Goal: Task Accomplishment & Management: Manage account settings

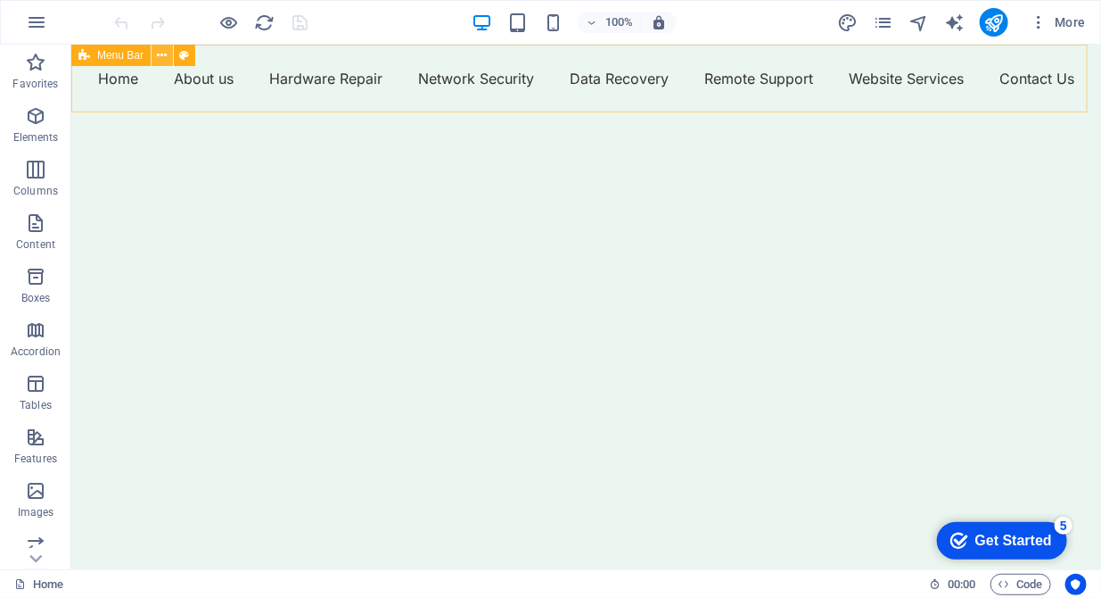
click at [162, 60] on icon at bounding box center [163, 55] width 10 height 19
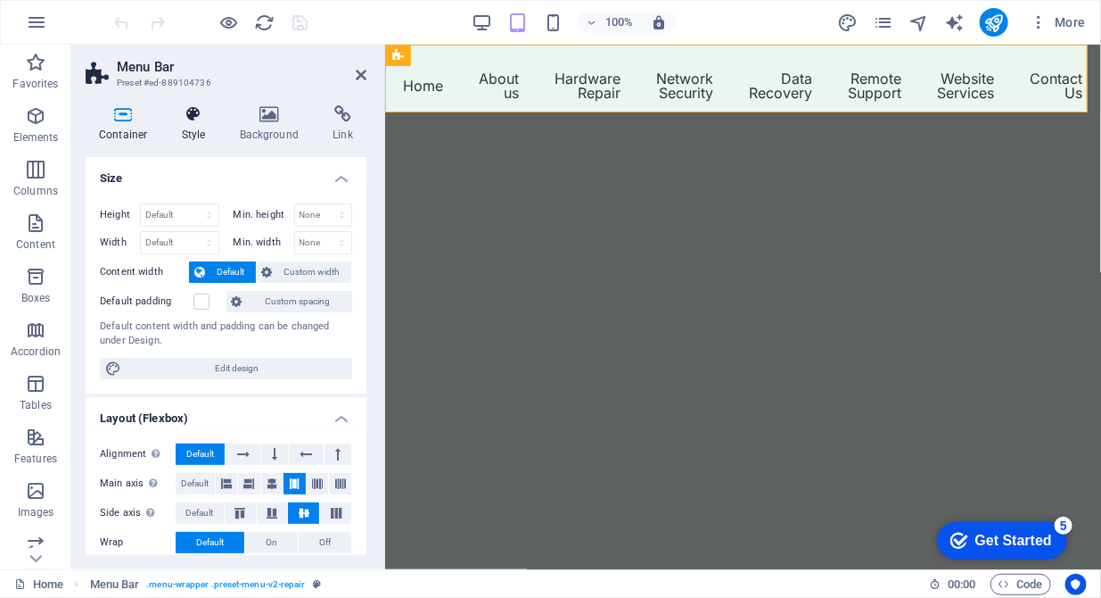
click at [191, 131] on h4 "Style" at bounding box center [198, 123] width 58 height 37
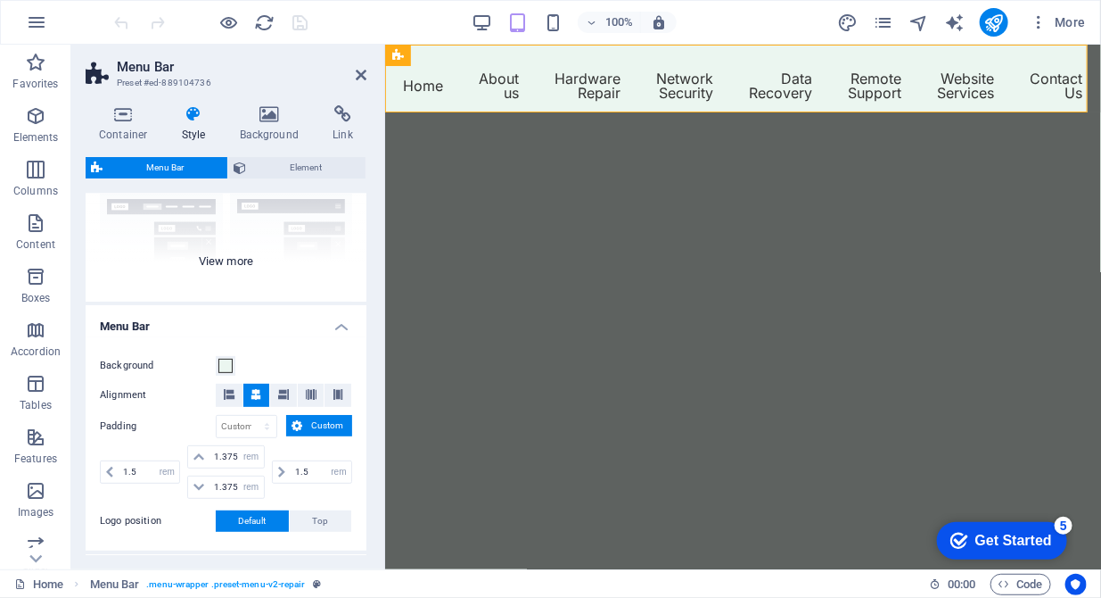
scroll to position [182, 0]
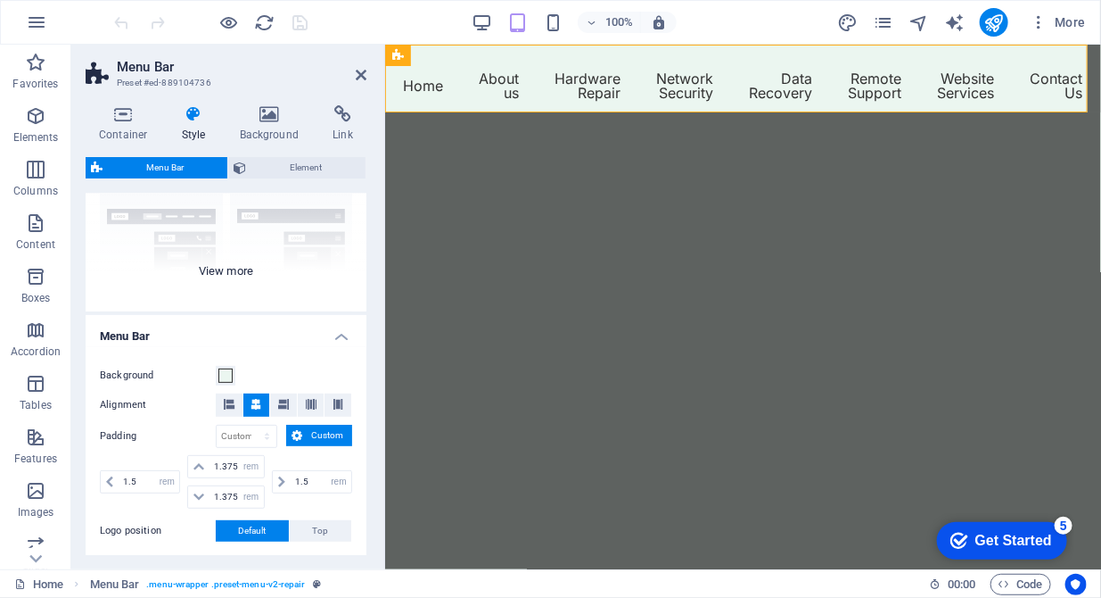
click at [211, 270] on div "Border Centered Default Fixed Loki Trigger Wide XXL" at bounding box center [226, 178] width 281 height 268
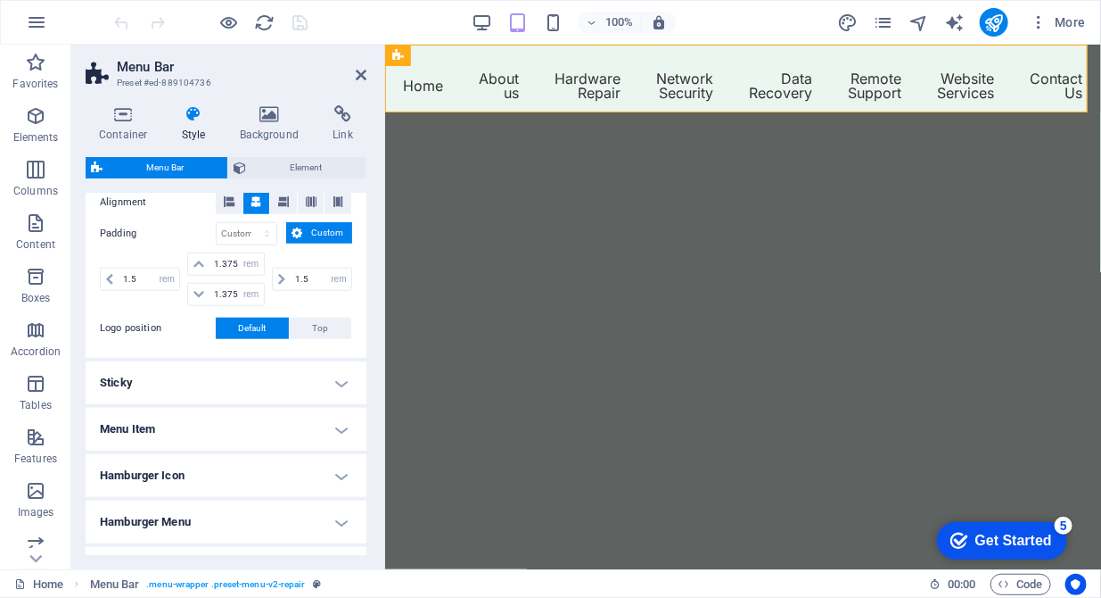
scroll to position [730, 0]
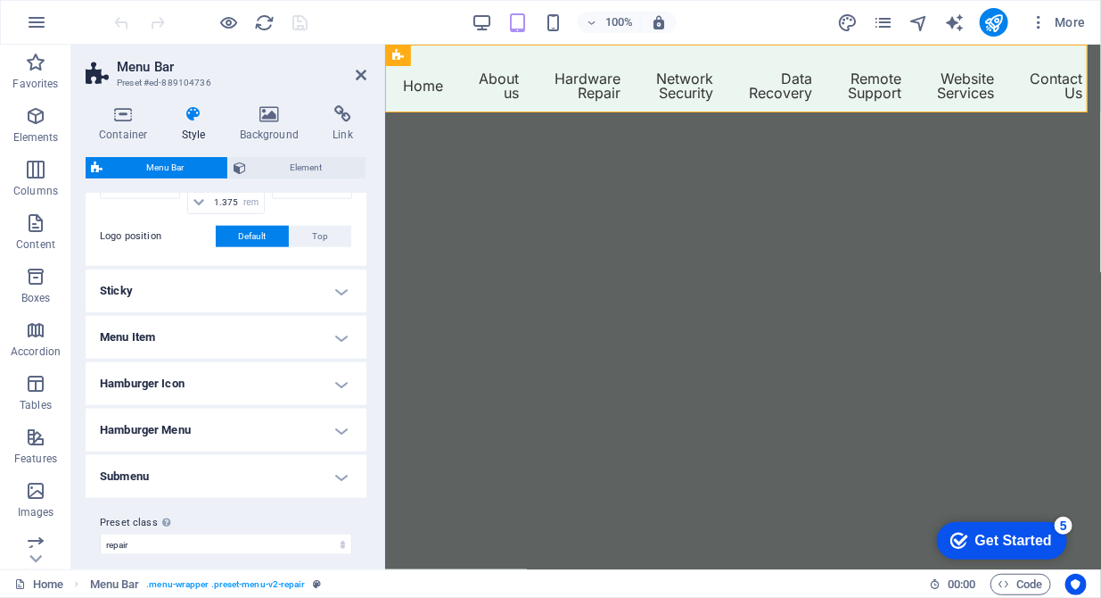
click at [204, 334] on h4 "Menu Item" at bounding box center [226, 337] width 281 height 43
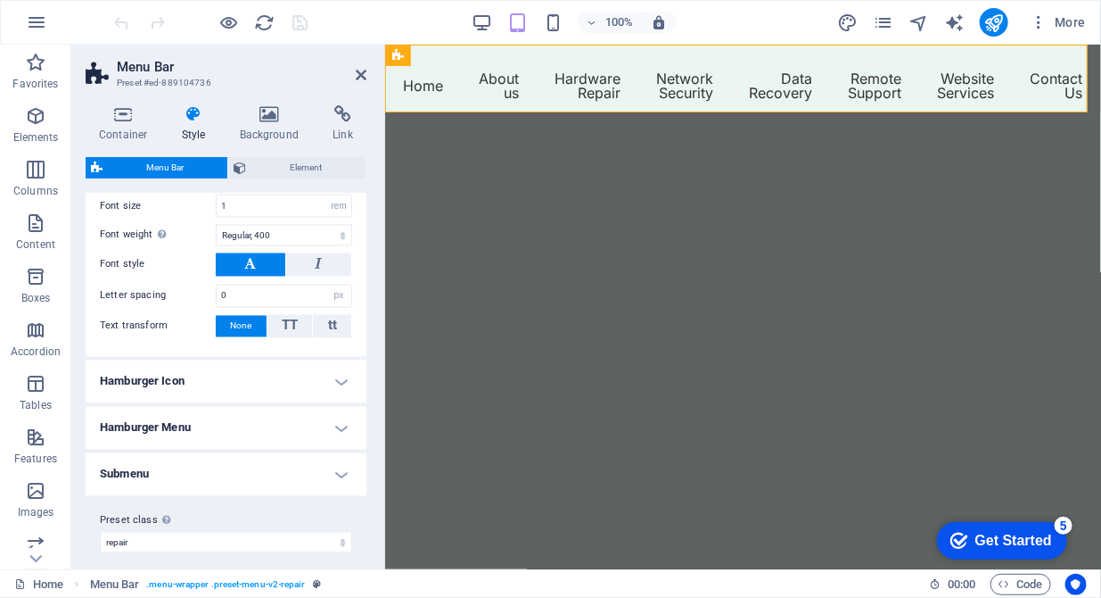
scroll to position [1208, 0]
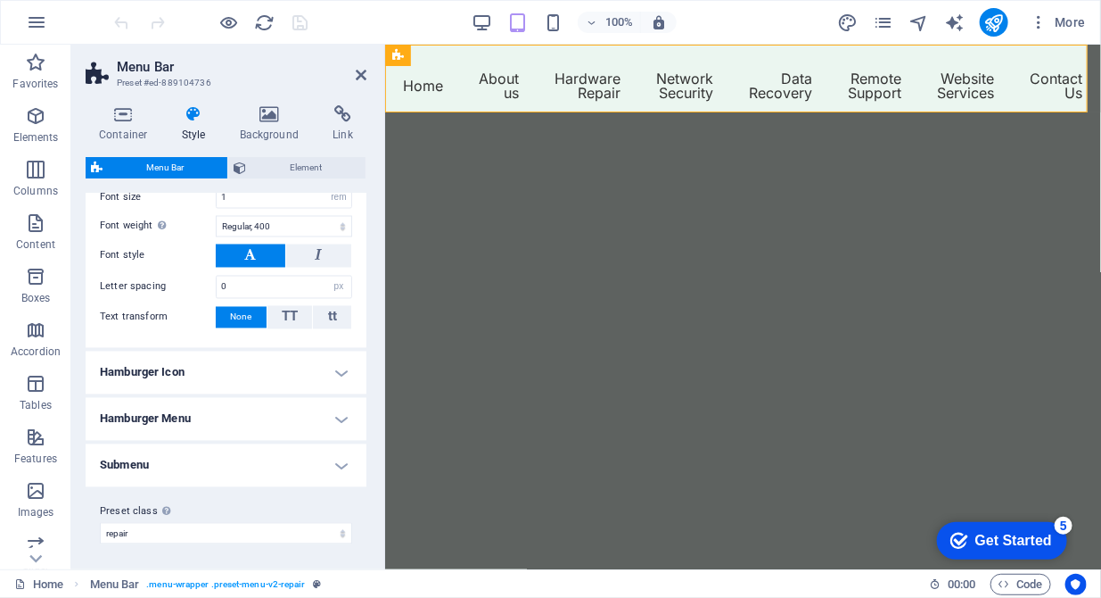
click at [306, 461] on h4 "Submenu" at bounding box center [226, 465] width 281 height 43
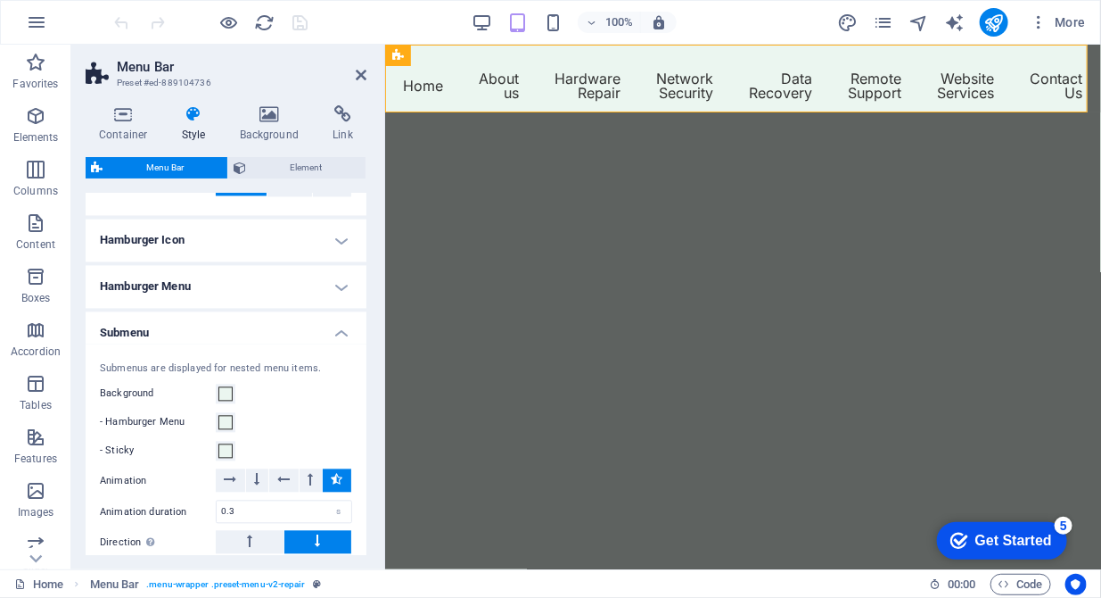
scroll to position [1390, 0]
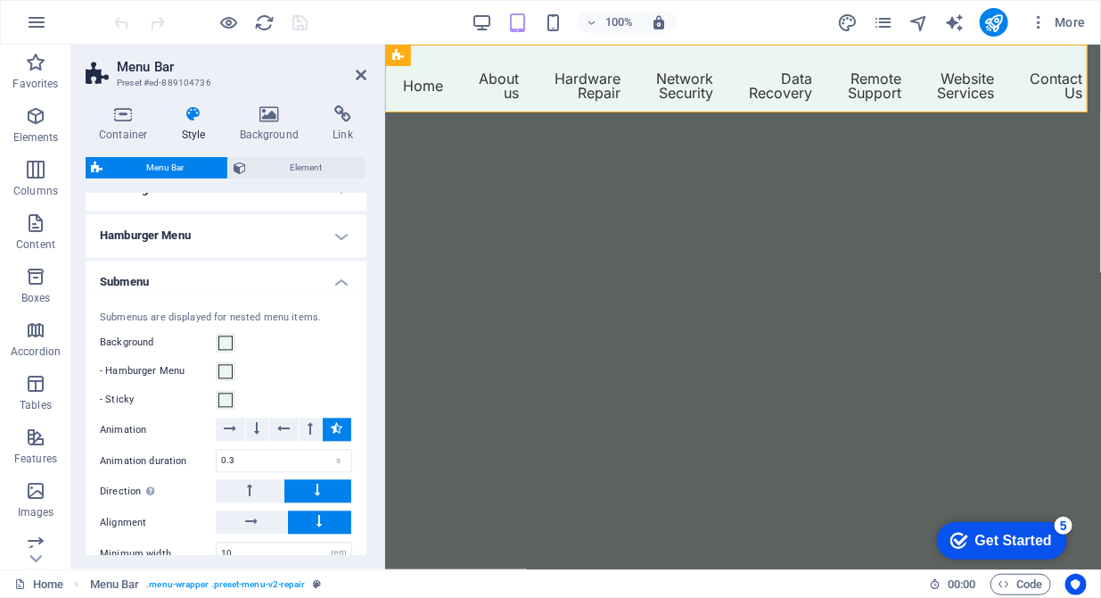
click at [342, 276] on h4 "Submenu" at bounding box center [226, 277] width 281 height 32
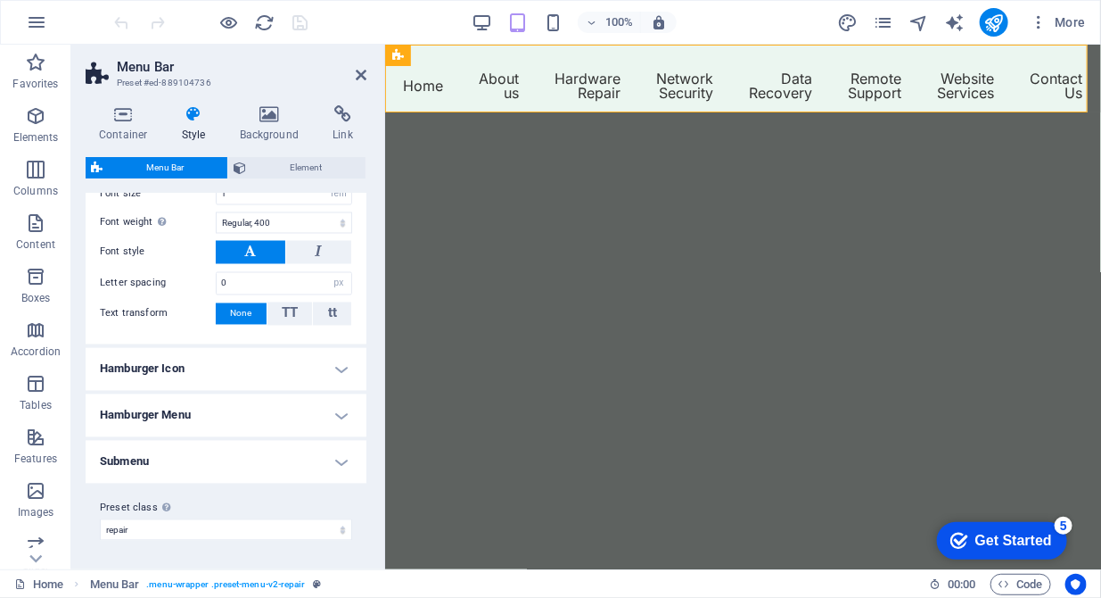
scroll to position [1208, 0]
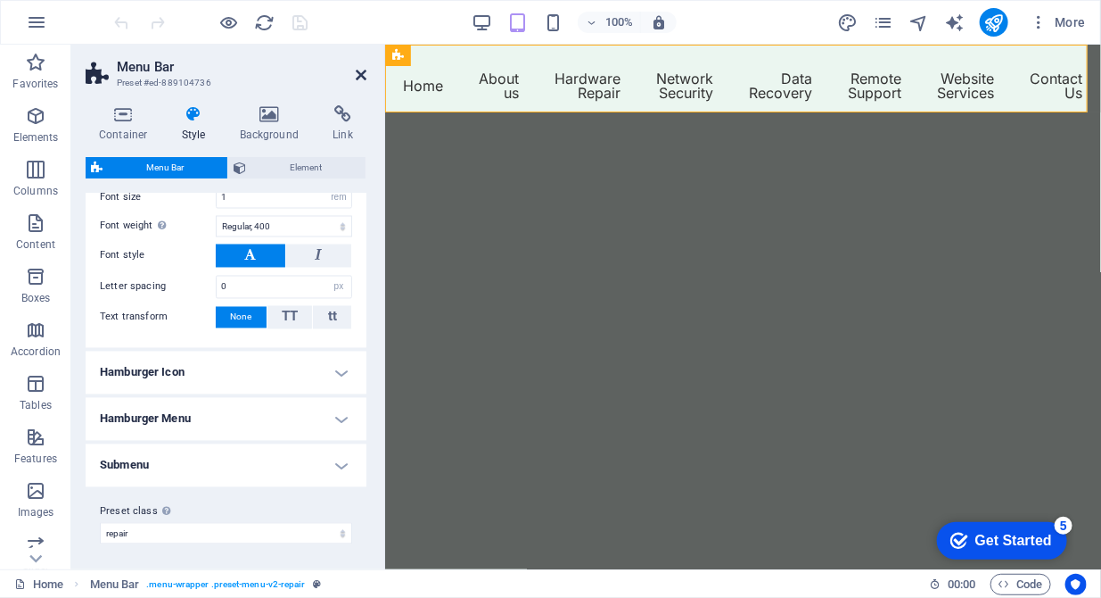
click at [362, 70] on icon at bounding box center [361, 75] width 11 height 14
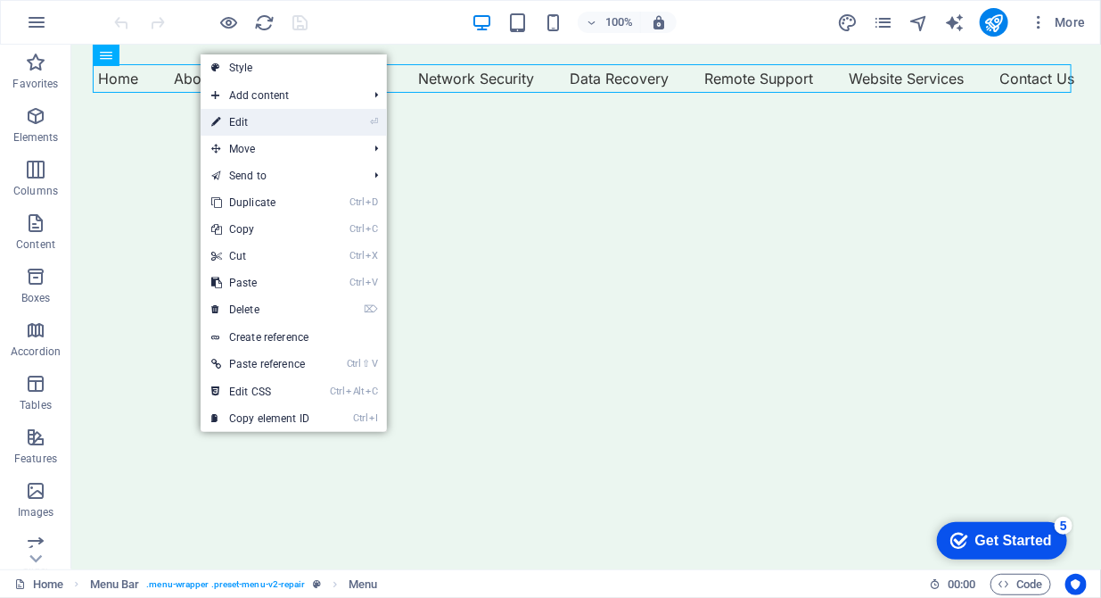
click at [235, 128] on link "⏎ Edit" at bounding box center [261, 122] width 120 height 27
select select "external"
select select
select select "external"
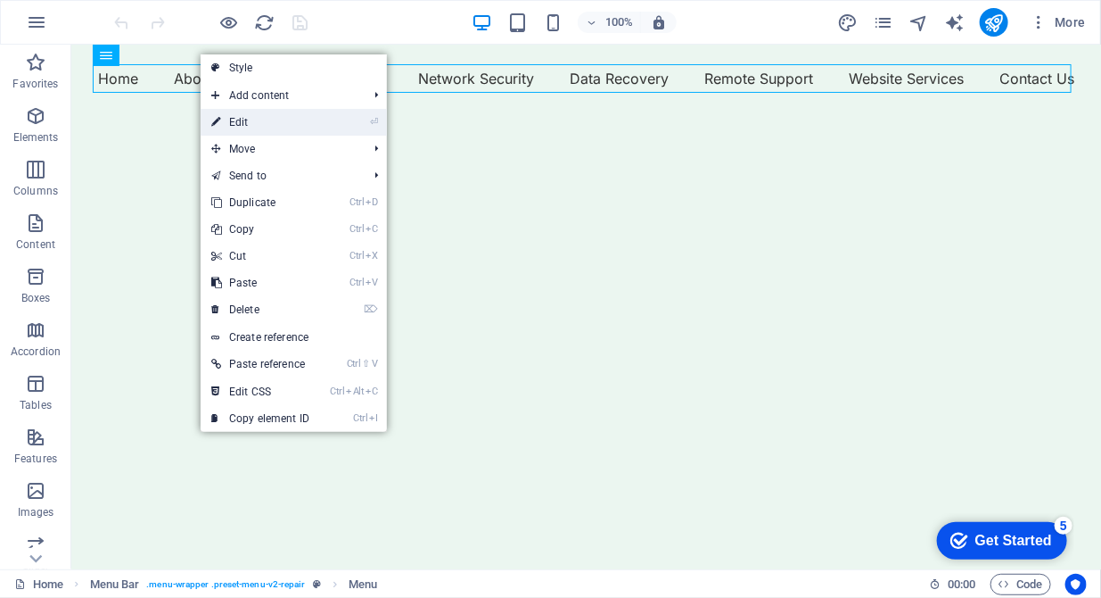
select select "external"
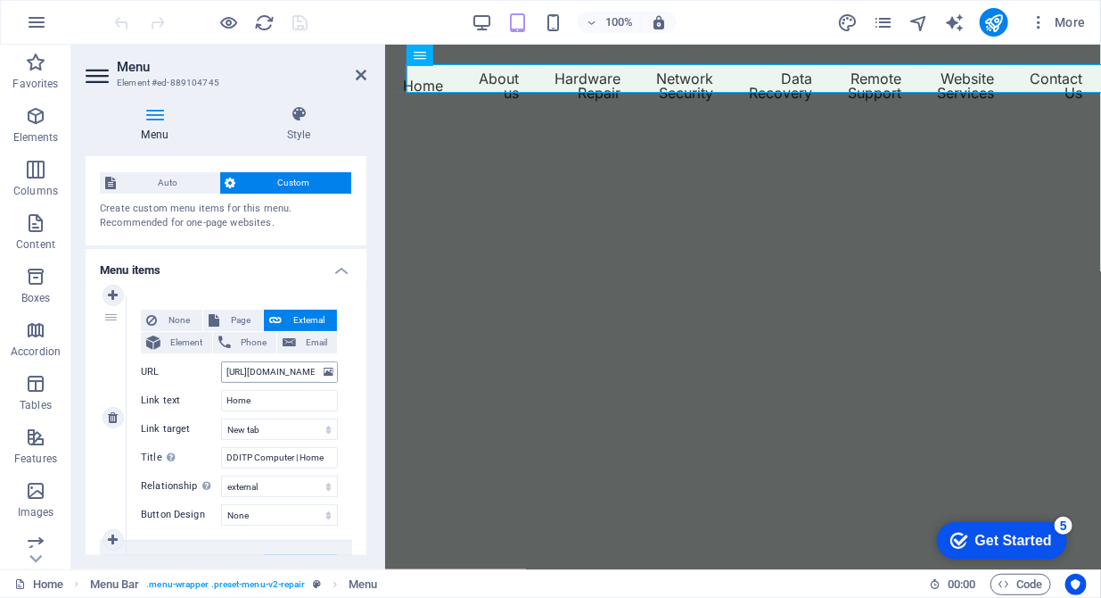
scroll to position [0, 0]
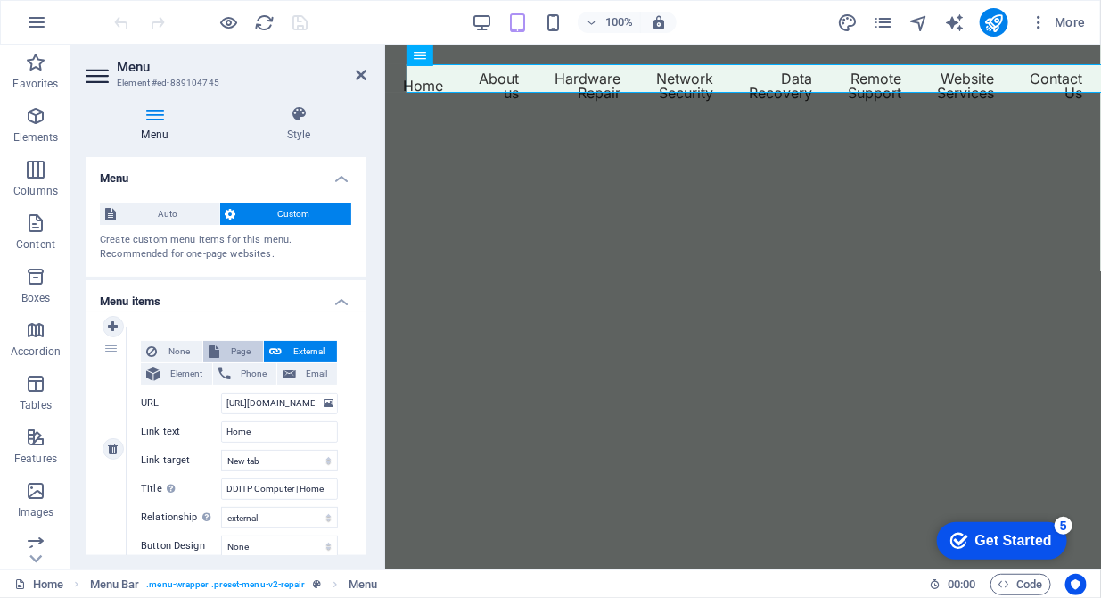
click at [231, 342] on span "Page" at bounding box center [241, 351] width 33 height 21
select select
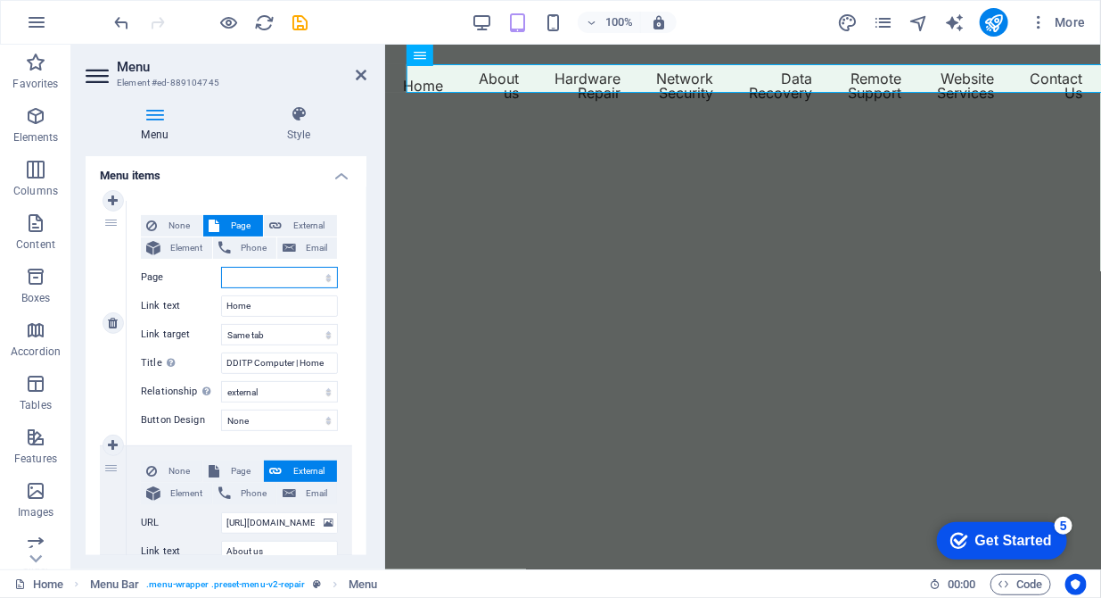
scroll to position [273, 0]
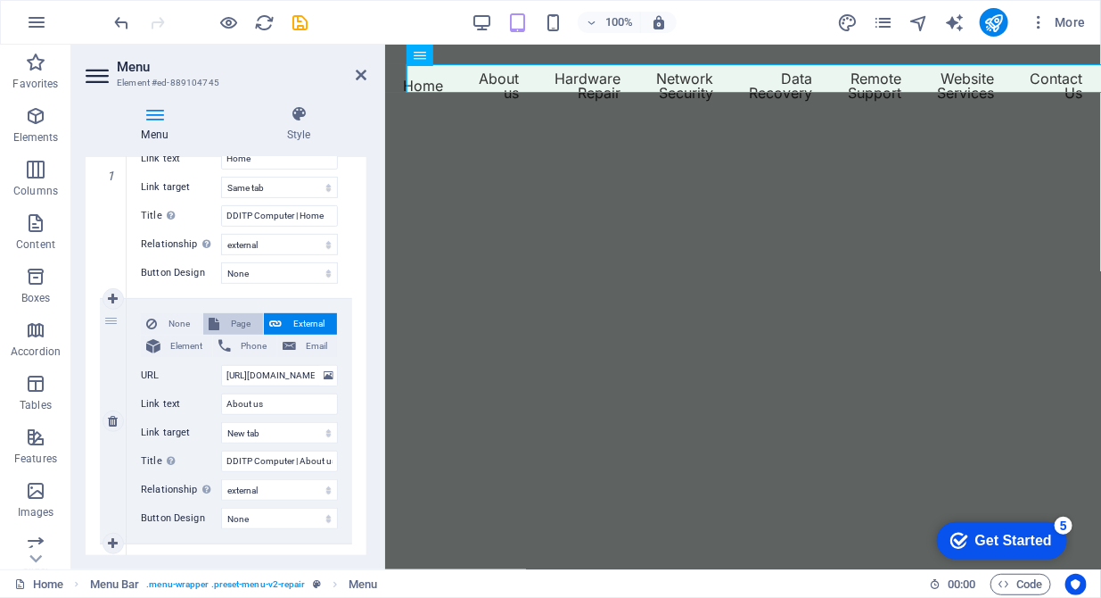
click at [247, 331] on span "Page" at bounding box center [241, 323] width 33 height 21
select select
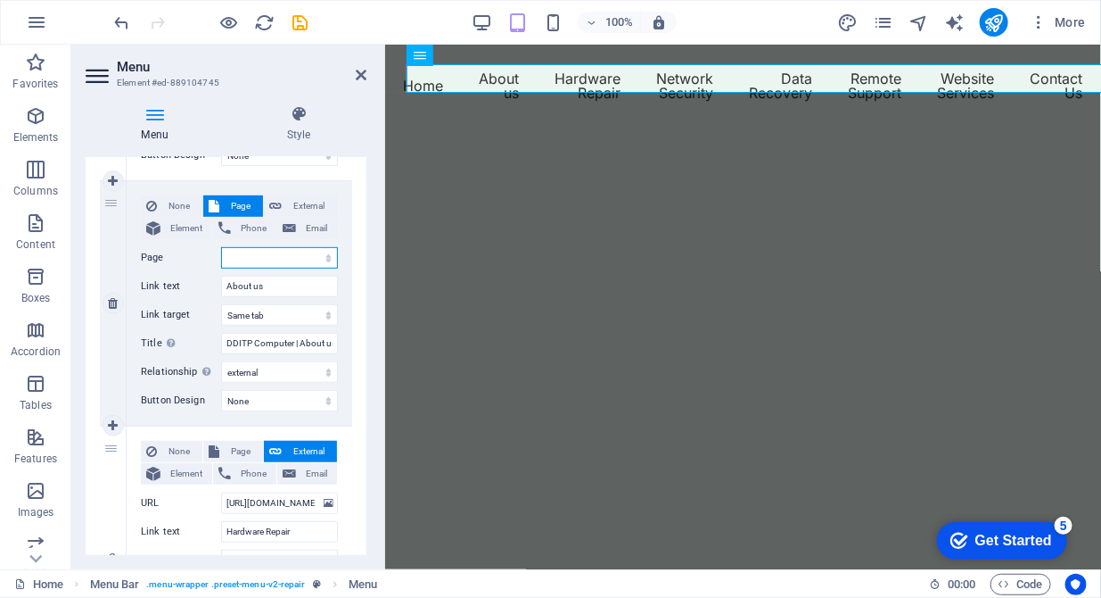
scroll to position [547, 0]
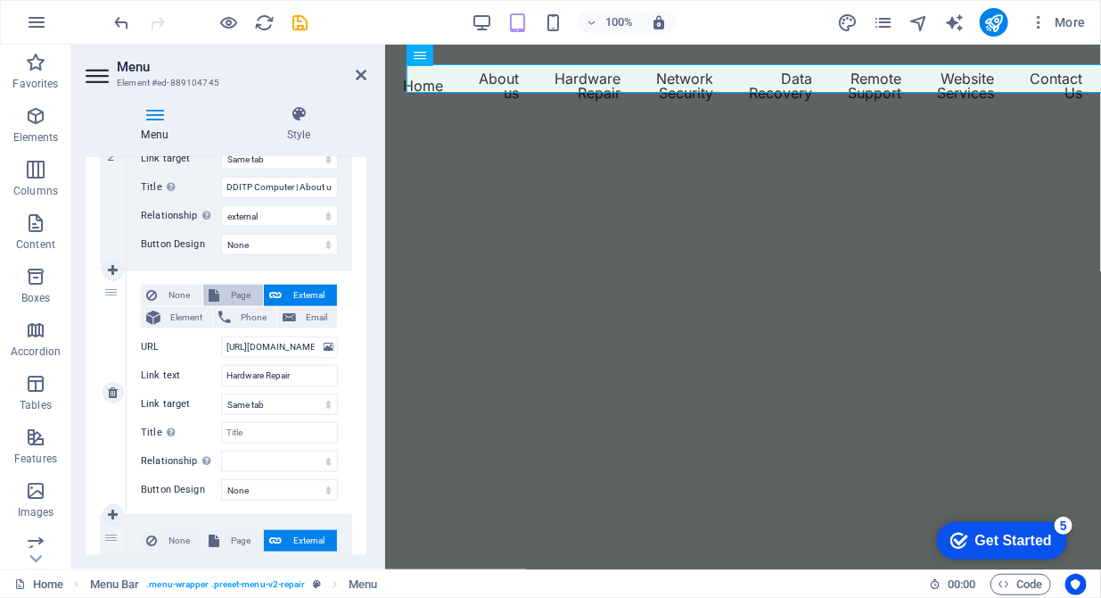
click at [240, 293] on span "Page" at bounding box center [241, 295] width 33 height 21
select select
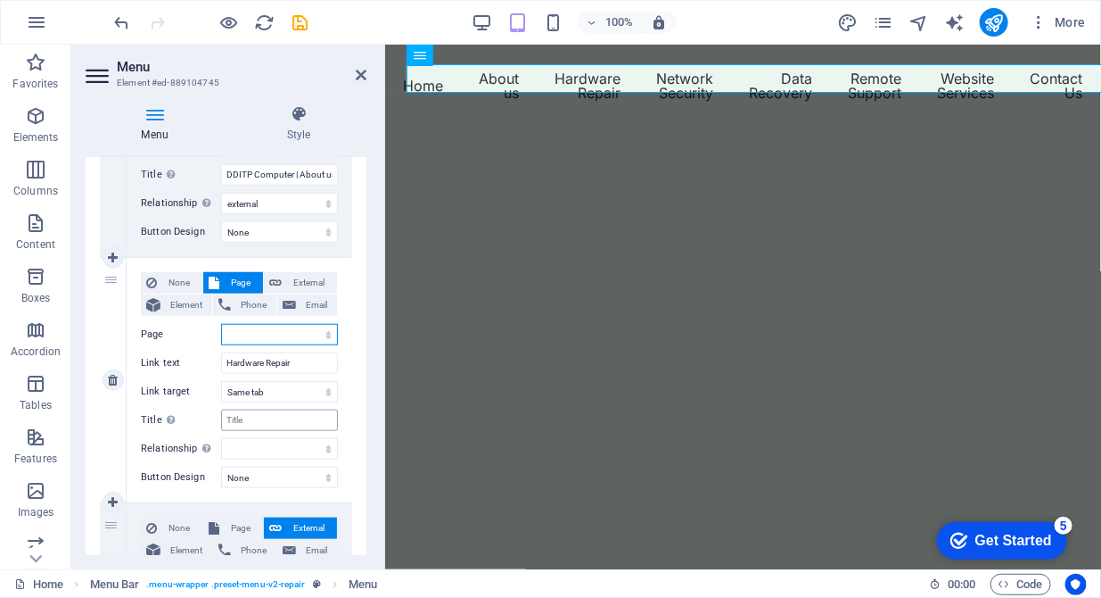
scroll to position [456, 0]
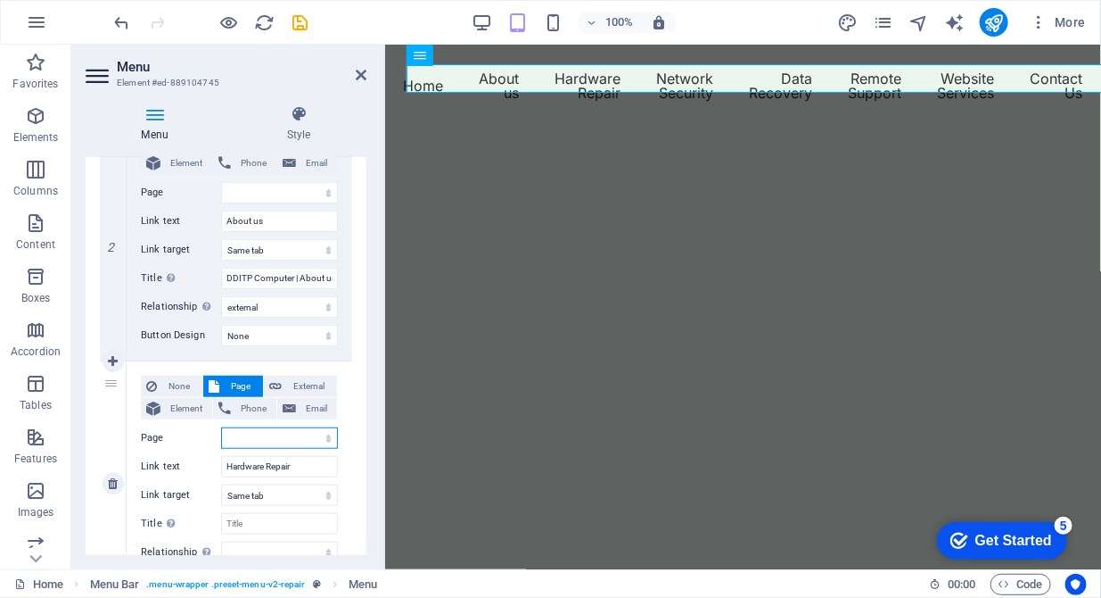
click at [323, 436] on select "Home About us Hardware Repair Network Security Data Recovery Remote Support Web…" at bounding box center [279, 437] width 117 height 21
select select "2"
click at [221, 427] on select "Home About us Hardware Repair Network Security Data Recovery Remote Support Web…" at bounding box center [279, 437] width 117 height 21
select select
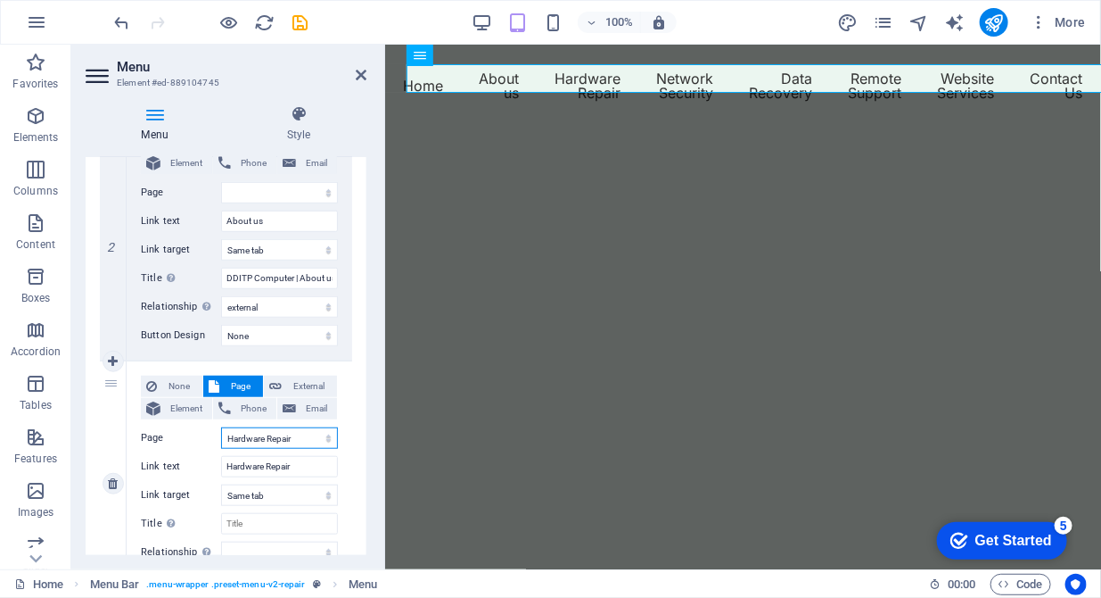
select select
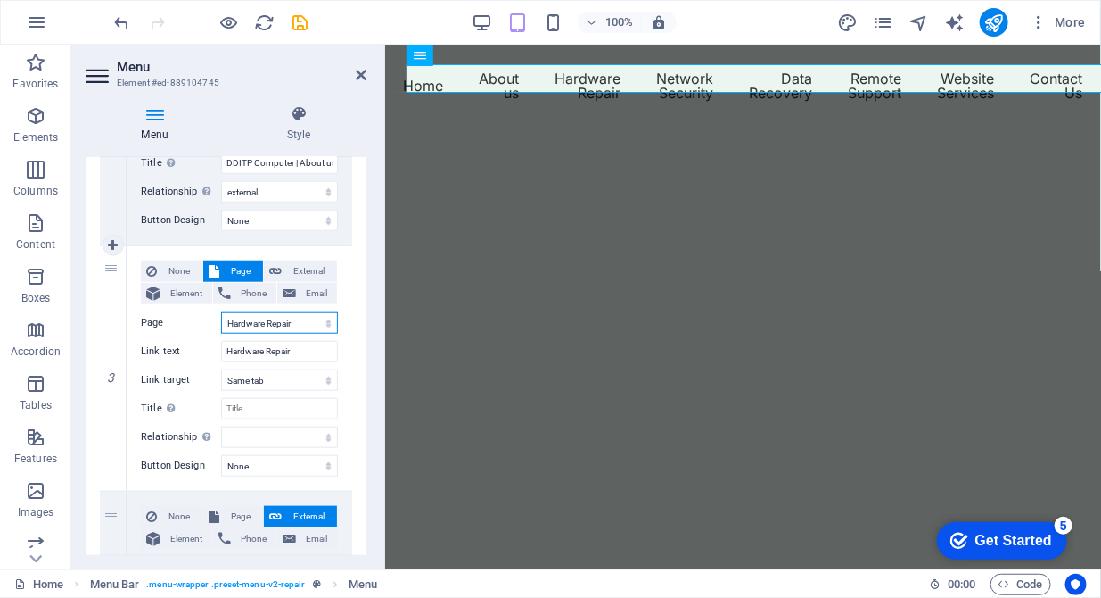
scroll to position [638, 0]
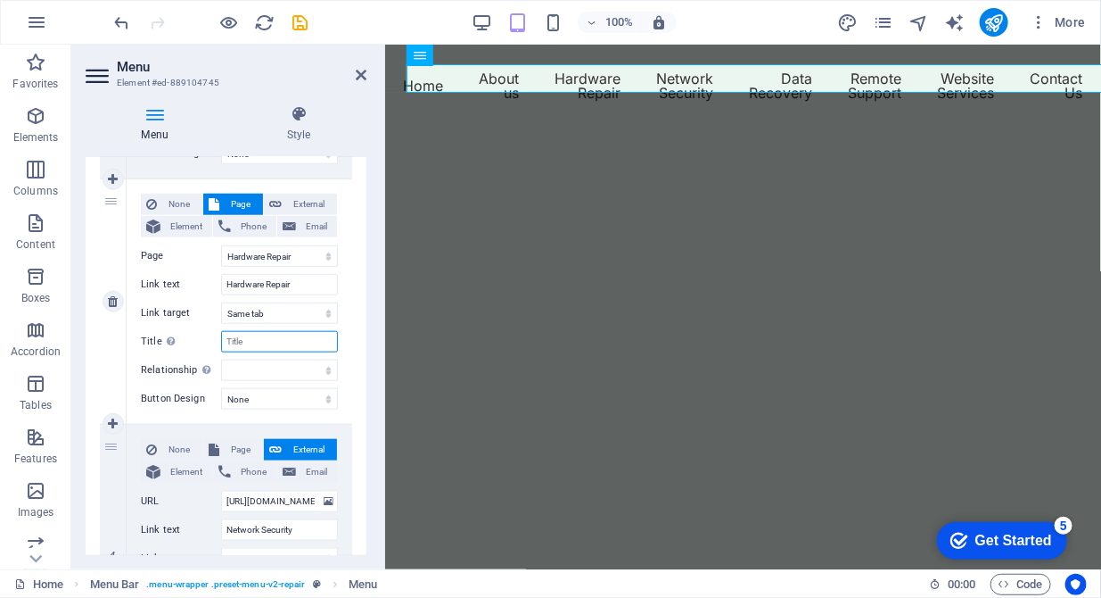
click at [240, 335] on input "Title Additional link description, should not be the same as the link text. The…" at bounding box center [279, 341] width 117 height 21
type input "Home"
select select
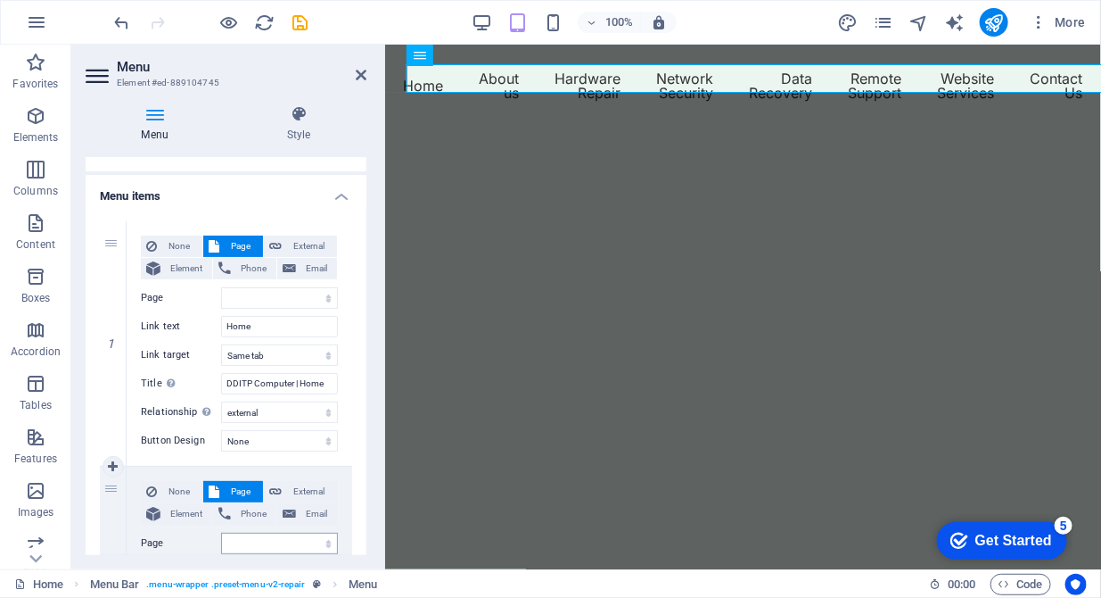
scroll to position [91, 0]
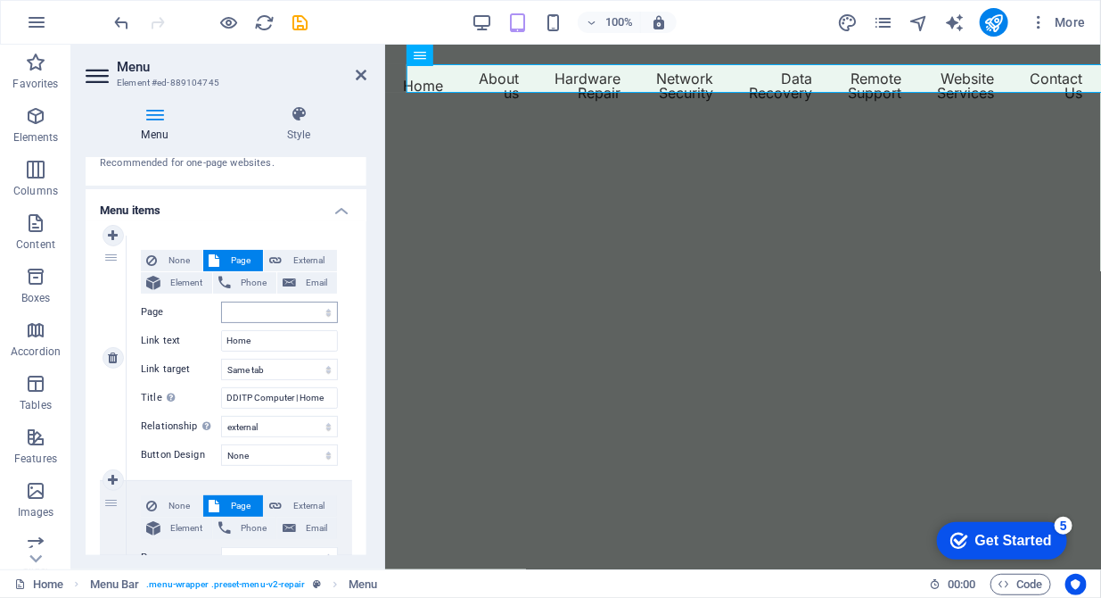
type input "Home"
click at [288, 308] on select "Home About us Hardware Repair Network Security Data Recovery Remote Support Web…" at bounding box center [279, 311] width 117 height 21
select select "0"
click at [221, 301] on select "Home About us Hardware Repair Network Security Data Recovery Remote Support Web…" at bounding box center [279, 311] width 117 height 21
select select
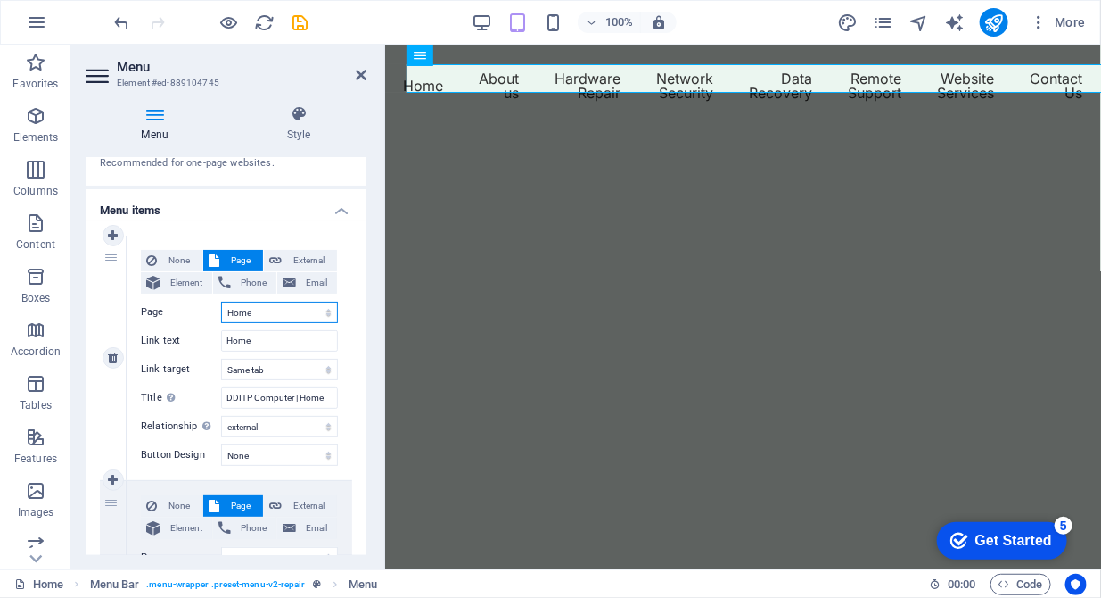
select select
click at [295, 400] on input "DDITP Computer | Home" at bounding box center [279, 397] width 117 height 21
drag, startPoint x: 296, startPoint y: 400, endPoint x: 212, endPoint y: 396, distance: 83.9
click at [212, 396] on div "Title Additional link description, should not be the same as the link text. The…" at bounding box center [239, 397] width 197 height 21
type input "Home"
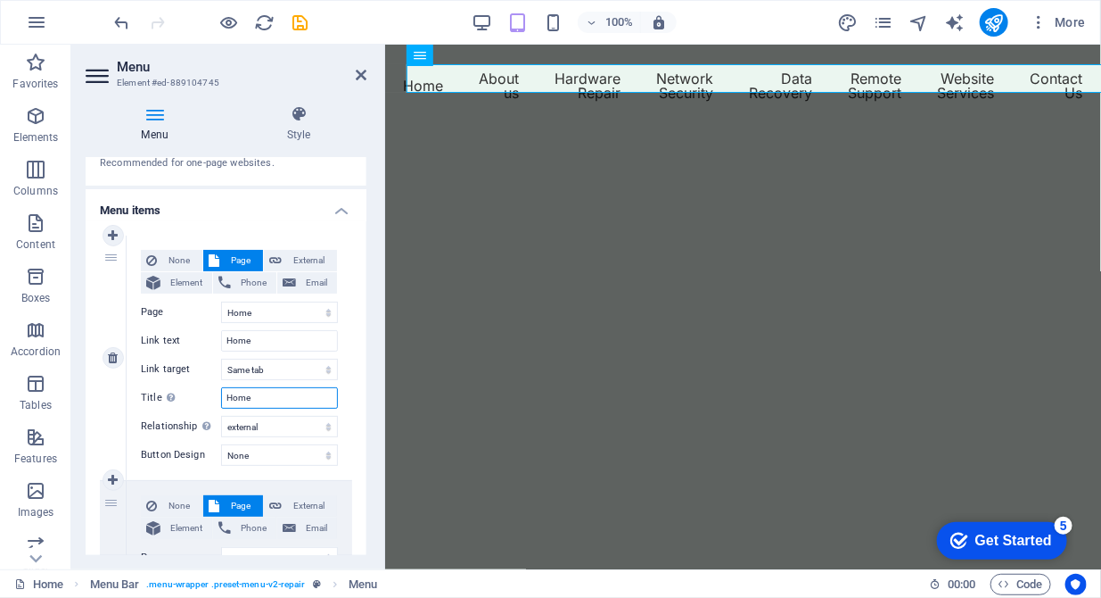
select select
type input "Home"
select select
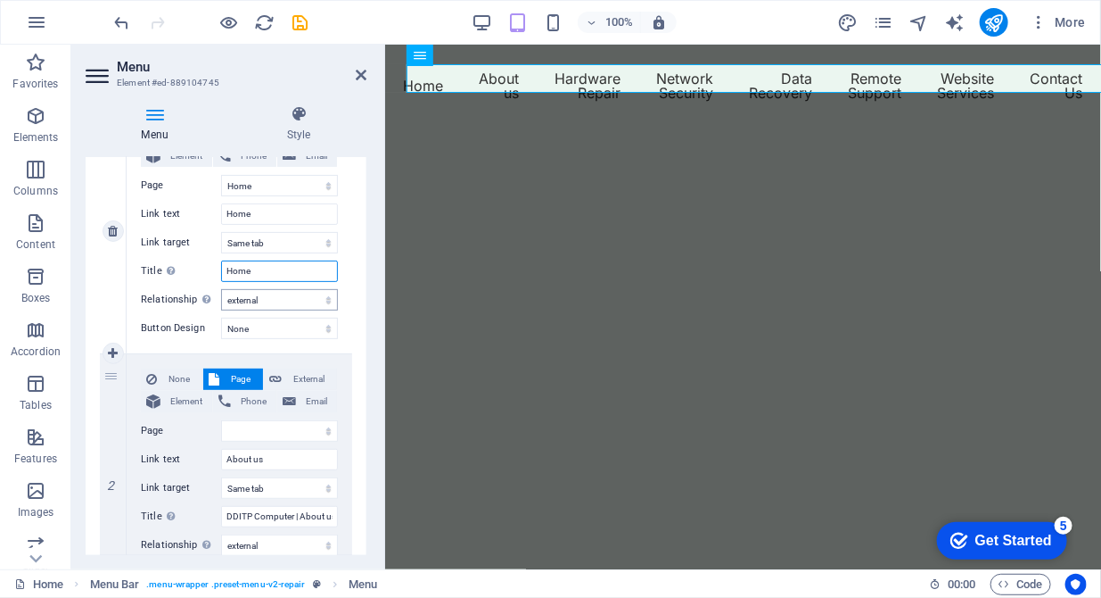
scroll to position [273, 0]
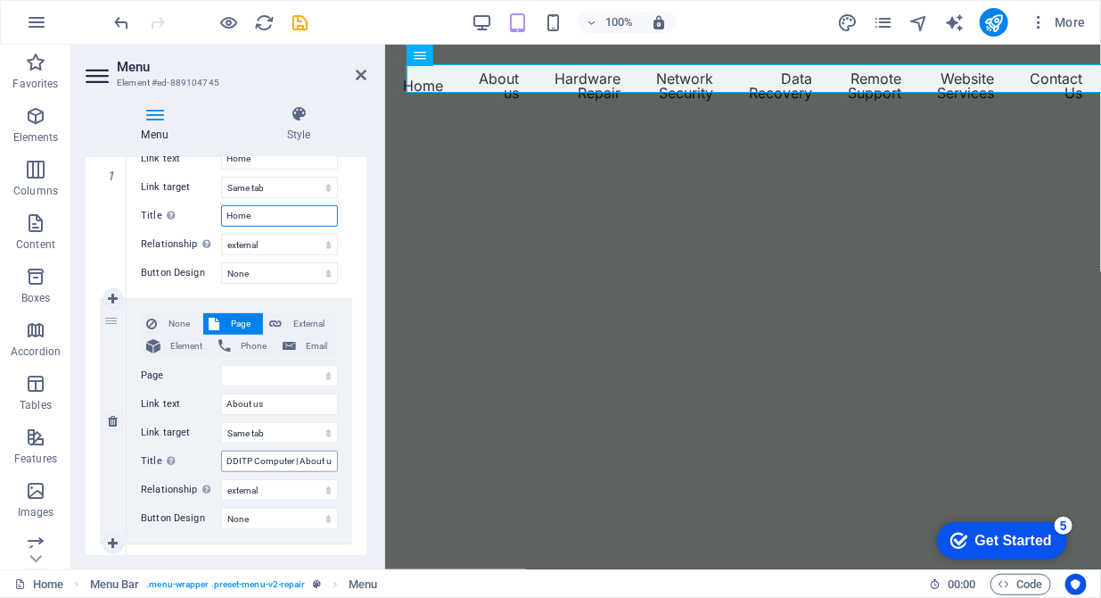
type input "Home"
drag, startPoint x: 298, startPoint y: 461, endPoint x: 285, endPoint y: 461, distance: 13.4
click at [285, 461] on input "DDITP Computer | About us" at bounding box center [279, 460] width 117 height 21
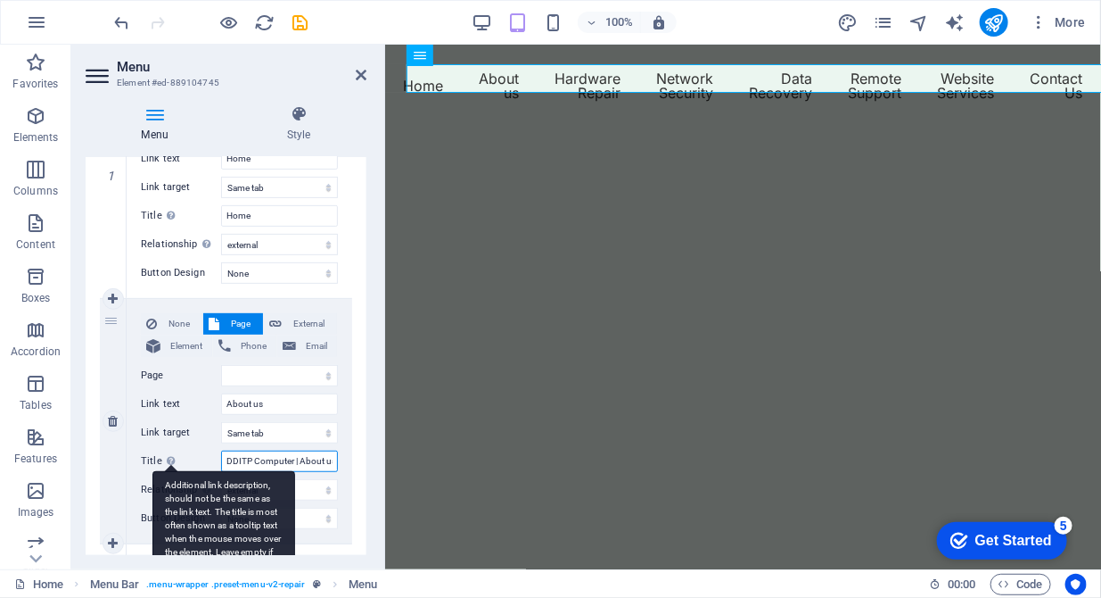
drag, startPoint x: 301, startPoint y: 458, endPoint x: 164, endPoint y: 455, distance: 136.5
click at [164, 455] on div "Title Additional link description, should not be the same as the link text. The…" at bounding box center [239, 460] width 197 height 21
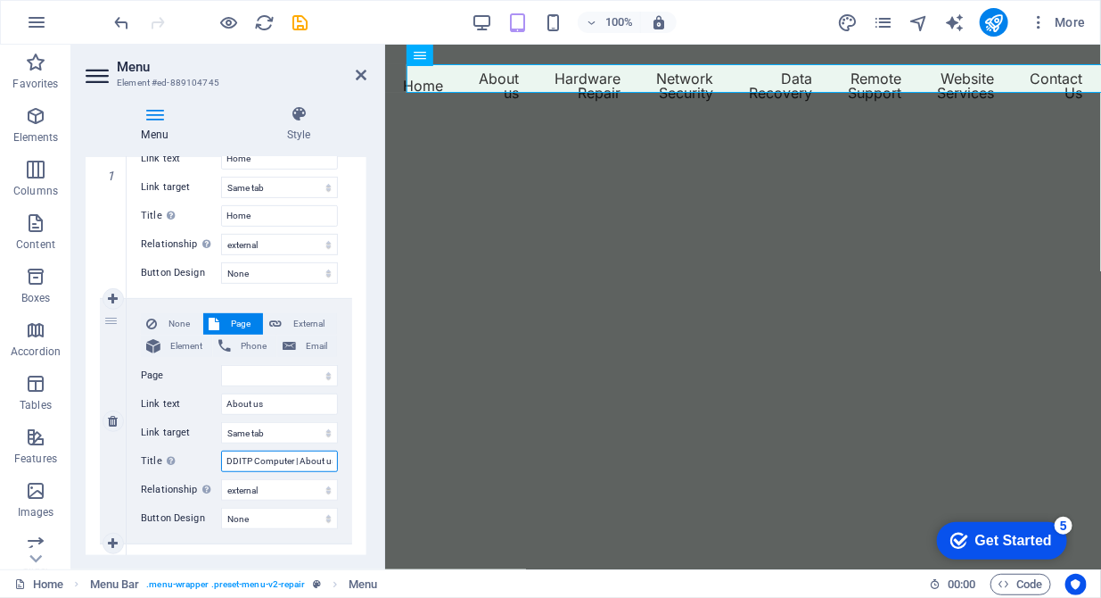
type input "About us"
select select
type input "About us"
click at [232, 372] on select "Home About us Hardware Repair Network Security Data Recovery Remote Support Web…" at bounding box center [279, 375] width 117 height 21
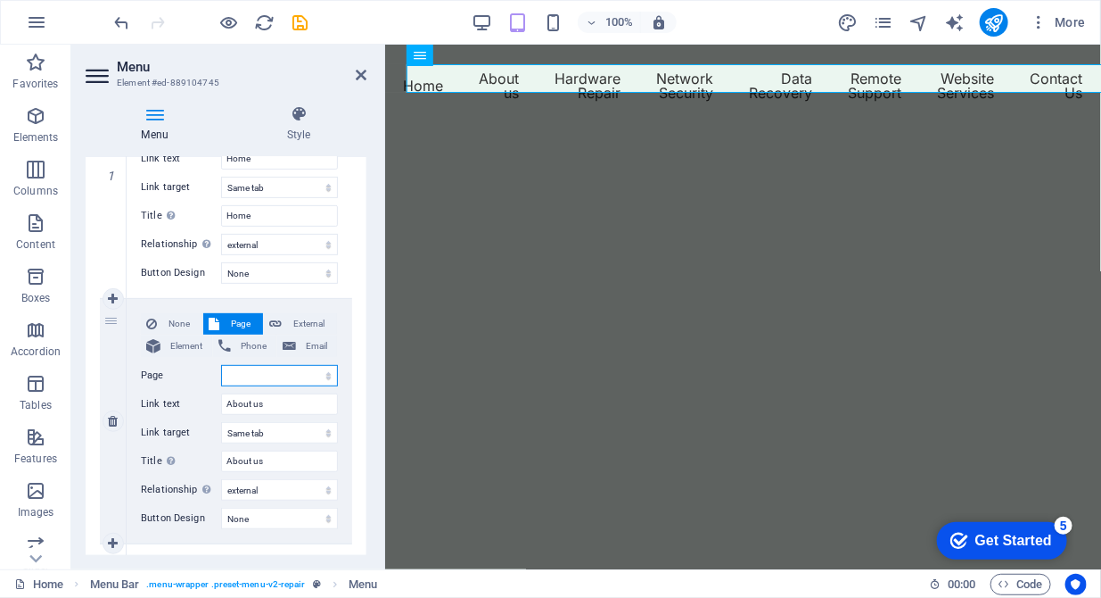
select select "1"
click at [221, 365] on select "Home About us Hardware Repair Network Security Data Recovery Remote Support Web…" at bounding box center [279, 375] width 117 height 21
select select
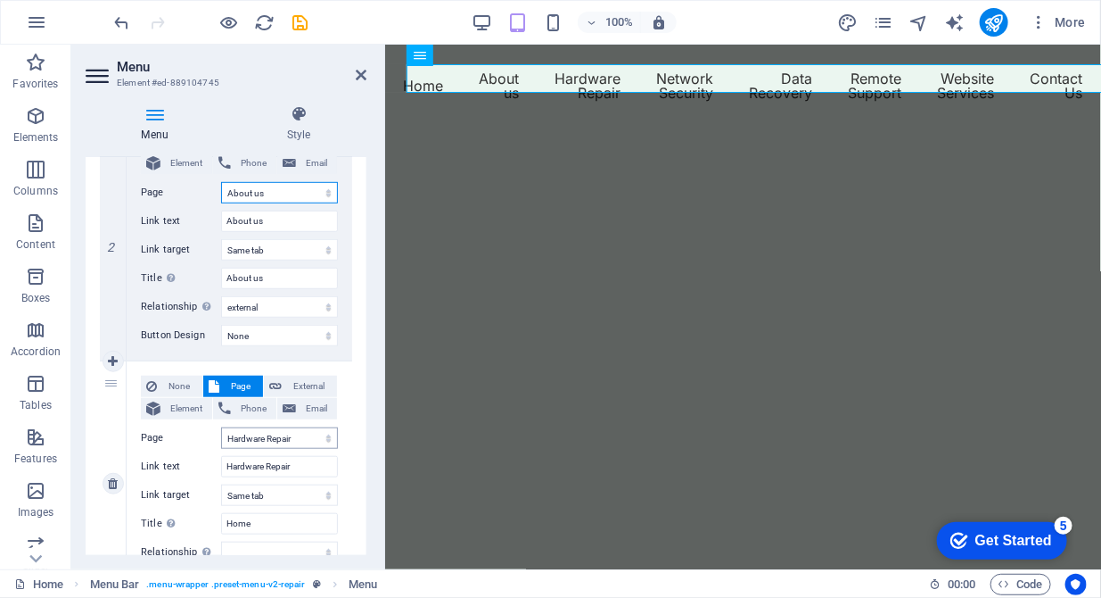
scroll to position [638, 0]
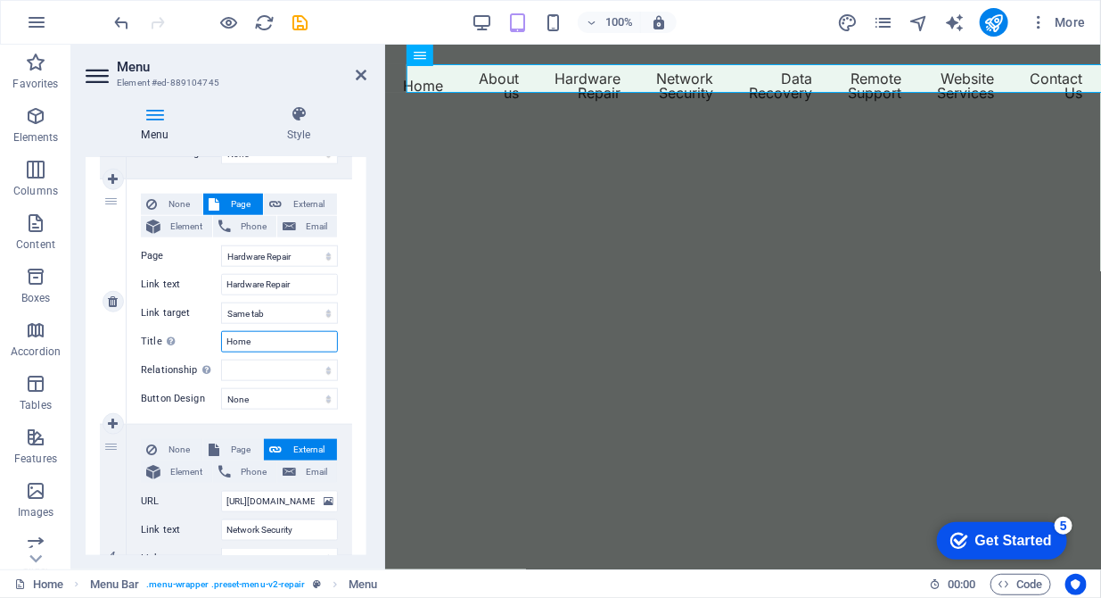
click at [260, 345] on input "Home" at bounding box center [279, 341] width 117 height 21
type input "H"
select select
type input "Har"
select select
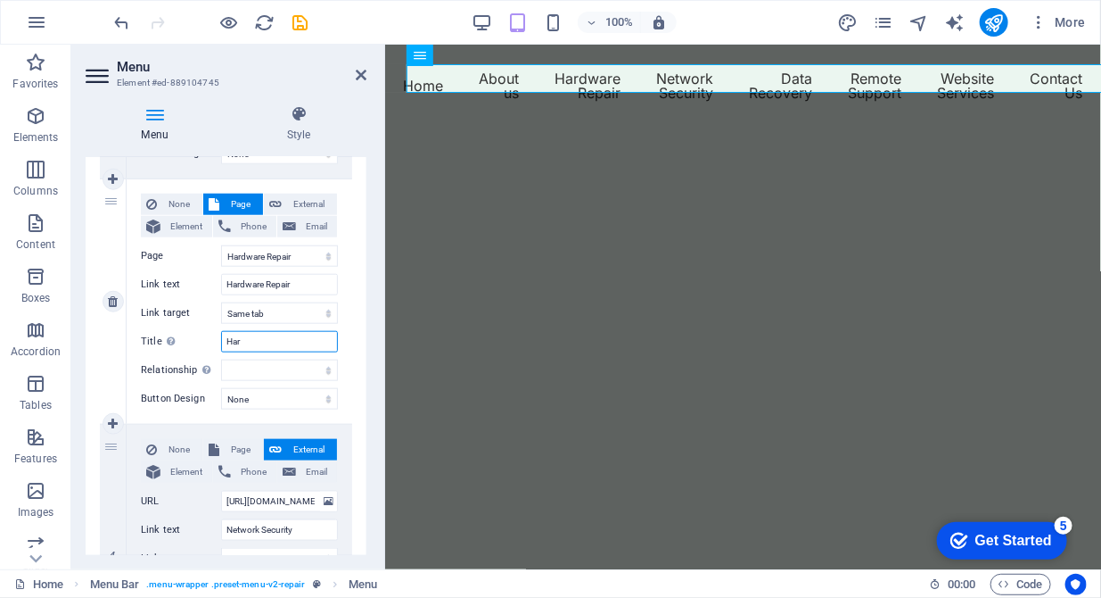
type input "Hard"
select select
type input "Hardwar"
select select
type input "Hardware"
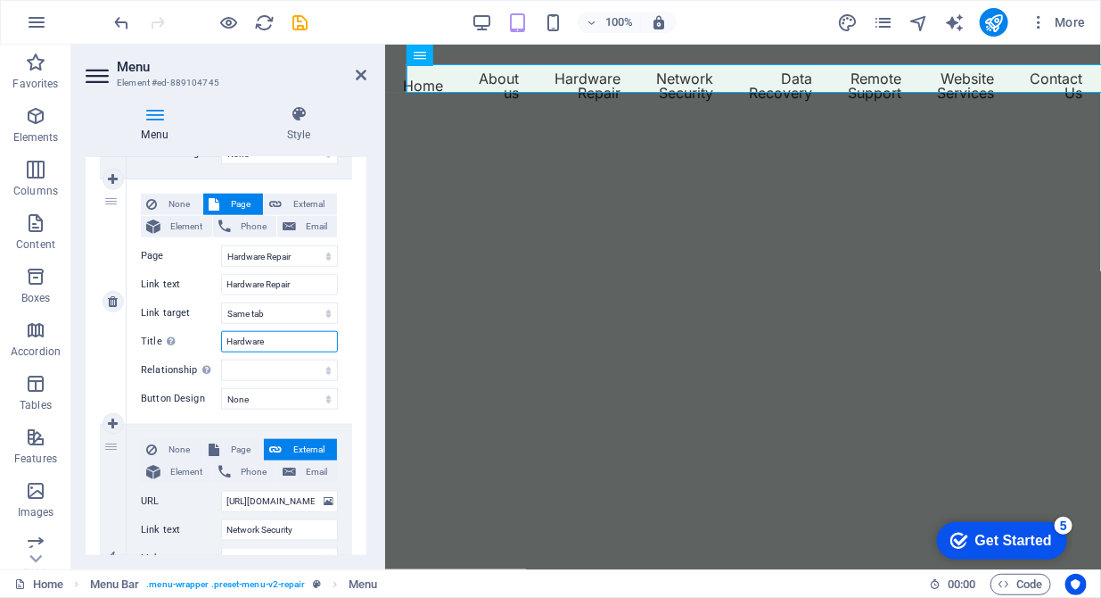
select select
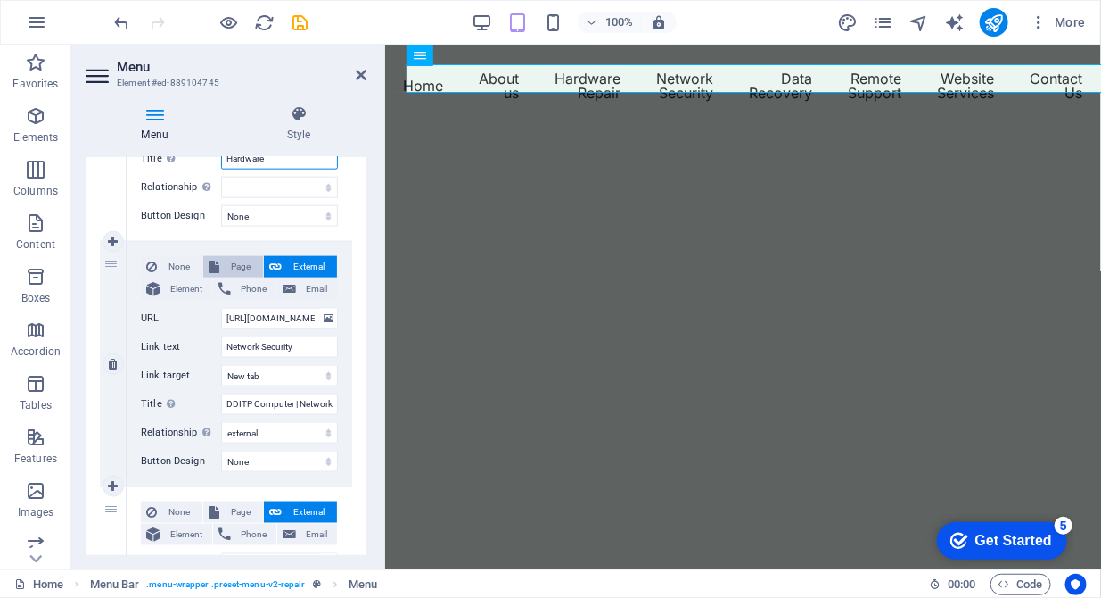
type input "Hardware"
click at [232, 266] on span "Page" at bounding box center [241, 266] width 33 height 21
select select
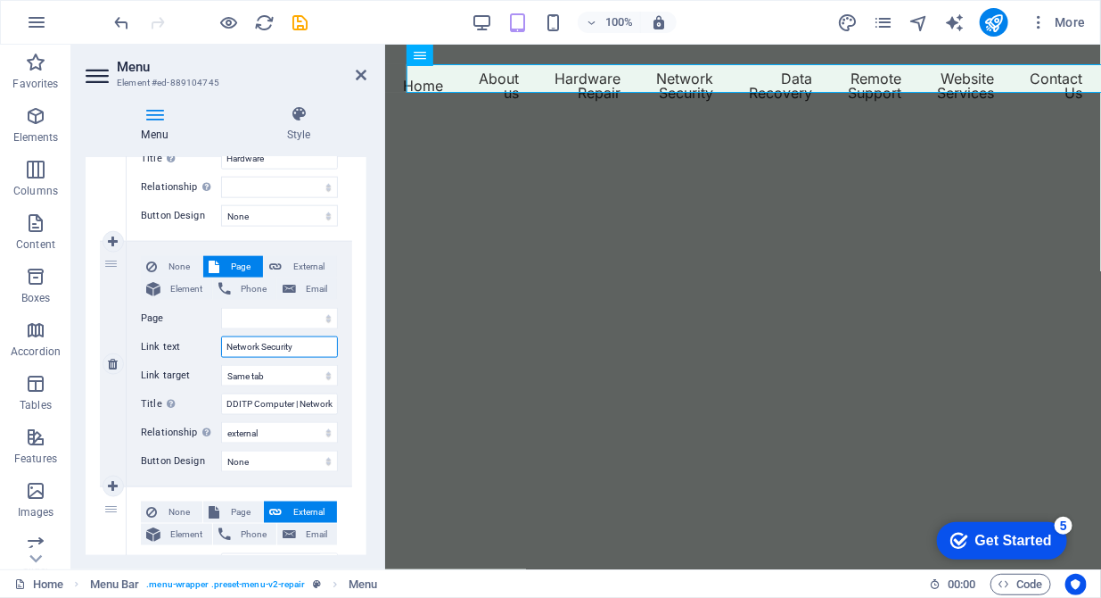
drag, startPoint x: 311, startPoint y: 352, endPoint x: 227, endPoint y: 352, distance: 84.7
click at [227, 352] on input "Network Security" at bounding box center [279, 346] width 117 height 21
click at [236, 312] on select "Home About us Hardware Repair Network Security Data Recovery Remote Support Web…" at bounding box center [279, 318] width 117 height 21
select select "3"
click at [221, 308] on select "Home About us Hardware Repair Network Security Data Recovery Remote Support Web…" at bounding box center [279, 318] width 117 height 21
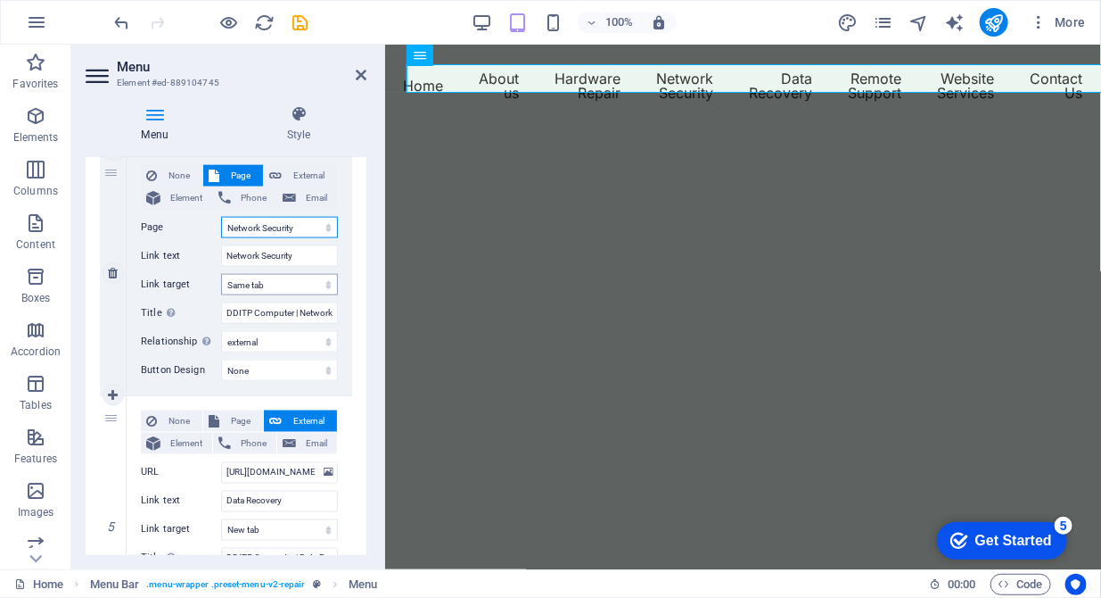
scroll to position [1002, 0]
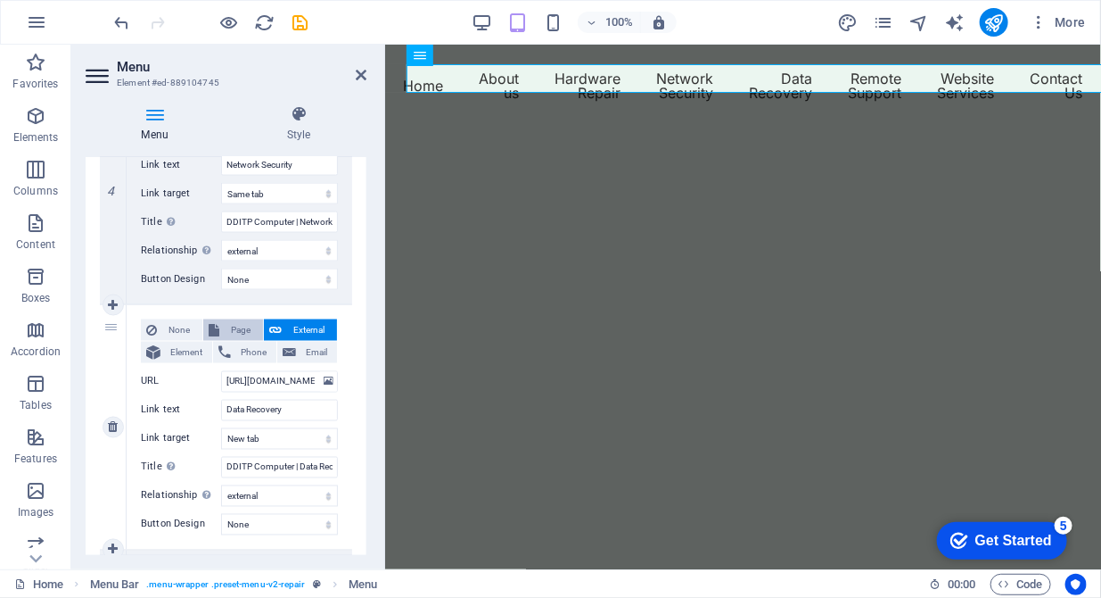
click at [234, 334] on span "Page" at bounding box center [241, 329] width 33 height 21
select select
click at [326, 383] on select "Home About us Hardware Repair Network Security Data Recovery Remote Support Web…" at bounding box center [279, 381] width 117 height 21
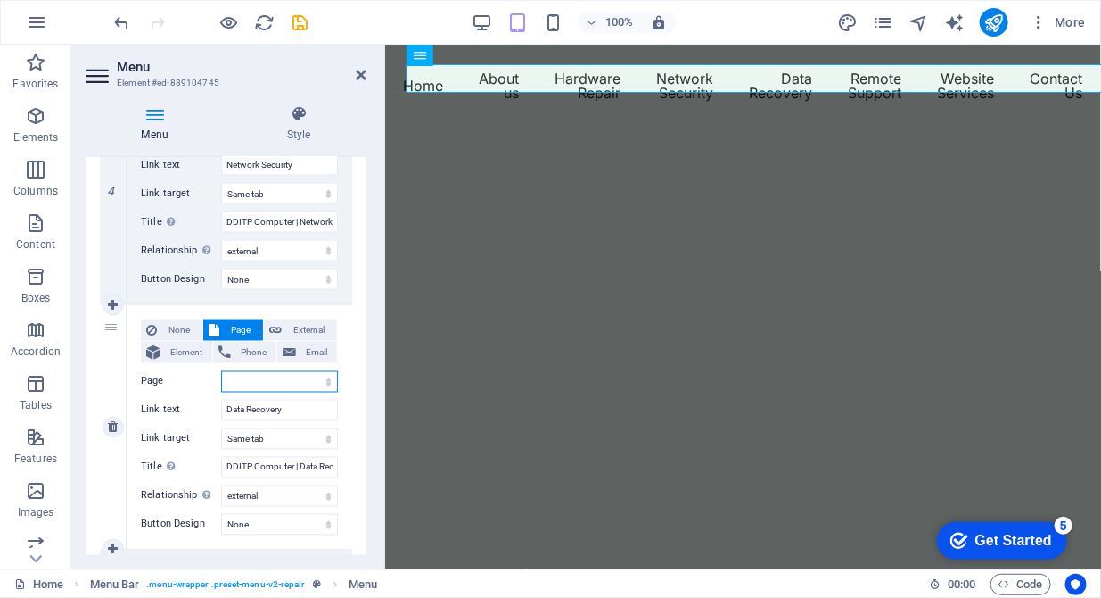
select select "4"
click at [221, 371] on select "Home About us Hardware Repair Network Security Data Recovery Remote Support Web…" at bounding box center [279, 381] width 117 height 21
select select
drag, startPoint x: 301, startPoint y: 463, endPoint x: 146, endPoint y: 458, distance: 155.3
click at [146, 458] on div "Title Additional link description, should not be the same as the link text. The…" at bounding box center [239, 467] width 197 height 21
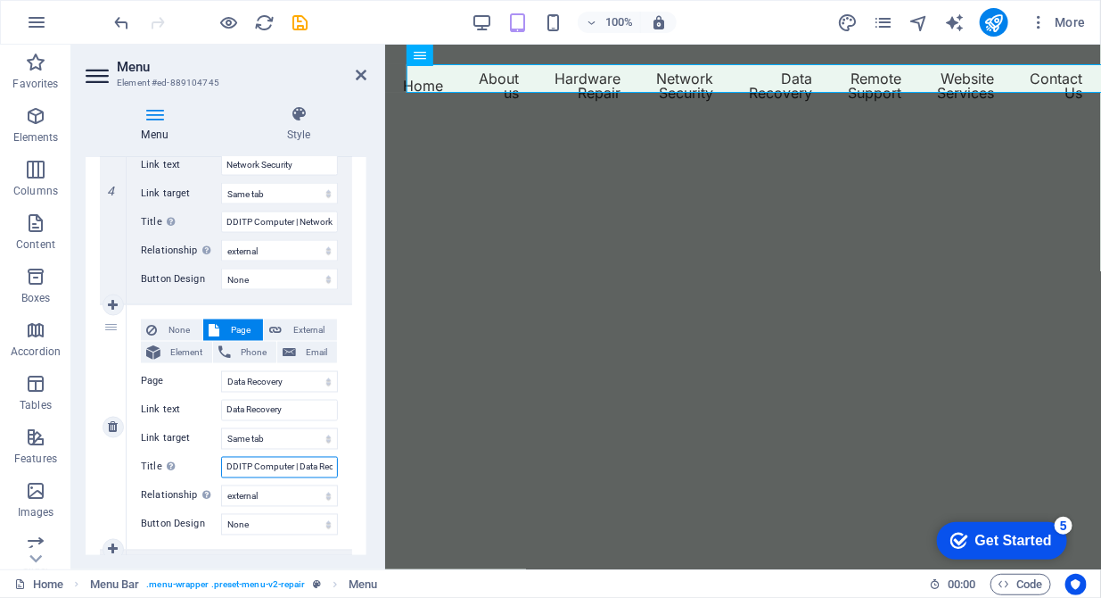
type input "Data Recovery"
select select
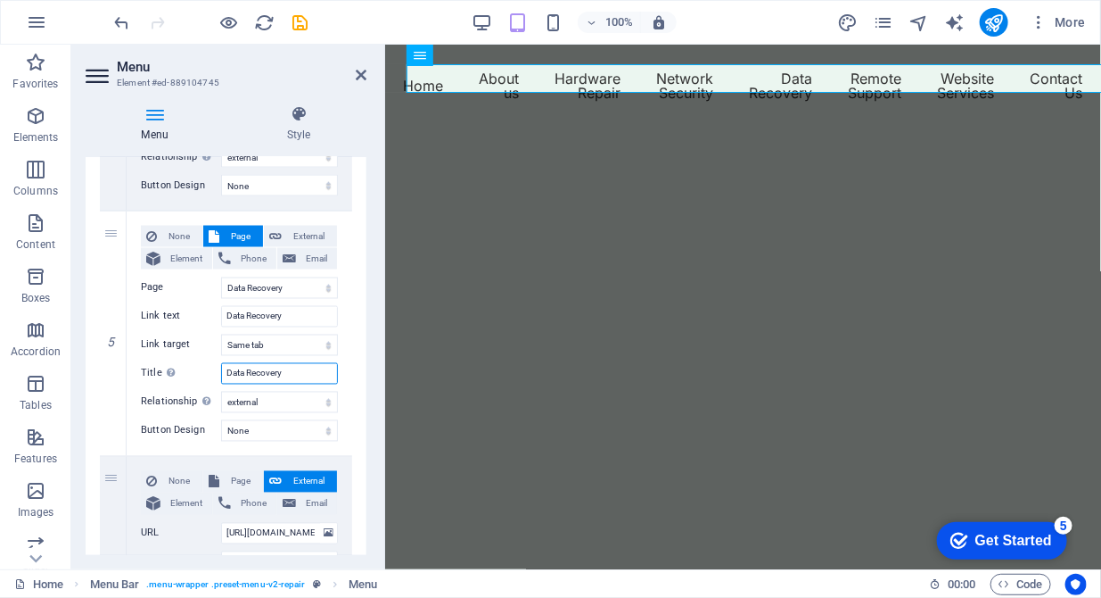
scroll to position [1185, 0]
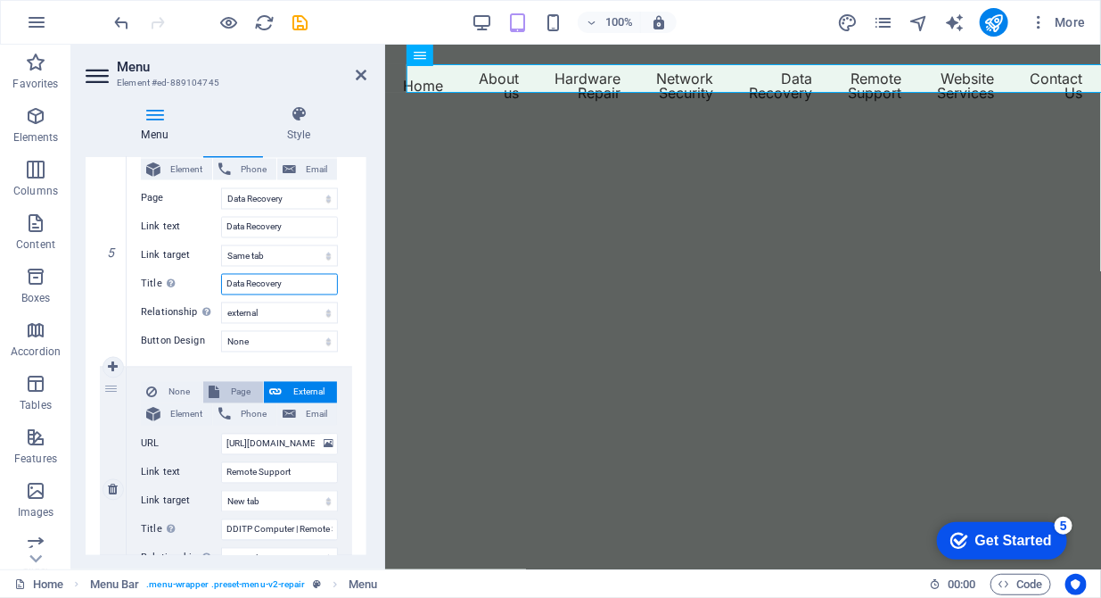
type input "Data Recovery"
click at [240, 382] on span "Page" at bounding box center [241, 392] width 33 height 21
select select
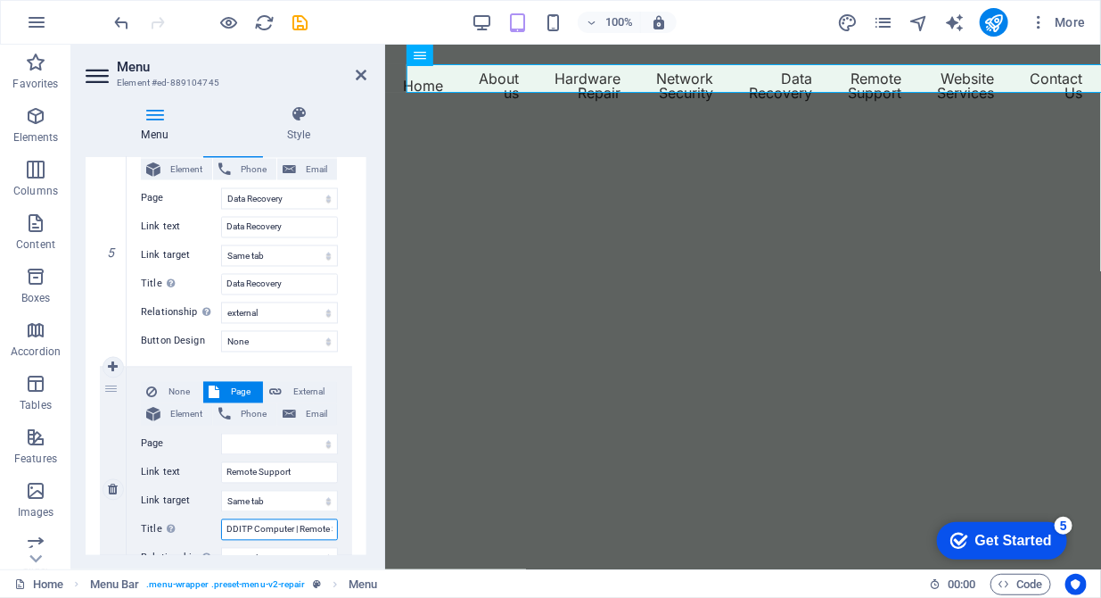
click at [302, 528] on input "DDITP Computer | Remote Support" at bounding box center [279, 529] width 117 height 21
drag, startPoint x: 299, startPoint y: 528, endPoint x: 194, endPoint y: 528, distance: 104.3
click at [194, 528] on div "Title Additional link description, should not be the same as the link text. The…" at bounding box center [239, 529] width 197 height 21
type input "Remote Support"
select select
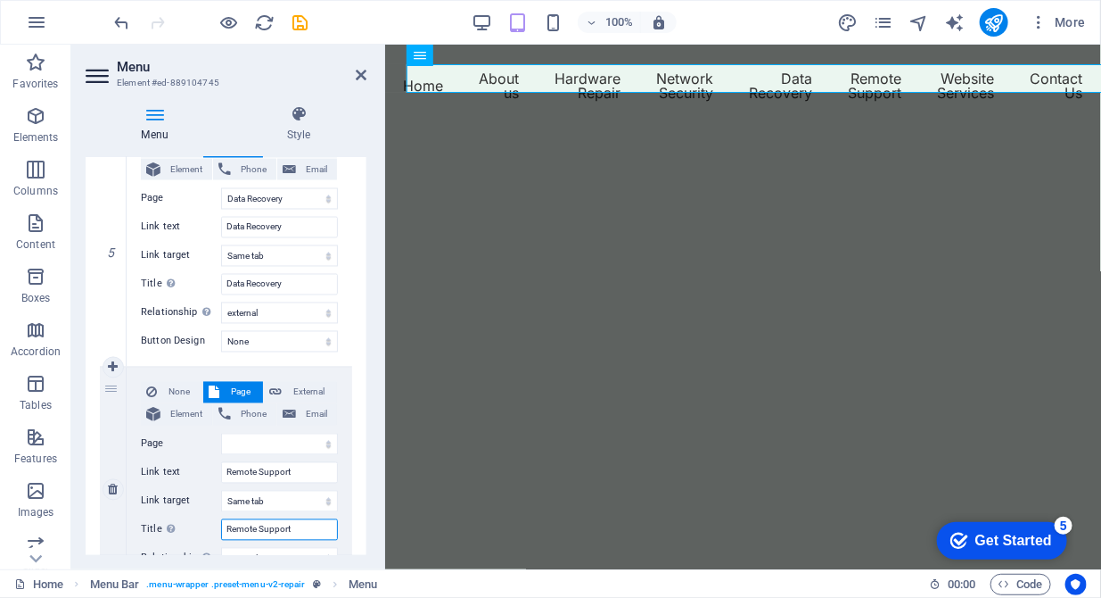
select select
type input "Remote Support"
click at [325, 441] on select "Home About us Hardware Repair Network Security Data Recovery Remote Support Web…" at bounding box center [279, 443] width 117 height 21
select select "5"
click at [221, 433] on select "Home About us Hardware Repair Network Security Data Recovery Remote Support Web…" at bounding box center [279, 443] width 117 height 21
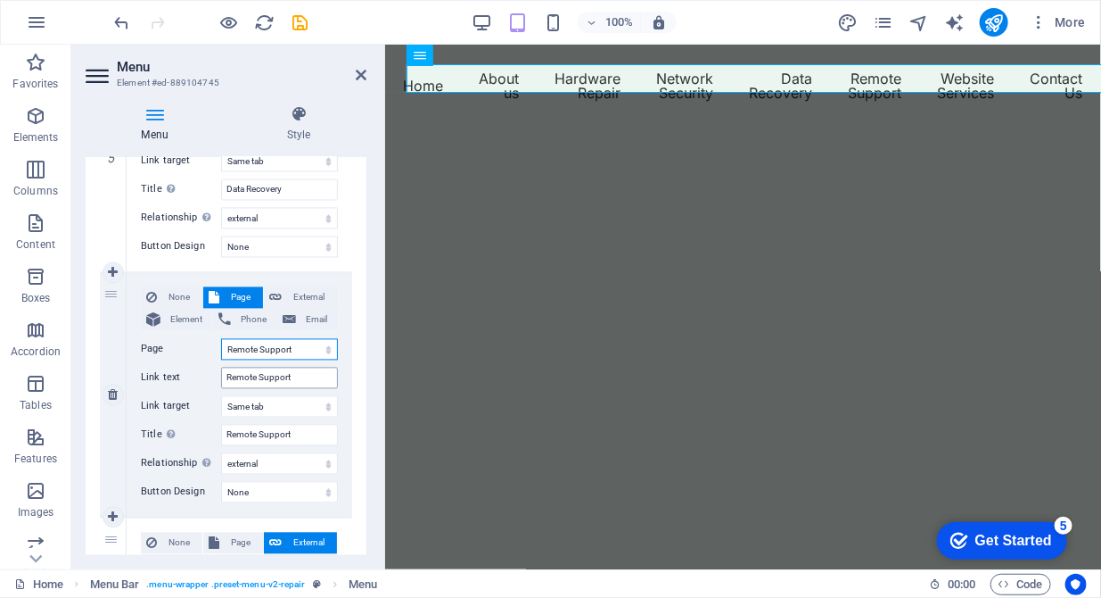
scroll to position [1276, 0]
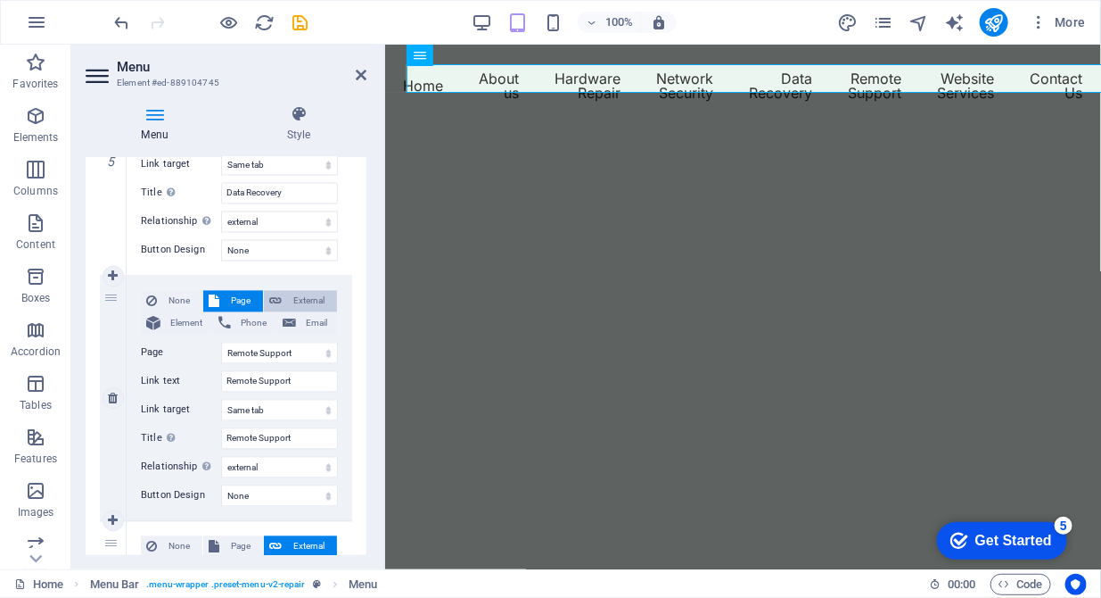
click at [306, 299] on span "External" at bounding box center [309, 301] width 45 height 21
select select
select select "blank"
click at [227, 301] on span "Page" at bounding box center [241, 301] width 33 height 21
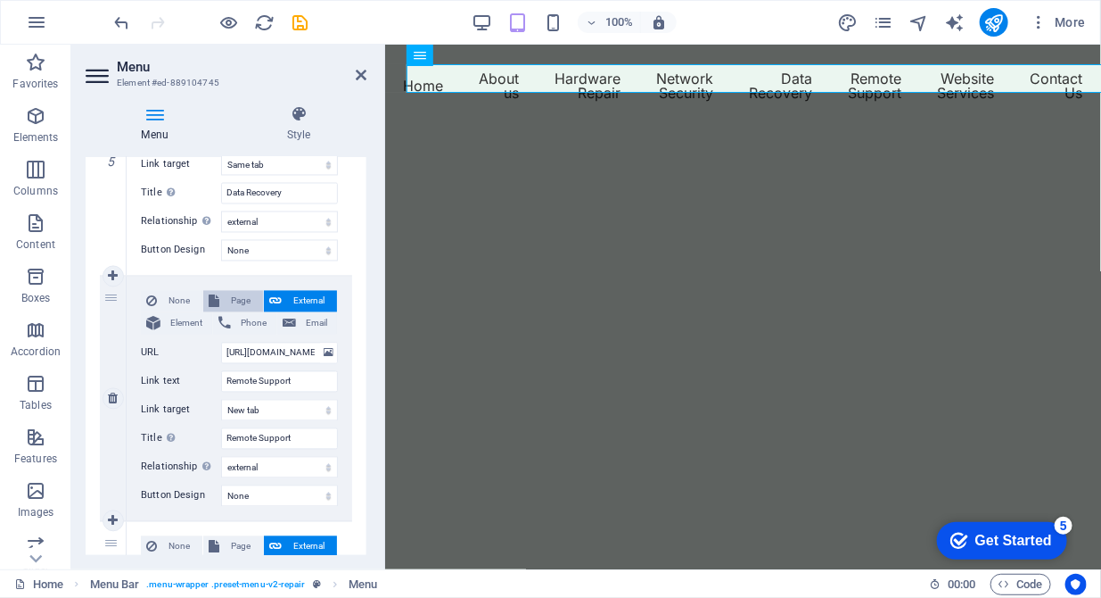
select select
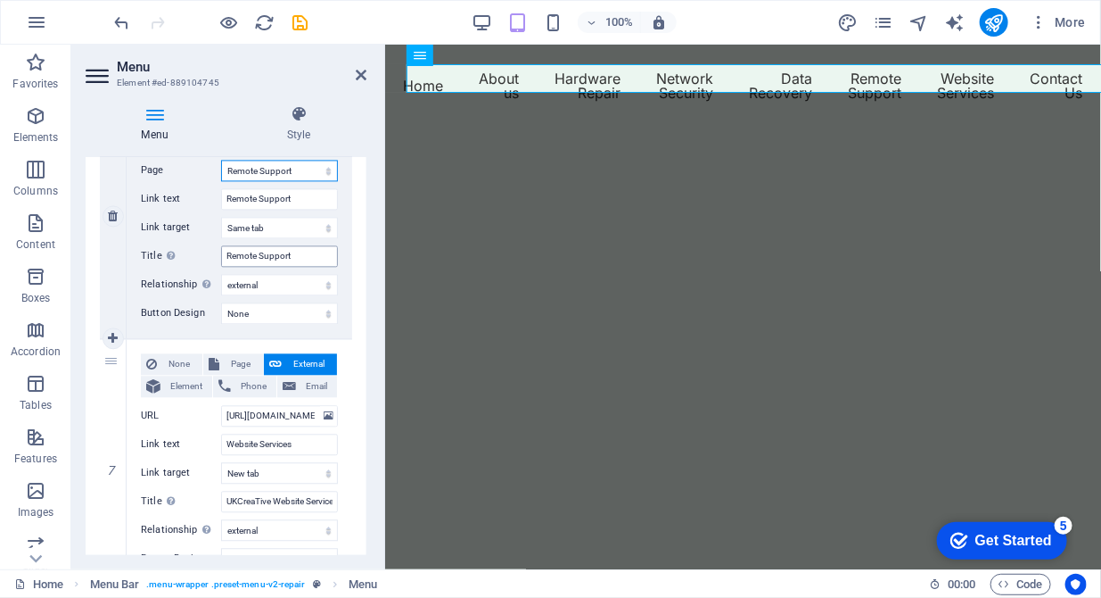
scroll to position [1550, 0]
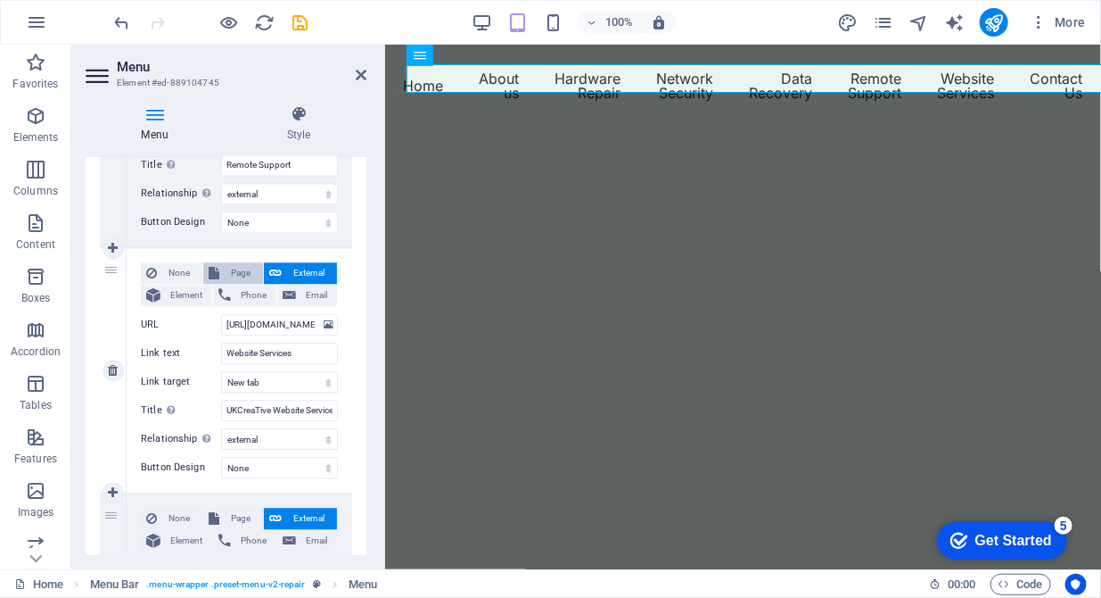
click at [237, 268] on span "Page" at bounding box center [241, 272] width 33 height 21
select select
click at [327, 322] on select "Home About us Hardware Repair Network Security Data Recovery Remote Support Web…" at bounding box center [279, 324] width 117 height 21
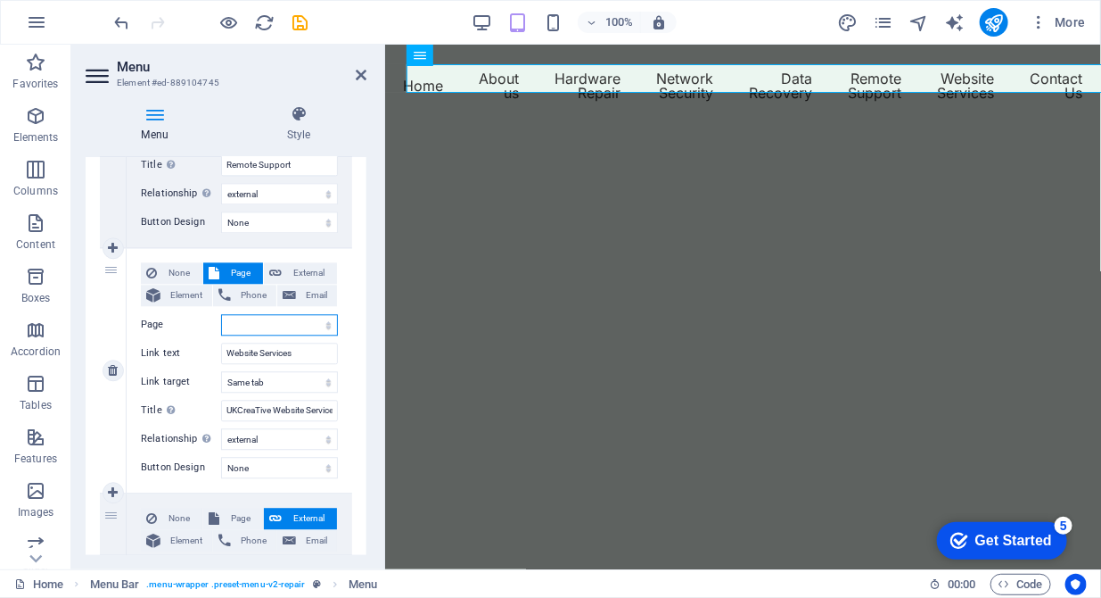
select select "6"
click at [221, 314] on select "Home About us Hardware Repair Network Security Data Recovery Remote Support Web…" at bounding box center [279, 324] width 117 height 21
select select
click at [277, 408] on input "UKCreaTive Website Services" at bounding box center [279, 410] width 117 height 21
drag, startPoint x: 277, startPoint y: 408, endPoint x: 196, endPoint y: 406, distance: 81.2
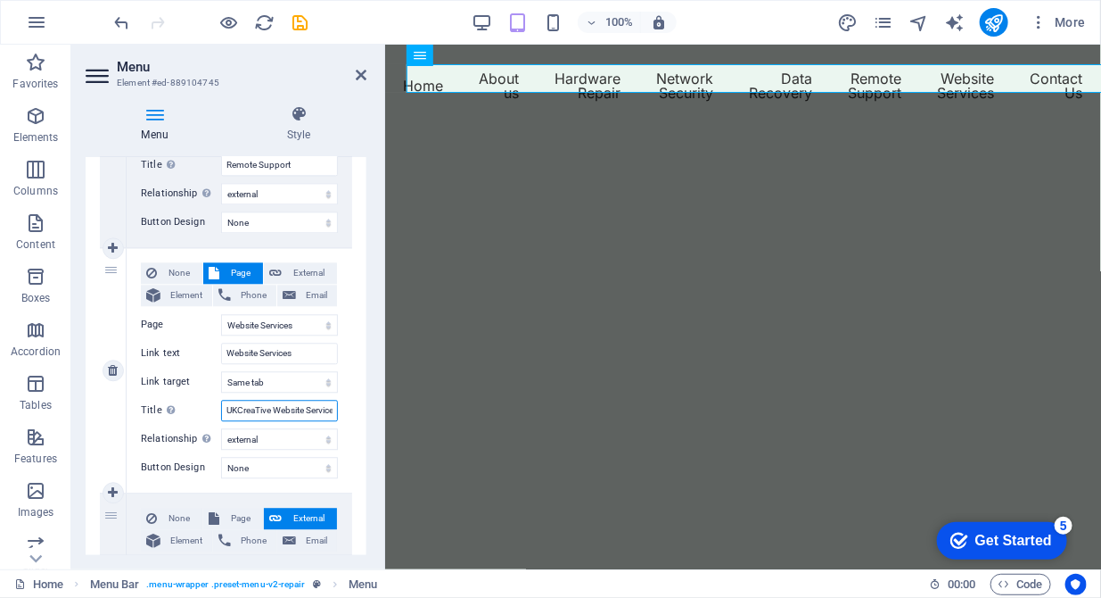
click at [196, 406] on div "Title Additional link description, should not be the same as the link text. The…" at bounding box center [239, 410] width 197 height 21
type input "Website Services"
select select
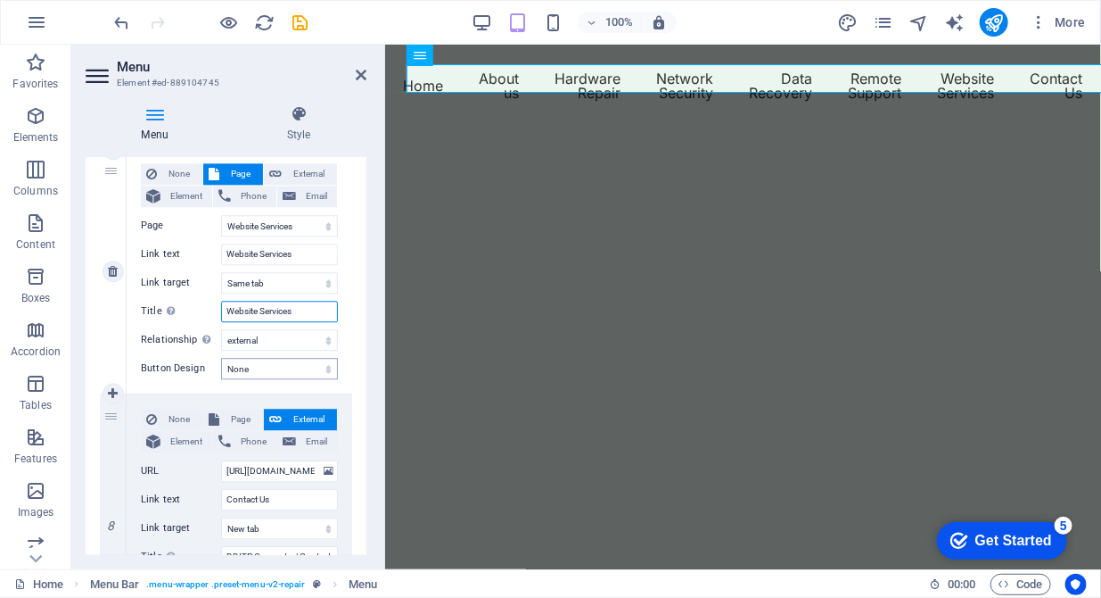
scroll to position [1733, 0]
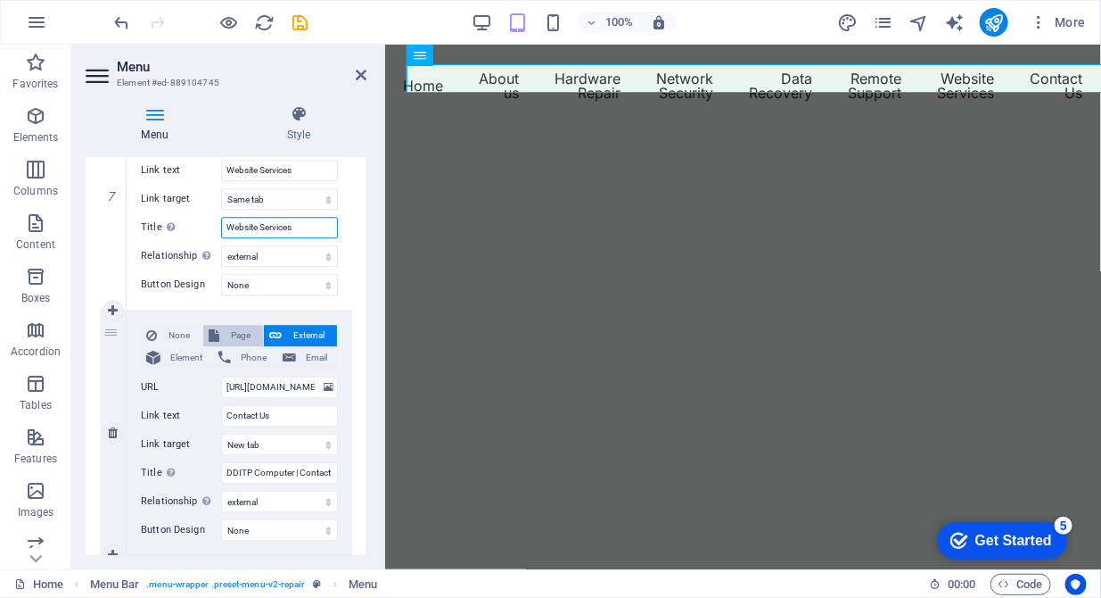
type input "Website Services"
click at [227, 328] on span "Page" at bounding box center [241, 335] width 33 height 21
select select
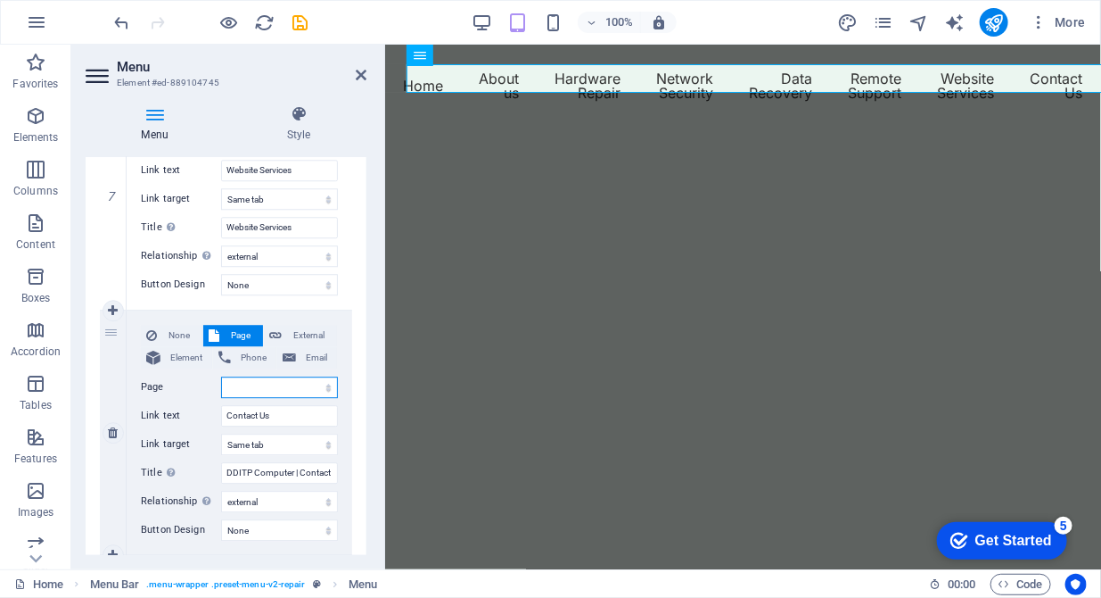
click at [323, 387] on select "Home About us Hardware Repair Network Security Data Recovery Remote Support Web…" at bounding box center [279, 386] width 117 height 21
select select "7"
click at [221, 376] on select "Home About us Hardware Repair Network Security Data Recovery Remote Support Web…" at bounding box center [279, 386] width 117 height 21
select select
drag, startPoint x: 299, startPoint y: 468, endPoint x: 207, endPoint y: 470, distance: 91.9
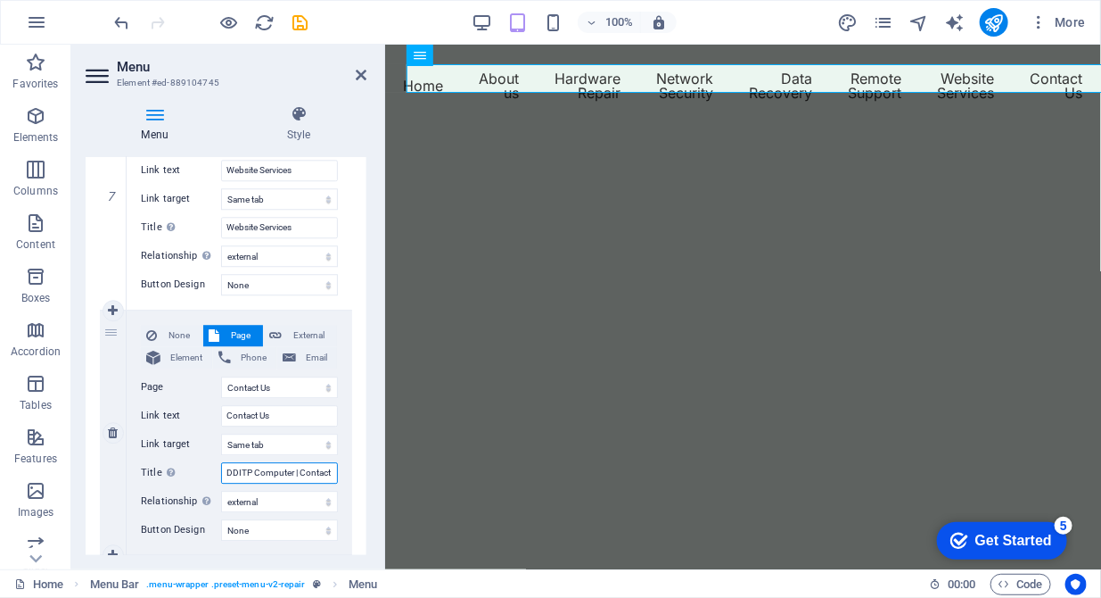
click at [207, 470] on div "Title Additional link description, should not be the same as the link text. The…" at bounding box center [239, 472] width 197 height 21
type input "Contact us"
select select
type input "Contact us"
click at [167, 358] on span "Element" at bounding box center [186, 357] width 41 height 21
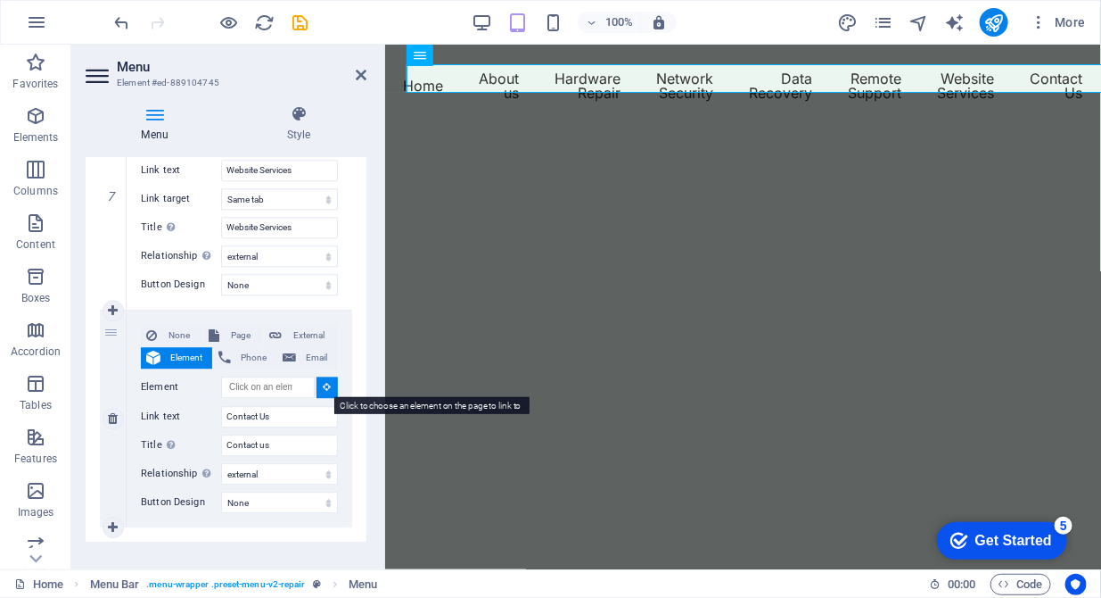
click at [326, 383] on icon at bounding box center [328, 386] width 8 height 9
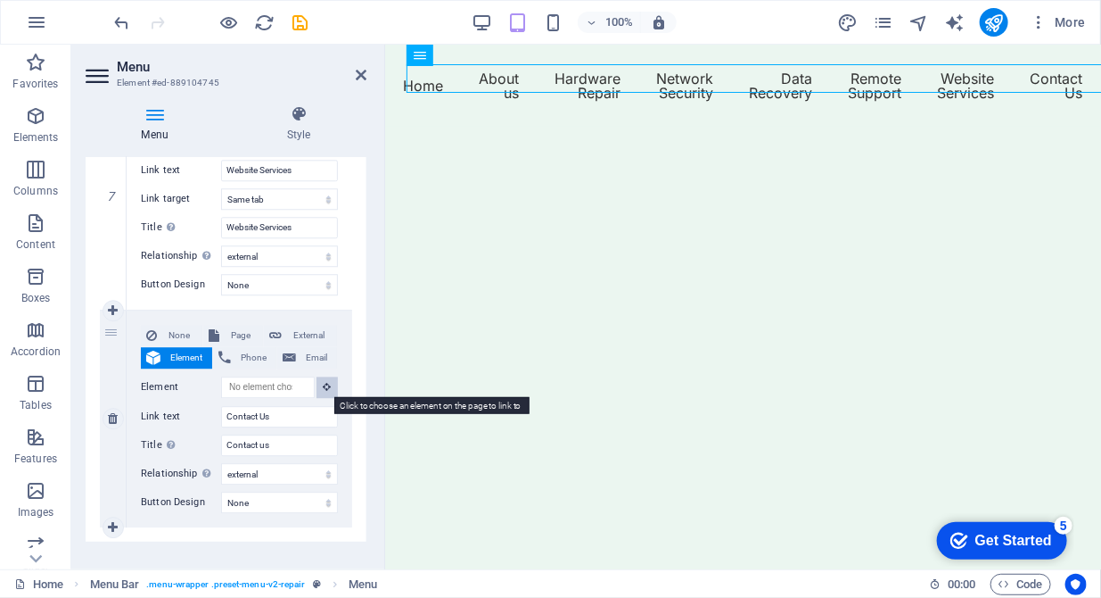
click at [326, 383] on icon at bounding box center [328, 386] width 8 height 9
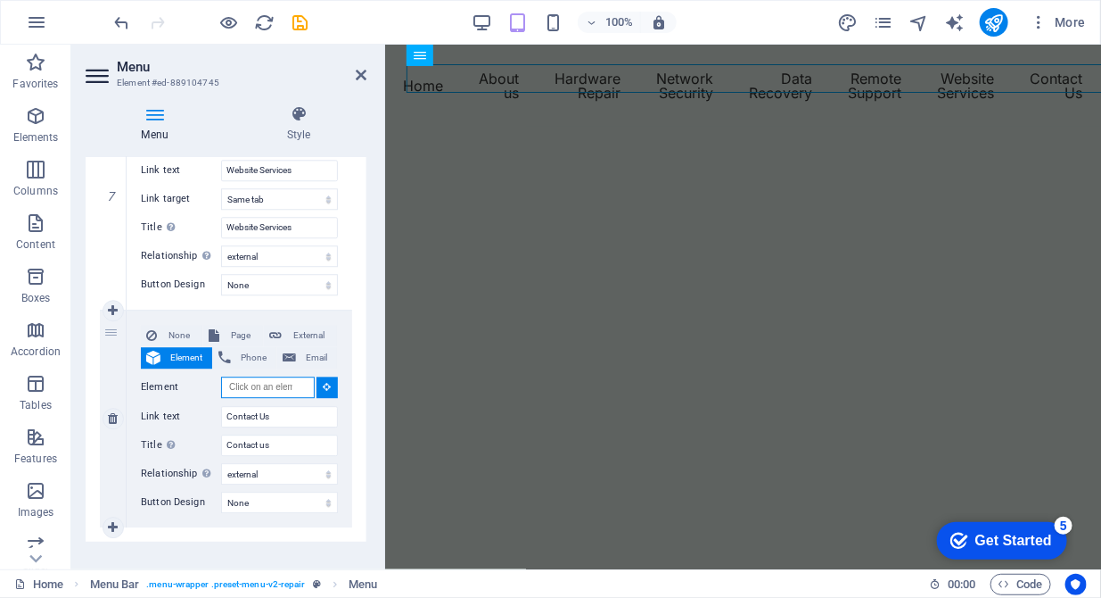
click at [235, 383] on input "Element" at bounding box center [268, 386] width 94 height 21
click at [324, 385] on icon at bounding box center [328, 386] width 8 height 9
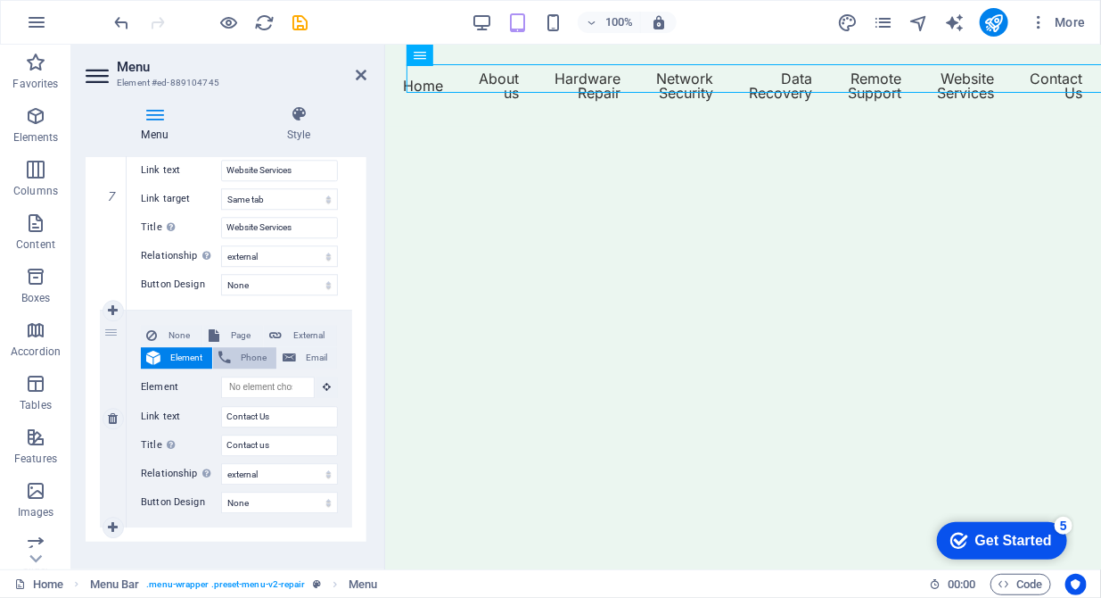
click at [227, 360] on icon at bounding box center [225, 357] width 12 height 21
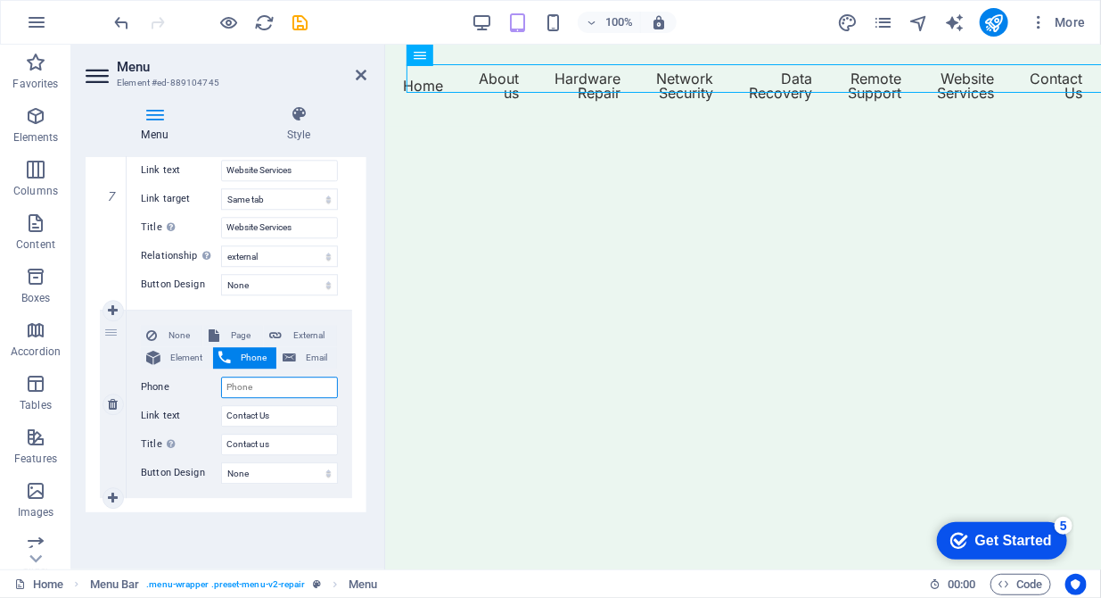
paste input "+44(0)1462 539574"
select select
type input "+44(0)1462 539574"
select select
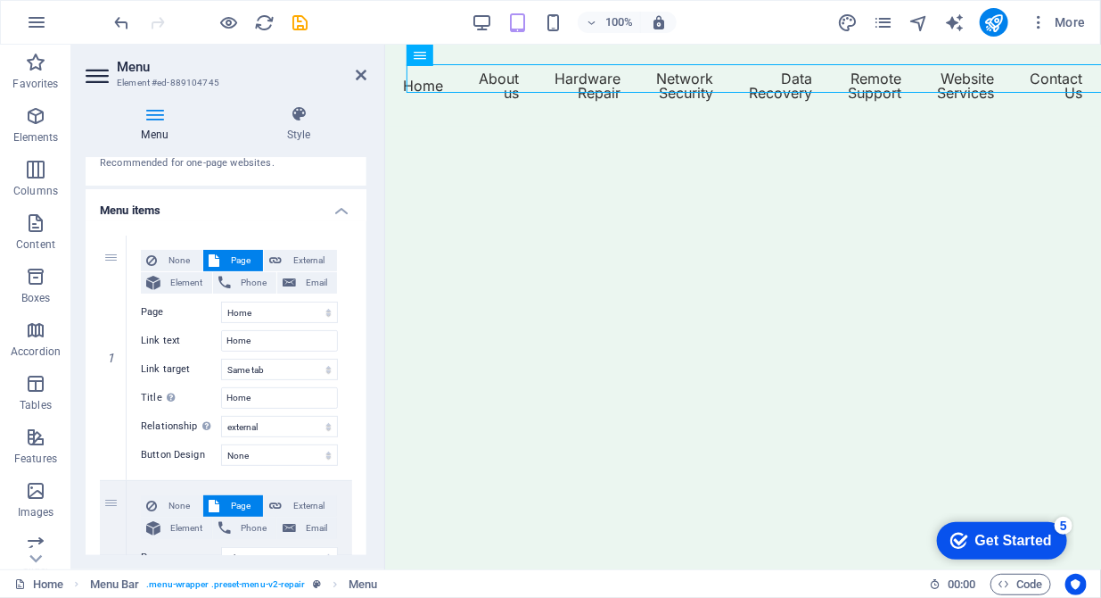
scroll to position [0, 0]
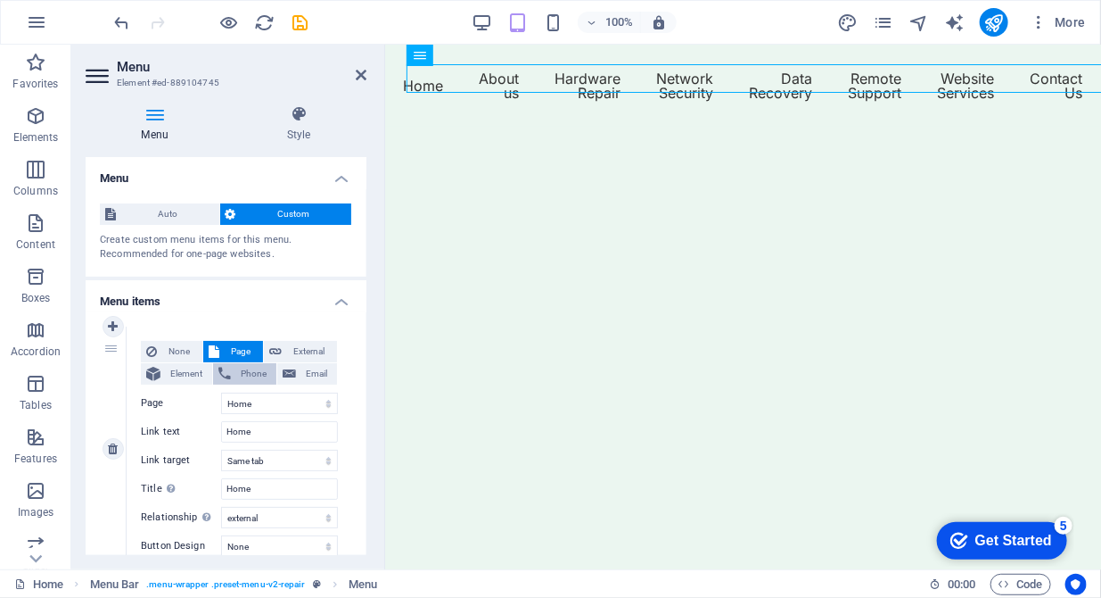
type input "+44(0)1462 539574"
click at [236, 374] on span "Phone" at bounding box center [253, 373] width 35 height 21
select select
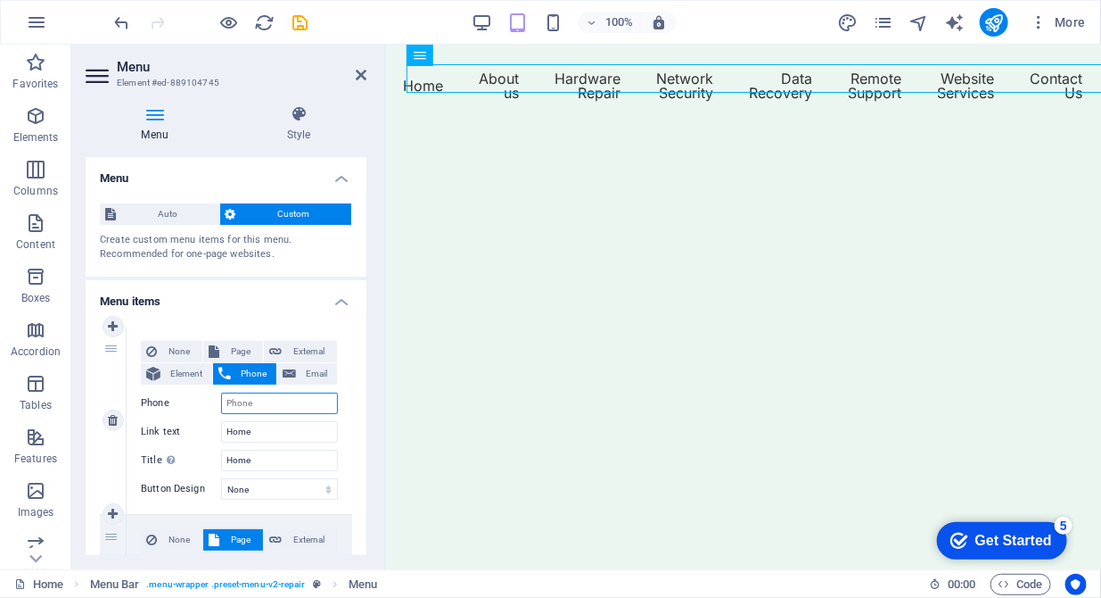
paste input "+44(0)1462 539574"
type input "+44(0)1462 539574"
select select
type input "+44(0)1462 539574"
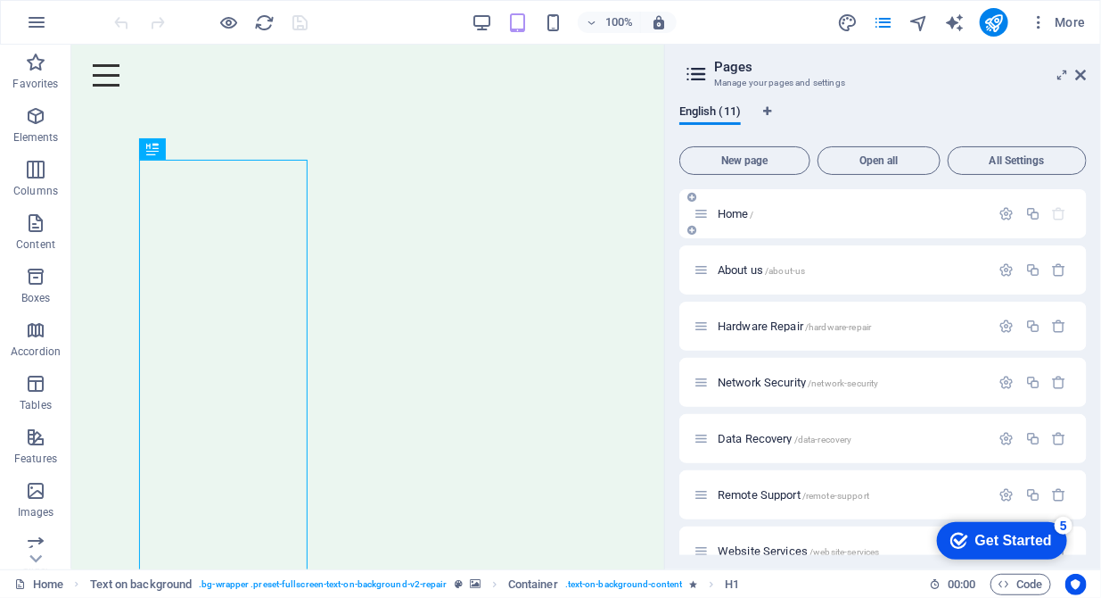
click at [0, 0] on icon "button" at bounding box center [0, 0] width 0 height 0
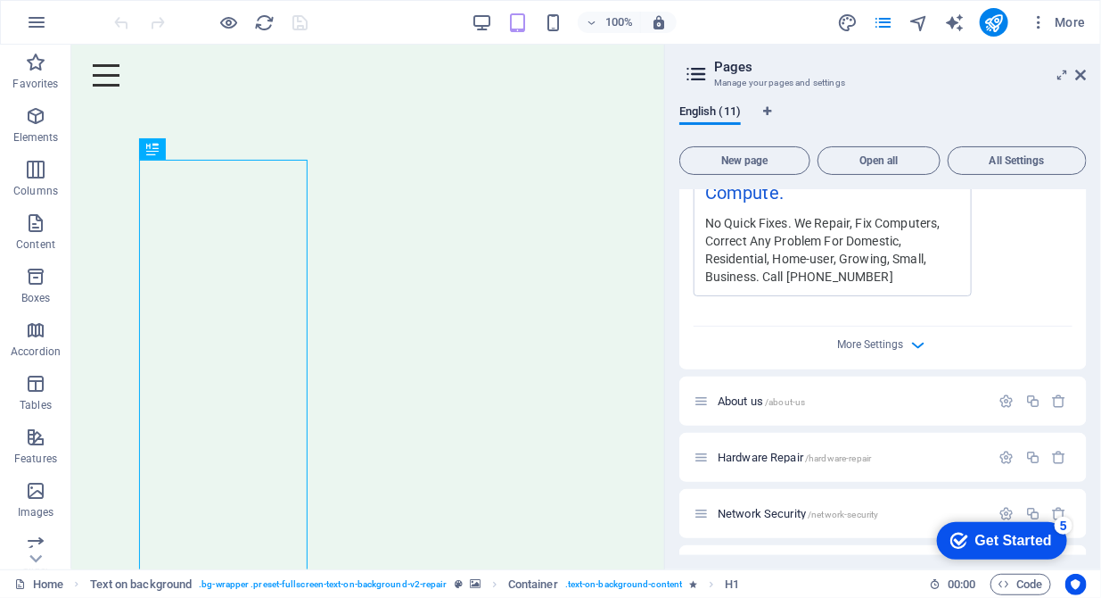
scroll to position [638, 0]
click at [911, 342] on icon "button" at bounding box center [919, 344] width 21 height 21
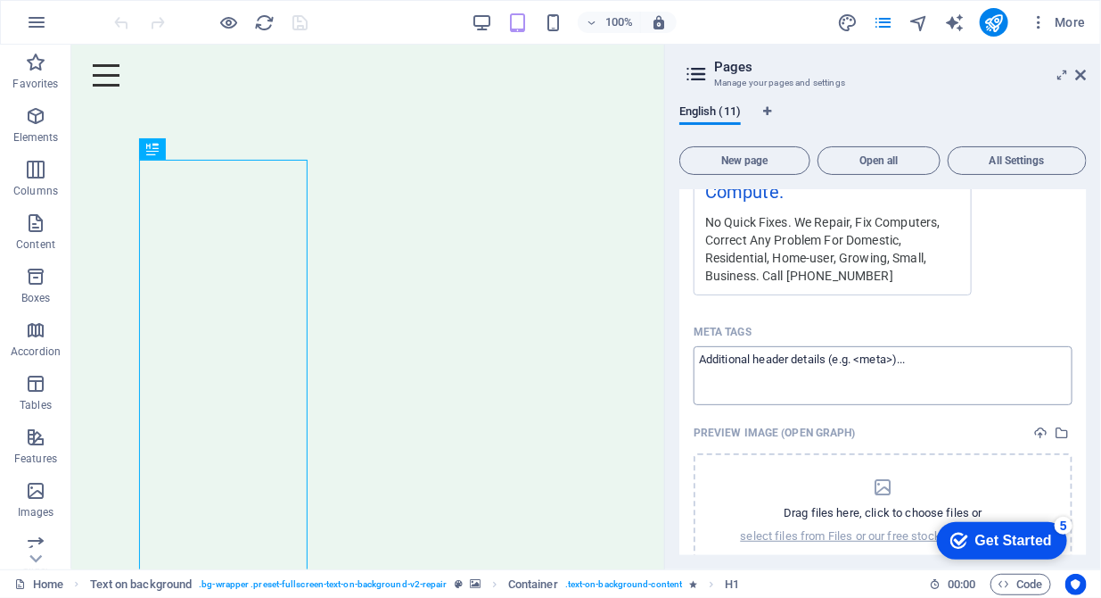
click at [911, 357] on textarea "Meta tags ​" at bounding box center [883, 375] width 379 height 58
drag, startPoint x: 928, startPoint y: 359, endPoint x: 815, endPoint y: 361, distance: 113.3
click at [815, 361] on textarea "Meta tags ​" at bounding box center [883, 375] width 379 height 58
paste textarea "<link rel="canonical" href="https://www.example.com/page/" /> <link rel="altern…"
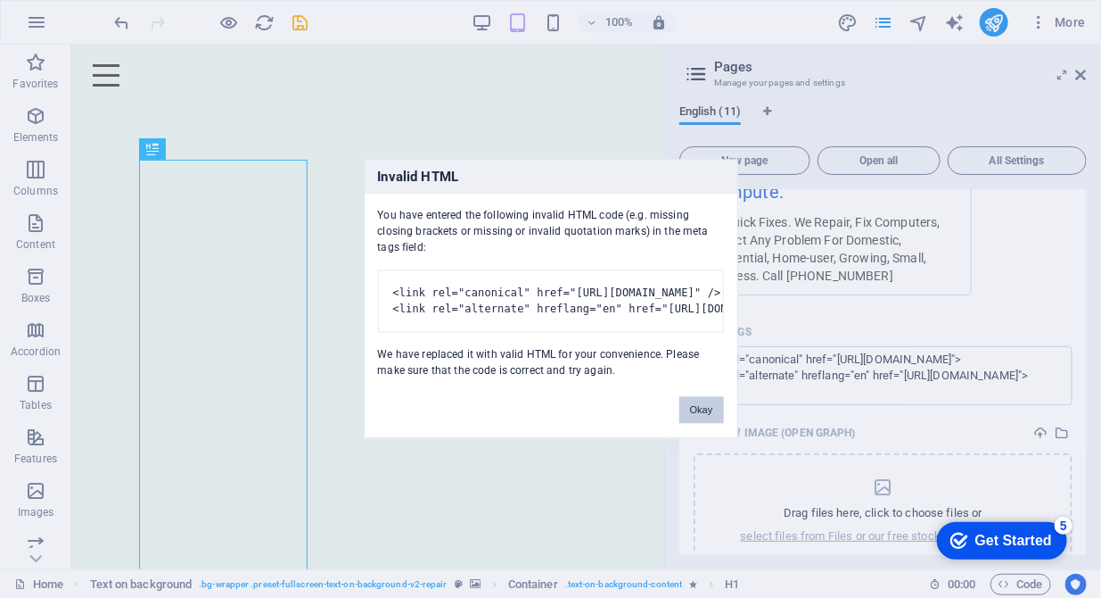
click at [699, 424] on button "Okay" at bounding box center [702, 410] width 45 height 27
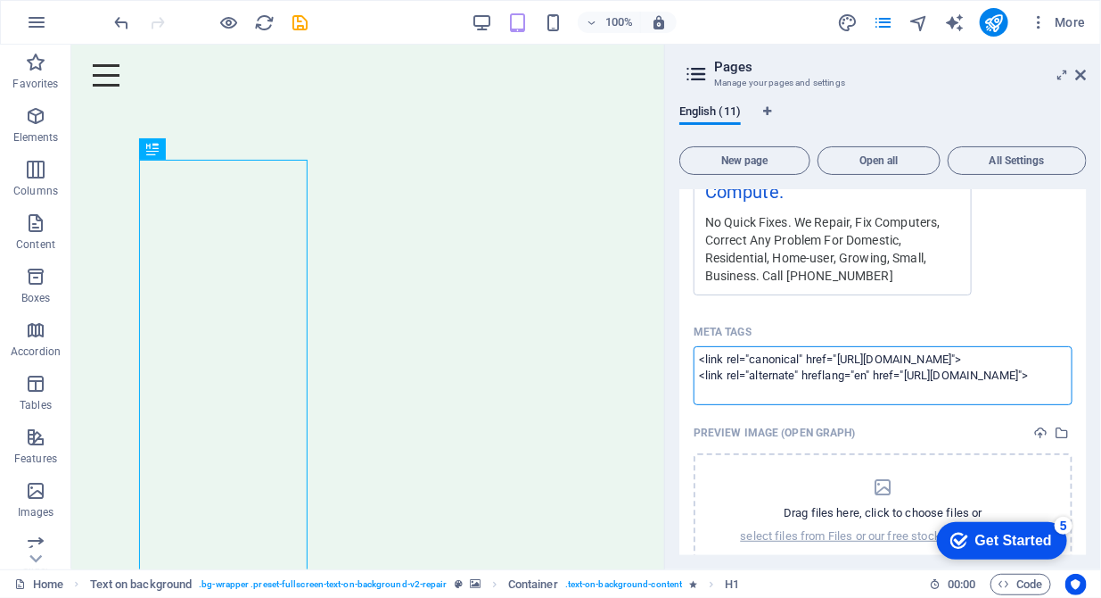
click at [797, 391] on textarea "<link rel="canonical" href="https://www.example.com/page/"> <link rel="alternat…" at bounding box center [883, 375] width 379 height 58
click at [1012, 359] on textarea "<link rel="canonical" href="https://www.example.com/page/"> <link rel="alternat…" at bounding box center [883, 375] width 379 height 58
click at [979, 356] on textarea "<link rel="canonical" href="https://www.example.com/page/"> <link rel="alternat…" at bounding box center [883, 375] width 379 height 58
drag, startPoint x: 969, startPoint y: 357, endPoint x: 836, endPoint y: 355, distance: 132.9
click at [836, 355] on textarea "<link rel="canonical" href="https://www.dditp.co.uk/"> <link rel="alternate" hr…" at bounding box center [883, 375] width 379 height 58
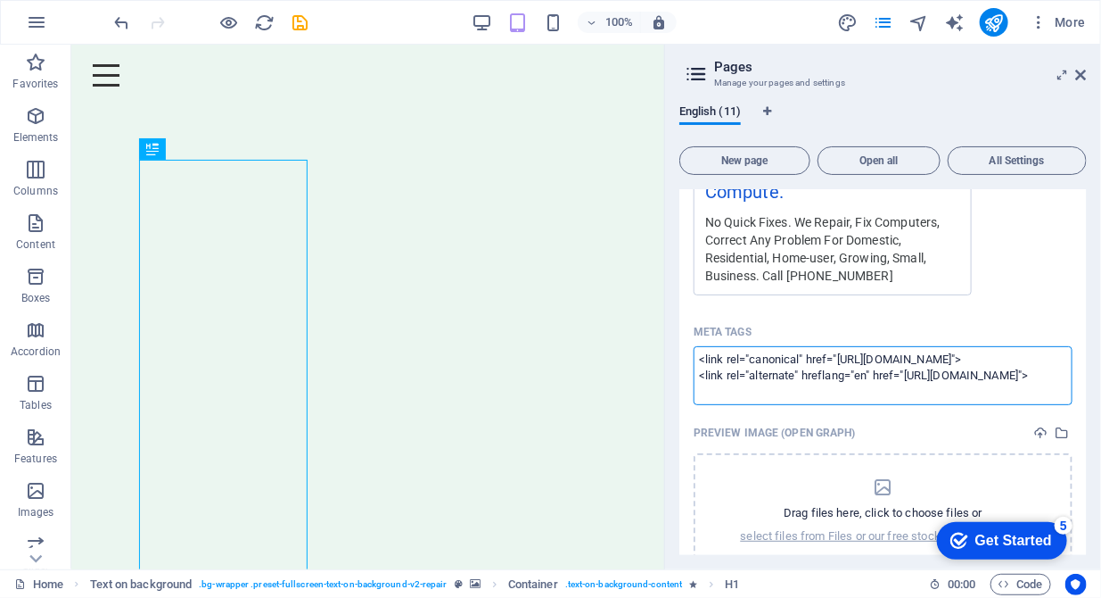
click at [836, 355] on textarea "<link rel="canonical" href="https://www.dditp.co.uk/"> <link rel="alternate" hr…" at bounding box center [883, 375] width 379 height 58
click at [864, 387] on textarea "<link rel="canonical" href="https://www.dditp.co.uk/"> <link rel="alternate" hr…" at bounding box center [883, 375] width 379 height 58
click at [833, 379] on textarea "<link rel="canonical" href="https://www.dditp.co.uk/"> <link rel="alternate" hr…" at bounding box center [883, 375] width 379 height 58
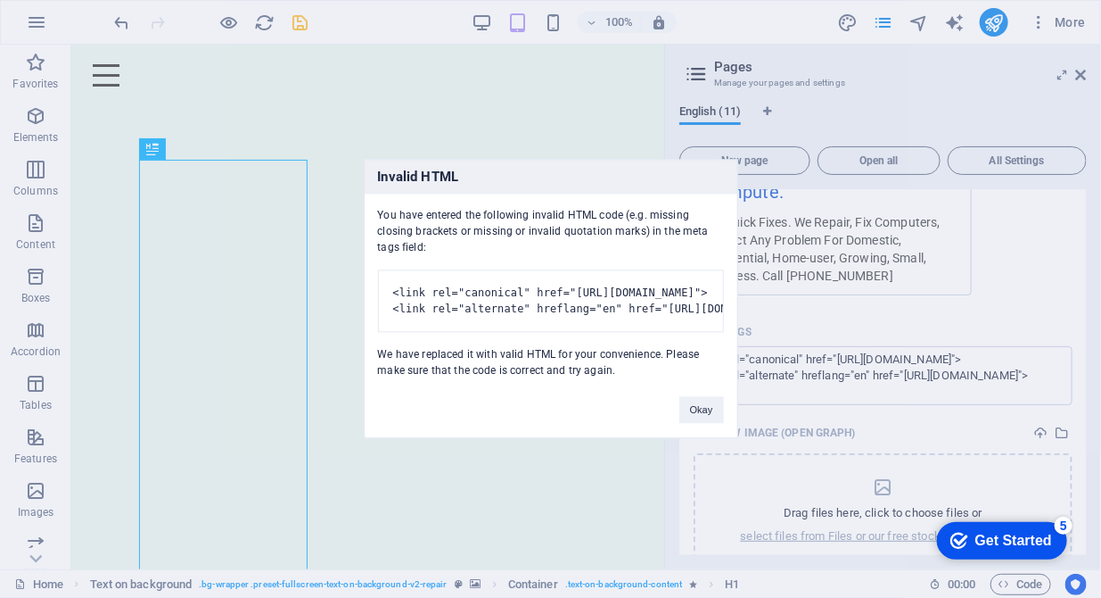
click at [302, 25] on body "DDITP Computer Repairs, Setup, Maintenance Upgrades, Security for Homes and Sma…" at bounding box center [550, 299] width 1101 height 598
click at [695, 424] on button "Okay" at bounding box center [702, 410] width 45 height 27
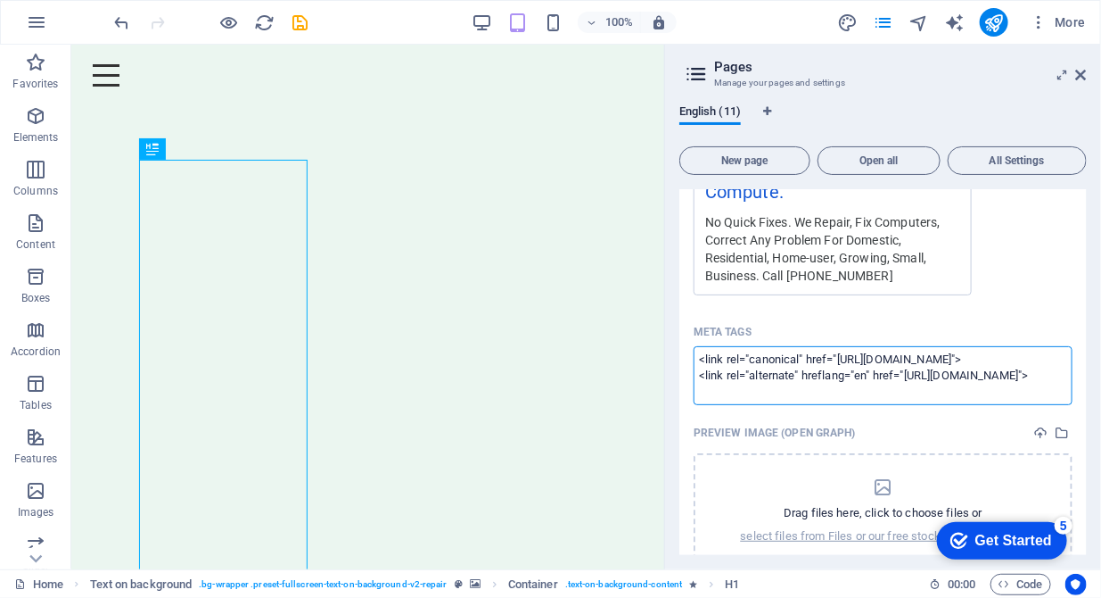
click at [929, 372] on textarea "<link rel="canonical" href="https://www.dditp.co.uk/"> <link rel="alternate" hr…" at bounding box center [883, 375] width 379 height 58
click at [1000, 21] on body "DDITP Computer Repairs, Setup, Maintenance Upgrades, Security for Homes and Sma…" at bounding box center [550, 299] width 1101 height 598
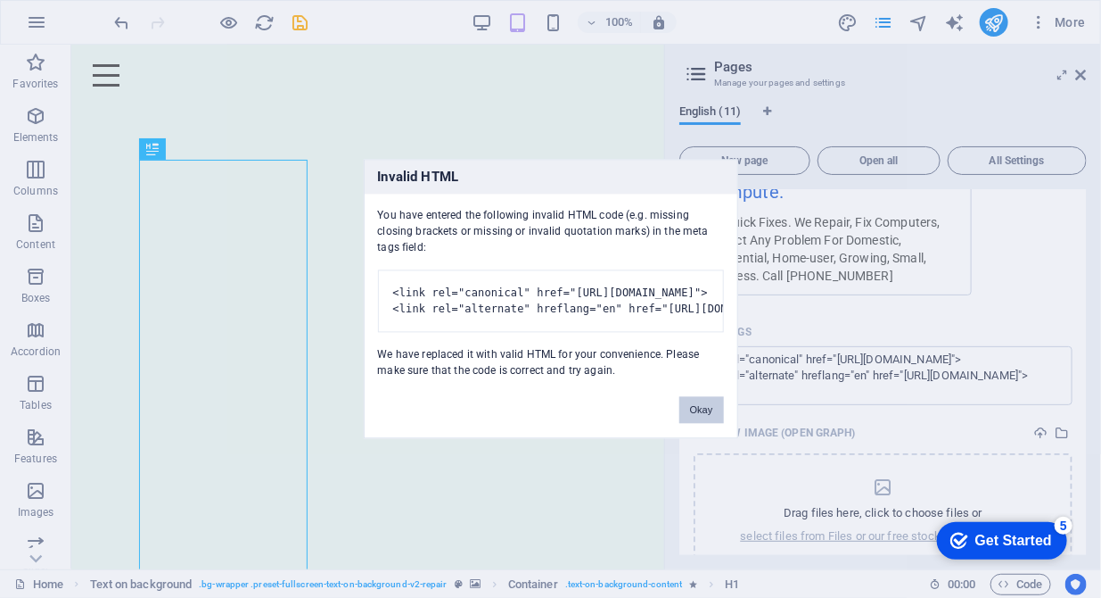
click at [698, 419] on button "Okay" at bounding box center [702, 410] width 45 height 27
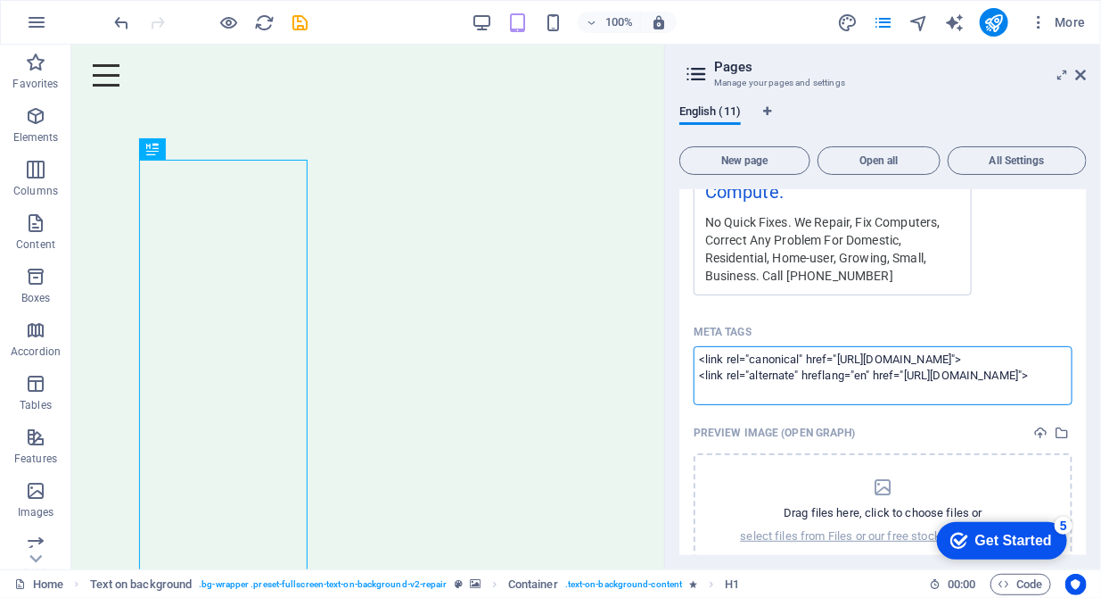
click at [697, 359] on textarea "<link rel="canonical" href="https://www.dditp.co.uk/"> <link rel="alternate" hr…" at bounding box center [883, 375] width 379 height 58
click at [1052, 377] on textarea "<meta tag><link rel="canonical" href="https://www.dditp.co.uk/"> <link rel="alt…" at bounding box center [883, 375] width 379 height 58
click at [1001, 21] on body "DDITP Computer Repairs, Setup, Maintenance Upgrades, Security for Homes and Sma…" at bounding box center [550, 299] width 1101 height 598
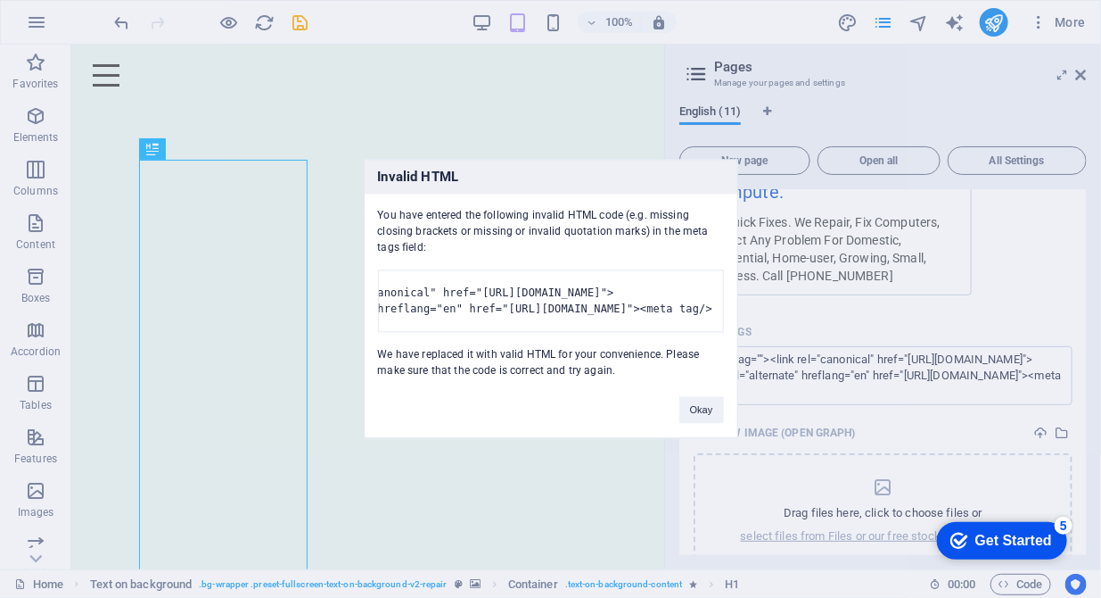
scroll to position [0, 206]
drag, startPoint x: 685, startPoint y: 297, endPoint x: 723, endPoint y: 293, distance: 38.6
click at [723, 293] on div "You have entered the following invalid HTML code (e.g. missing closing brackets…" at bounding box center [551, 286] width 373 height 185
click at [663, 297] on pre "<meta tag><link rel="canonical" href="https://www.dditp.co.uk/"> <link rel="alt…" at bounding box center [551, 301] width 346 height 62
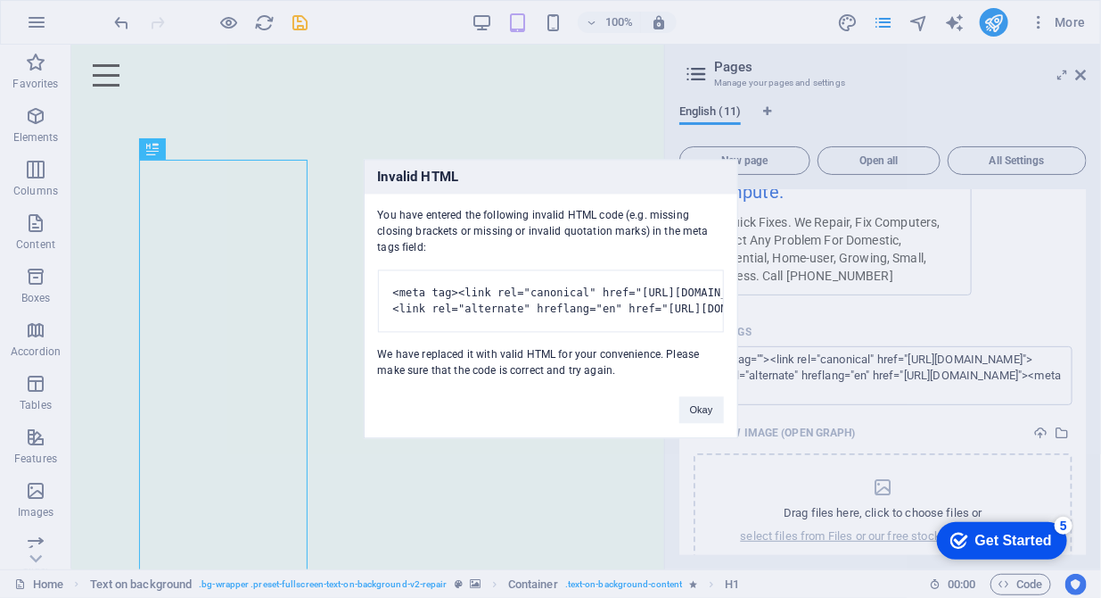
drag, startPoint x: 663, startPoint y: 297, endPoint x: 376, endPoint y: 302, distance: 286.3
click at [376, 302] on div "You have entered the following invalid HTML code (e.g. missing closing brackets…" at bounding box center [551, 286] width 373 height 185
click at [799, 359] on div "Invalid HTML You have entered the following invalid HTML code (e.g. missing clo…" at bounding box center [550, 299] width 1101 height 598
click at [705, 415] on button "Okay" at bounding box center [702, 410] width 45 height 27
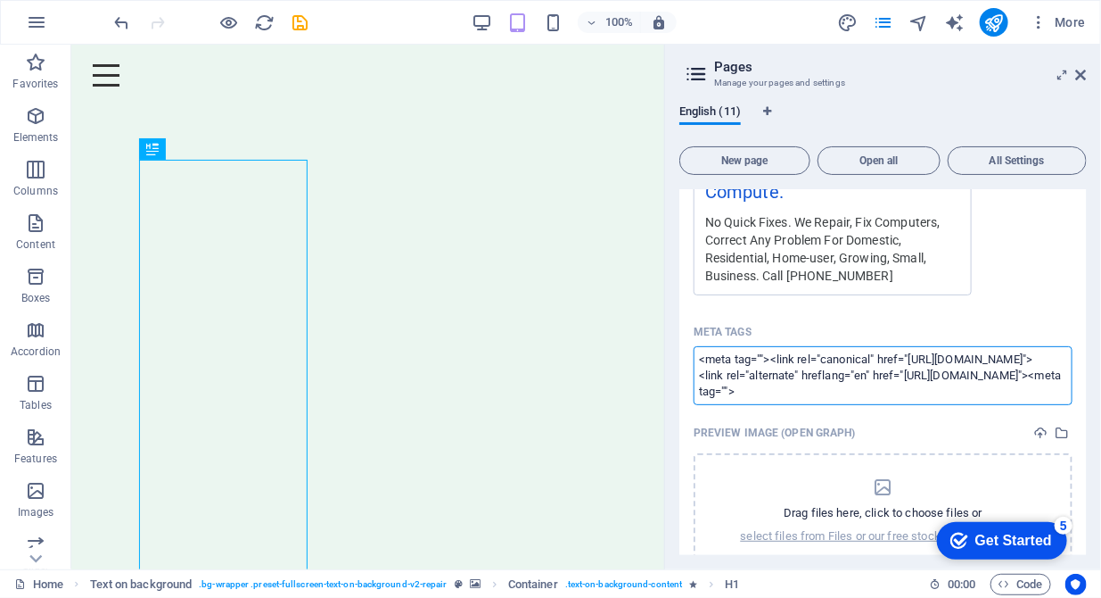
click at [735, 362] on textarea "<meta tag=""><link rel="canonical" href="https://www.dditp.co.uk/"> <link rel="…" at bounding box center [883, 375] width 379 height 58
click at [761, 358] on textarea "<meta tag=""><link rel="canonical" href="https://www.dditp.co.uk/"> <link rel="…" at bounding box center [883, 375] width 379 height 58
click at [705, 359] on textarea "<meta tag="><link rel="canonical" href="https://www.dditp.co.uk/"> <link rel="a…" at bounding box center [883, 375] width 379 height 58
click at [708, 391] on textarea "<="meta tag"><link rel="canonical" href="https://www.dditp.co.uk/"> <link rel="…" at bounding box center [883, 375] width 379 height 58
click at [813, 384] on textarea "<="meta tag"><link rel="canonical" href="https://www.dditp.co.uk/"> <link rel="…" at bounding box center [883, 375] width 379 height 58
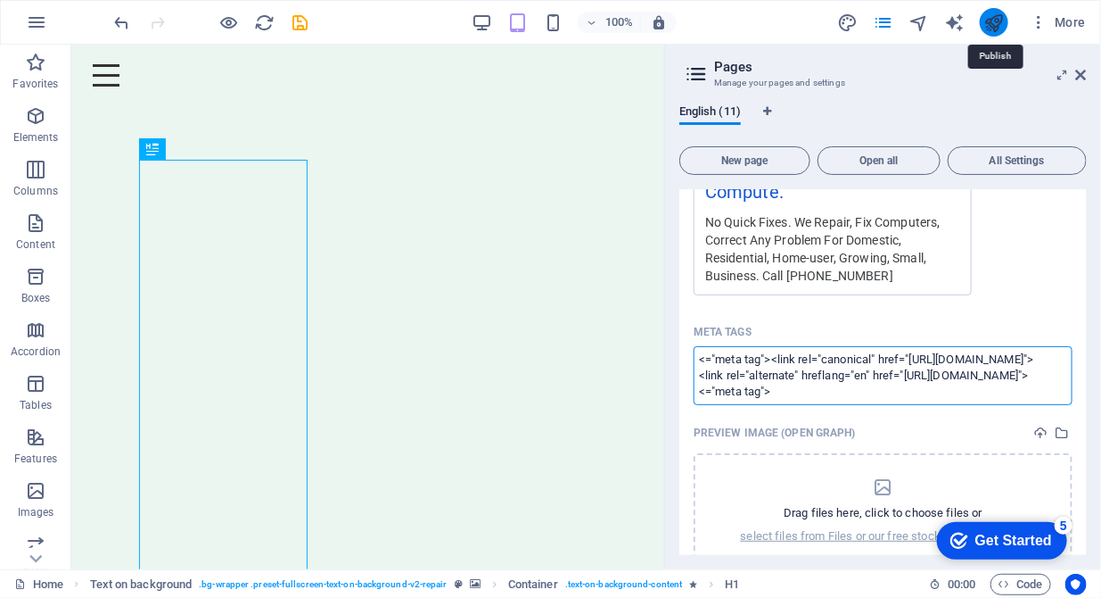
click at [999, 26] on body "DDITP Computer Repairs, Setup, Maintenance Upgrades, Security for Homes and Sma…" at bounding box center [550, 299] width 1101 height 598
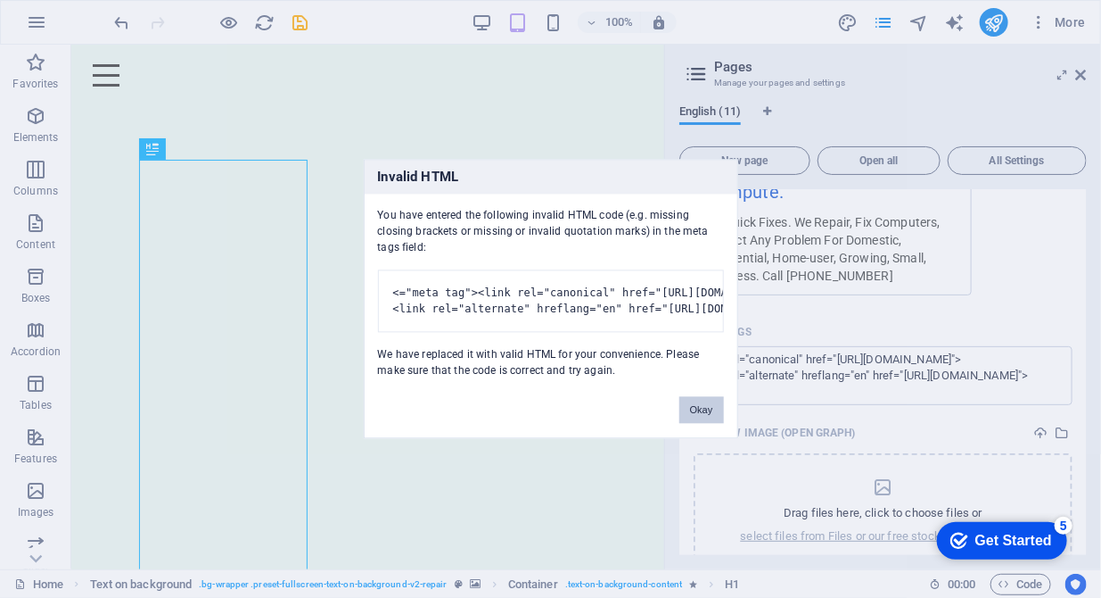
click at [697, 417] on button "Okay" at bounding box center [702, 410] width 45 height 27
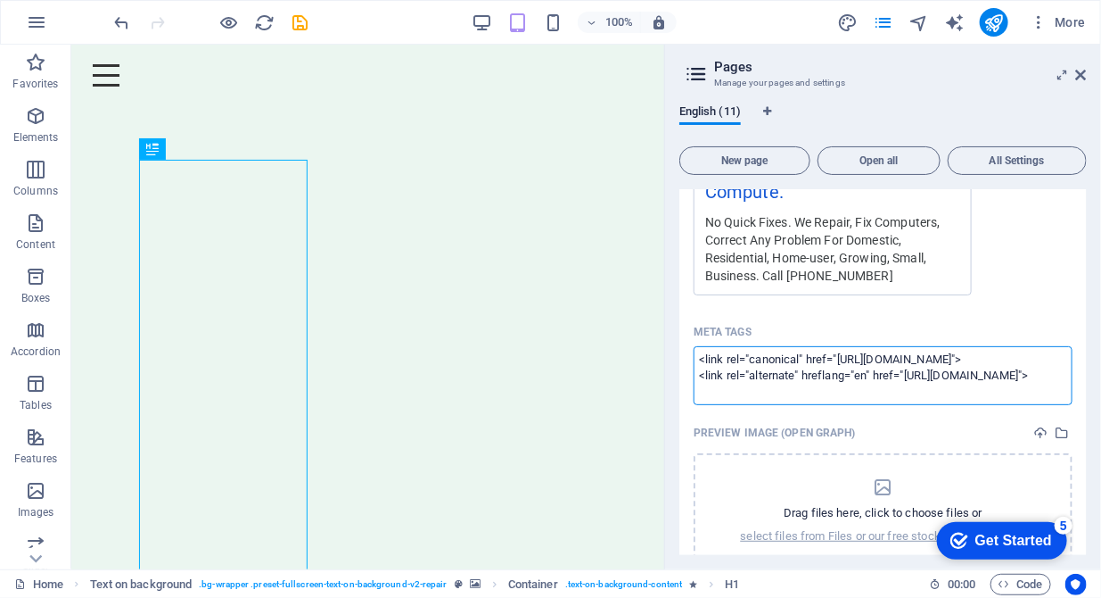
click at [715, 384] on textarea "<link rel="canonical" href="https://www.dditp.co.uk/"> <link rel="alternate" hr…" at bounding box center [883, 375] width 379 height 58
click at [701, 359] on textarea "<link rel="canonical" href="https://www.dditp.co.uk/"> <link rel="alternate" hr…" at bounding box center [883, 375] width 379 height 58
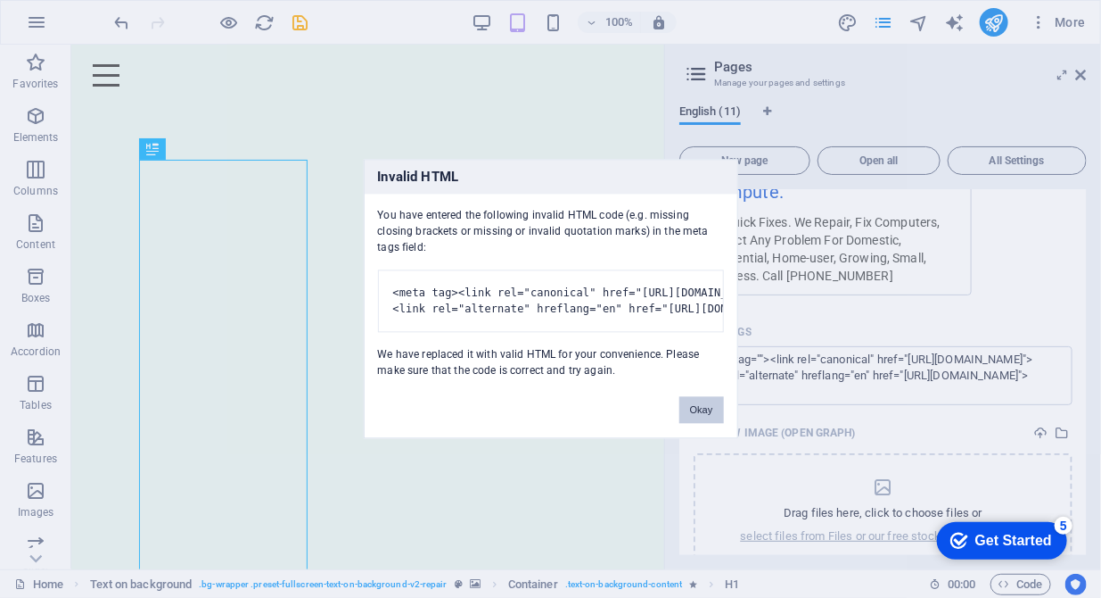
click at [702, 424] on button "Okay" at bounding box center [702, 410] width 45 height 27
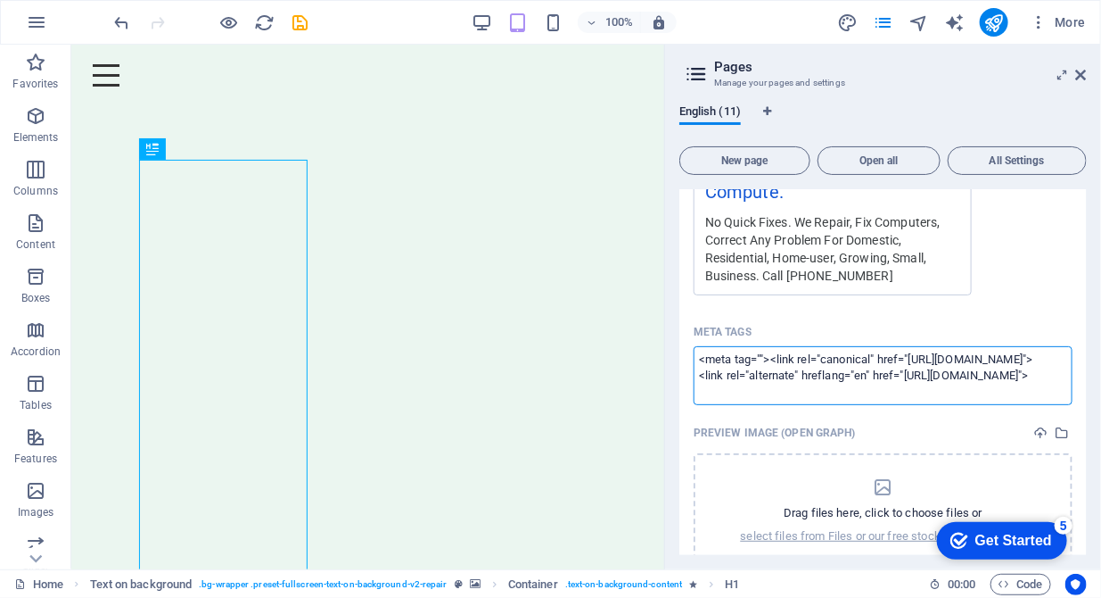
click at [743, 356] on textarea "<meta tag=""><link rel="canonical" href="https://www.dditp.co.uk/"> <link rel="…" at bounding box center [883, 375] width 379 height 58
drag, startPoint x: 756, startPoint y: 357, endPoint x: 708, endPoint y: 359, distance: 48.2
click at [708, 359] on textarea "<meta tag=""><link rel="canonical" href="https://www.dditp.co.uk/"> <link rel="…" at bounding box center [883, 375] width 379 height 58
click at [718, 358] on textarea "<=""><link rel="canonical" href="https://www.dditp.co.uk/"> <link rel="alternat…" at bounding box center [883, 375] width 379 height 58
paste textarea "meta tag"
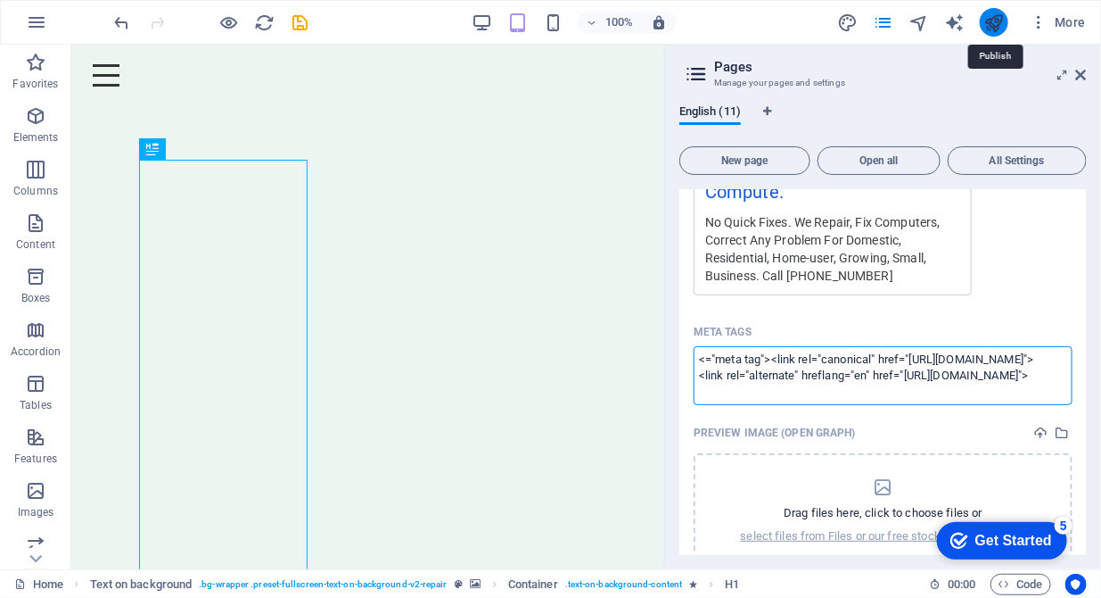
click at [995, 13] on body "DDITP Computer Repairs, Setup, Maintenance Upgrades, Security for Homes and Sma…" at bounding box center [550, 299] width 1101 height 598
type textarea "<link rel="canonical" href="https://www.dditp.co.uk/"> <link rel="alternate" hr…"
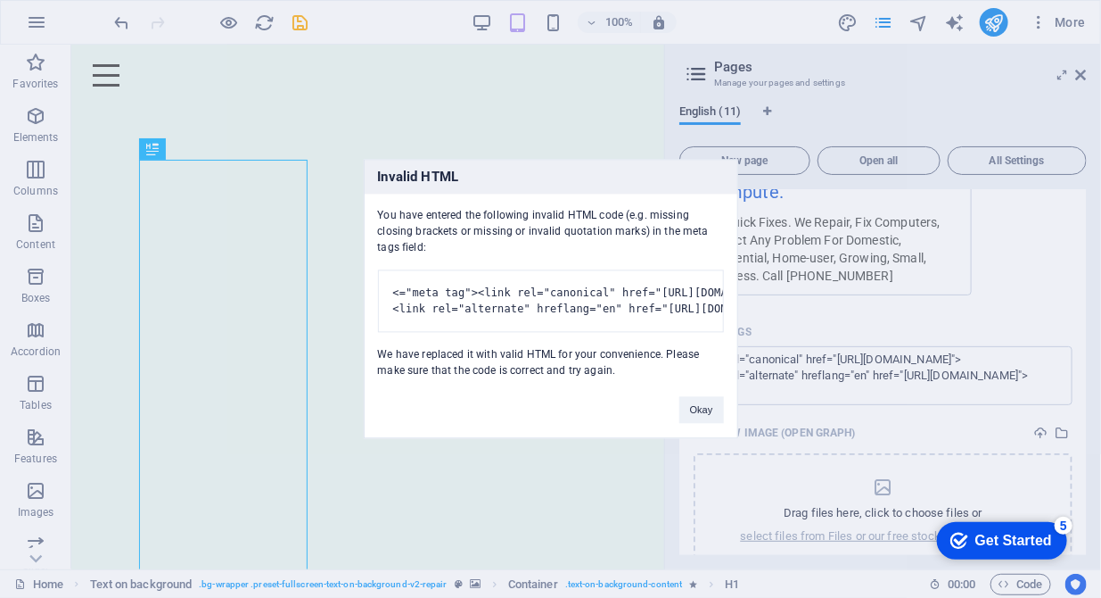
drag, startPoint x: 653, startPoint y: 293, endPoint x: 664, endPoint y: 293, distance: 11.6
click at [664, 293] on pre "<="meta tag"><link rel="canonical" href="https://www.dditp.co.uk/"> <link rel="…" at bounding box center [551, 301] width 346 height 62
click at [663, 296] on pre "<="meta tag"><link rel="canonical" href="https://www.dditp.co.uk/"> <link rel="…" at bounding box center [551, 301] width 346 height 62
drag, startPoint x: 583, startPoint y: 297, endPoint x: 731, endPoint y: 297, distance: 148.1
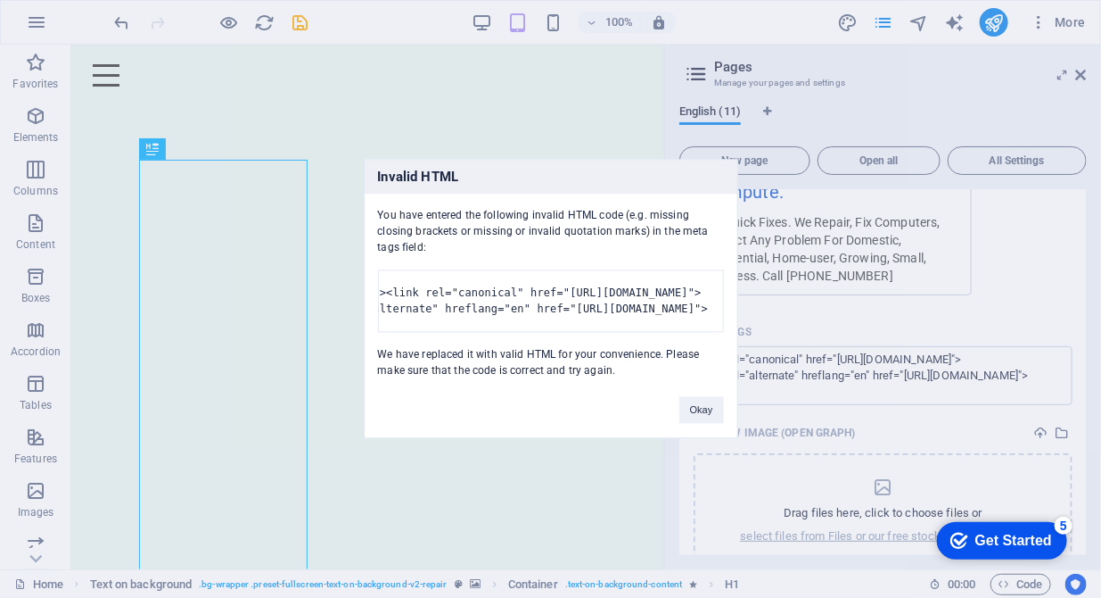
click at [731, 297] on div "You have entered the following invalid HTML code (e.g. missing closing brackets…" at bounding box center [551, 286] width 373 height 185
drag, startPoint x: 731, startPoint y: 297, endPoint x: 689, endPoint y: 416, distance: 125.8
click at [689, 416] on button "Okay" at bounding box center [702, 410] width 45 height 27
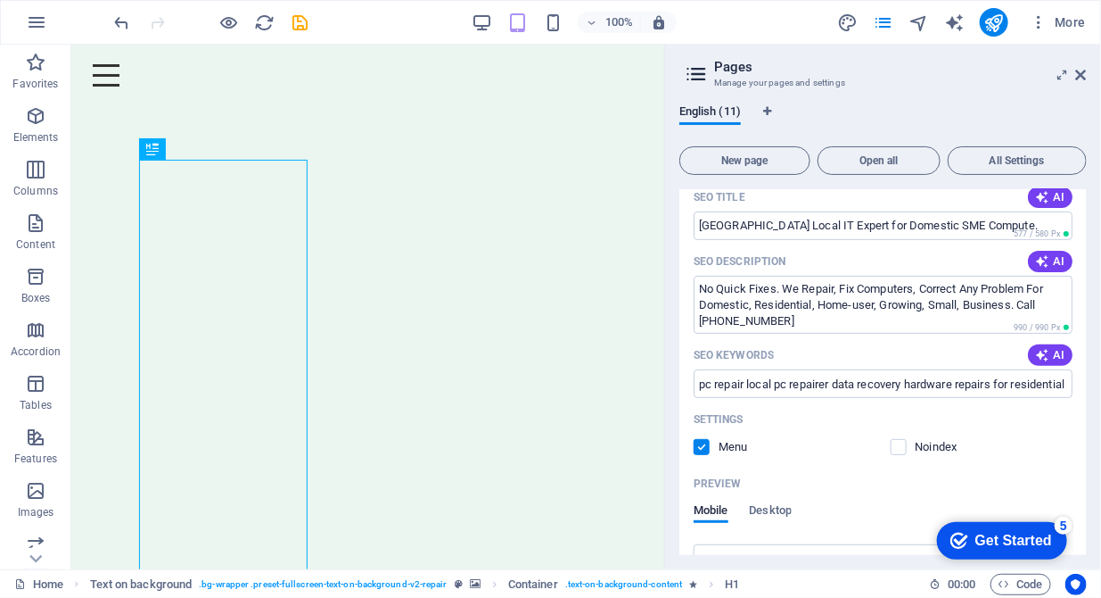
scroll to position [182, 0]
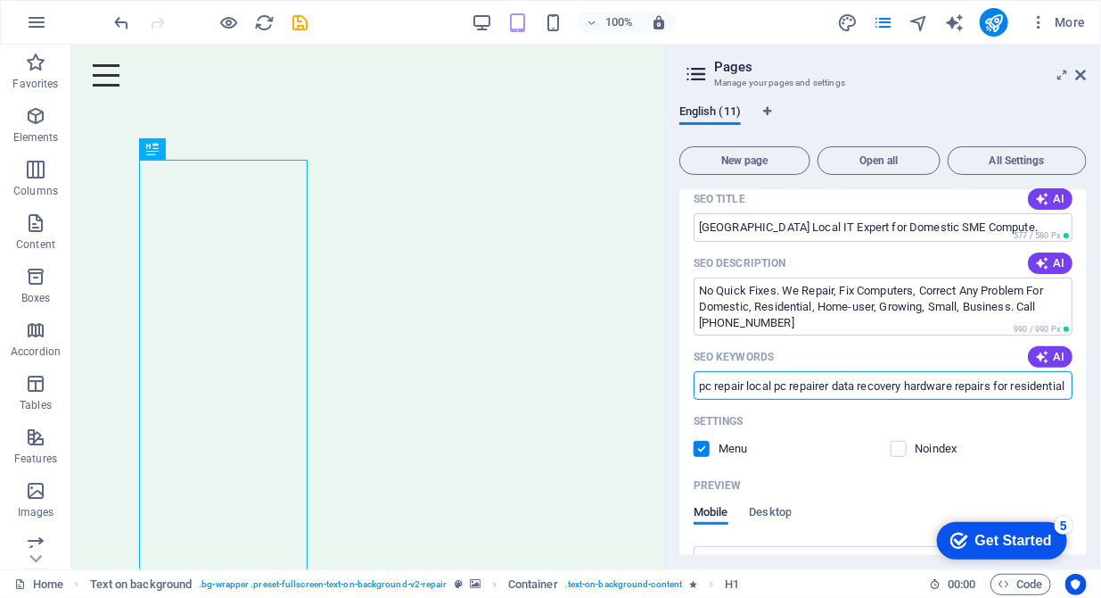
click at [871, 389] on input "pc repair local pc repairer data recovery hardware repairs for residential and …" at bounding box center [883, 385] width 379 height 29
click at [696, 390] on input "pc repair local pc repairer data recovery hardware repairs for residential and …" at bounding box center [883, 385] width 379 height 29
drag, startPoint x: 697, startPoint y: 383, endPoint x: 1117, endPoint y: 319, distance: 423.9
click at [1101, 319] on html "DDITP Computer Repairs, Setup, Maintenance Upgrades, Security for Homes and Sma…" at bounding box center [550, 299] width 1101 height 598
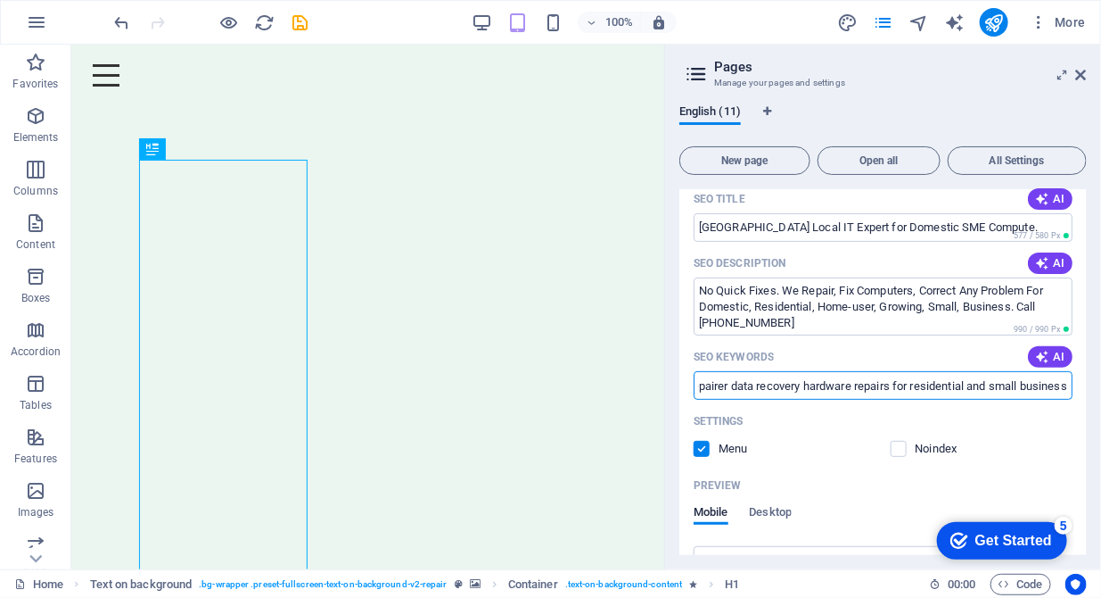
paste input "computers, computer repair, laptop repairs, laptops, network cabling, wifi, wir…"
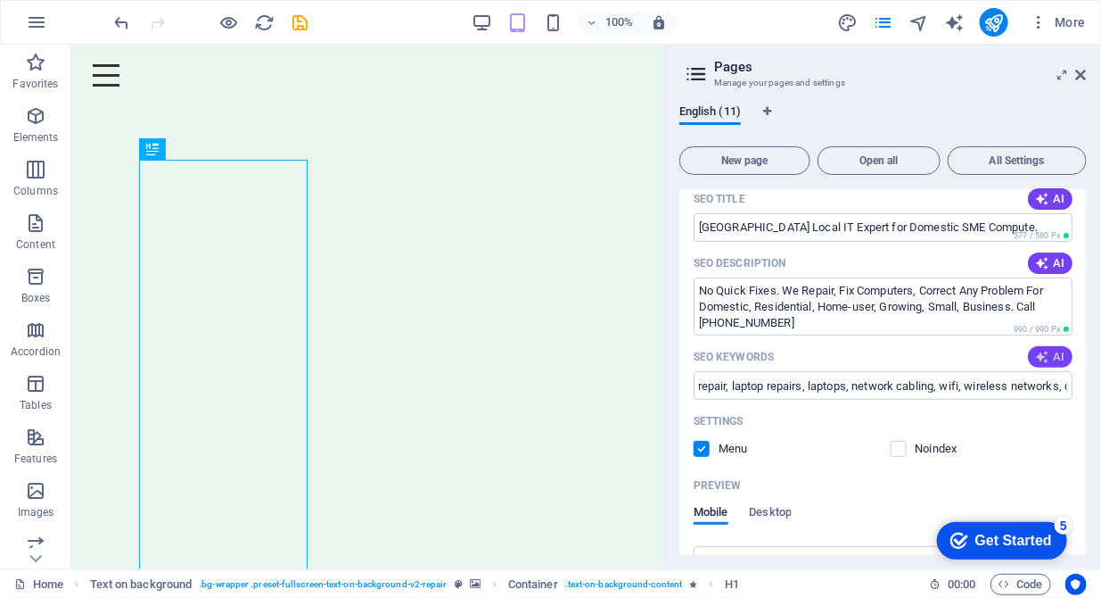
scroll to position [0, 0]
click at [1053, 358] on span "AI" at bounding box center [1050, 357] width 30 height 14
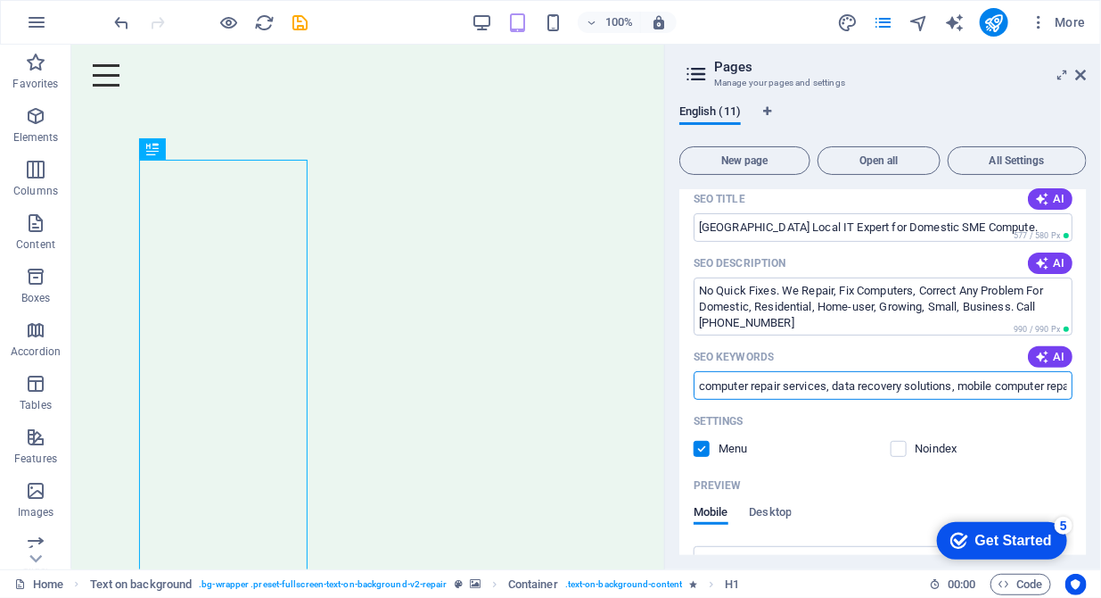
drag, startPoint x: 935, startPoint y: 383, endPoint x: 696, endPoint y: 387, distance: 239.1
click at [696, 387] on input "computer repair services, data recovery solutions, mobile computer repair, affo…" at bounding box center [883, 385] width 379 height 29
click at [765, 382] on input "computer repair services, data recovery solutions, mobile computer repair, affo…" at bounding box center [883, 385] width 379 height 29
drag, startPoint x: 825, startPoint y: 384, endPoint x: 1063, endPoint y: 384, distance: 238.1
click at [1063, 384] on input "computer repair services, data recovery solutions, mobile computer repair, affo…" at bounding box center [883, 385] width 379 height 29
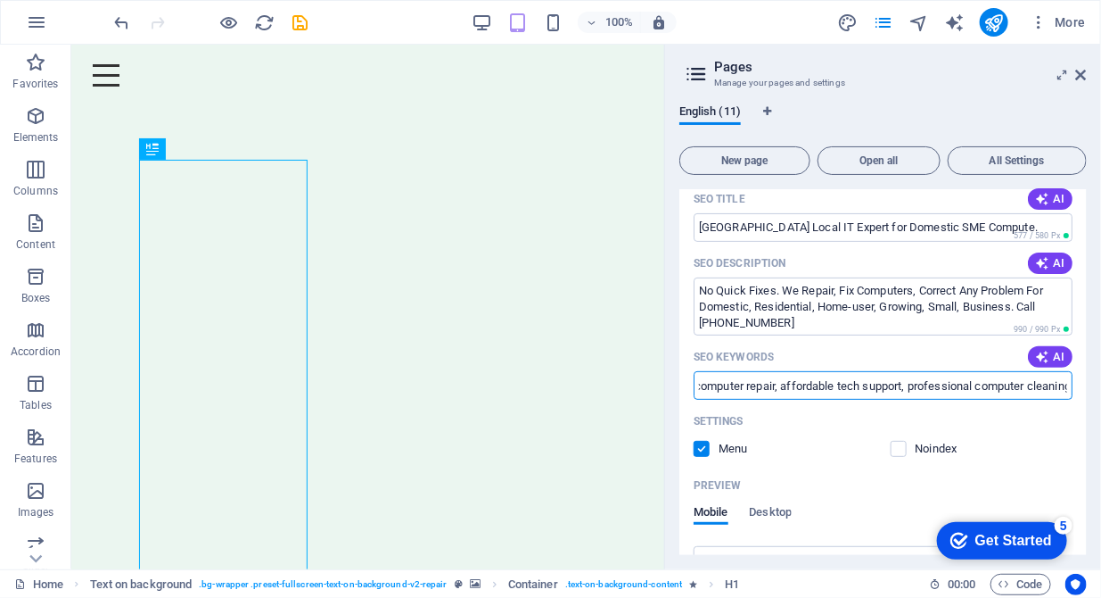
scroll to position [0, 351]
click at [956, 390] on input "computer repair services, data recovery solutions, mobile computer repair, affo…" at bounding box center [883, 385] width 379 height 29
drag, startPoint x: 940, startPoint y: 387, endPoint x: 1070, endPoint y: 387, distance: 130.2
click at [1070, 387] on div "Name Home ​ URL SLUG / ​ SEO Title AI North Hertfordshire Local IT Expert for D…" at bounding box center [884, 568] width 408 height 1025
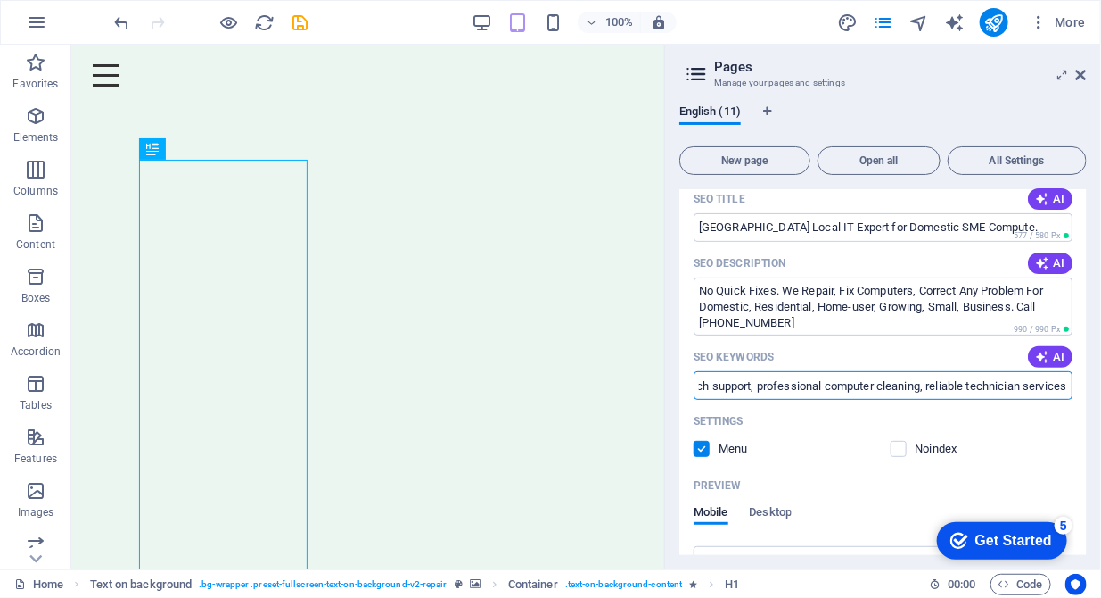
click at [871, 393] on input "computer repair services, data recovery solutions, mobile computer repair, affo…" at bounding box center [883, 385] width 379 height 29
click at [812, 384] on input "computer repair services, data recovery solutions, mobile computer repair, affo…" at bounding box center [883, 385] width 379 height 29
click at [818, 384] on input "computer repair services, data recovery solutions, mobile computer repair, affo…" at bounding box center [883, 385] width 379 height 29
drag, startPoint x: 817, startPoint y: 384, endPoint x: 696, endPoint y: 384, distance: 121.3
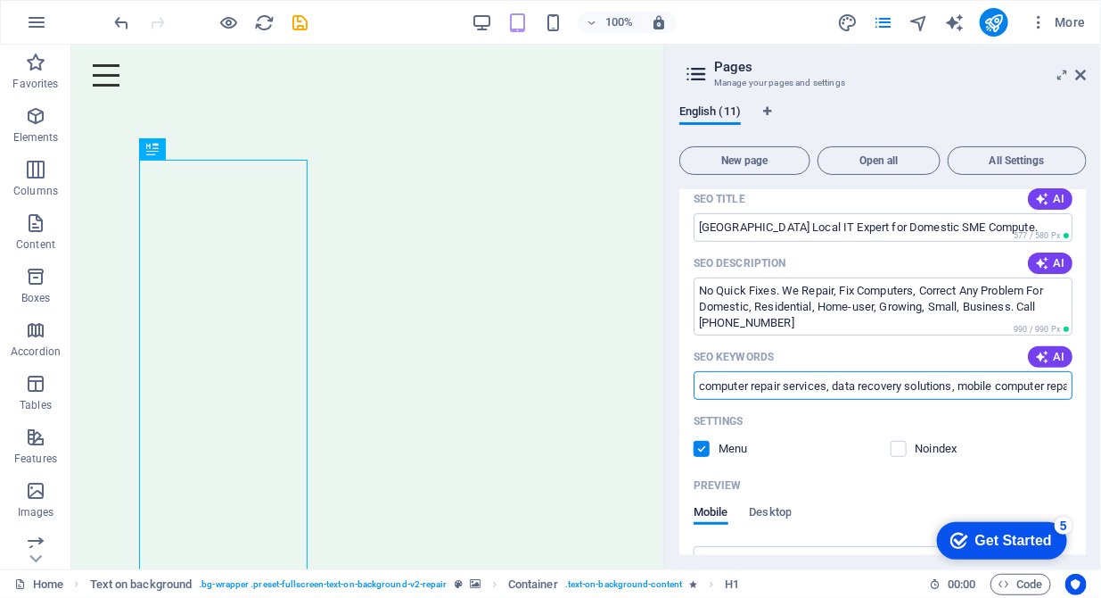
click at [696, 384] on input "computer repair services, data recovery solutions, mobile computer repair, affo…" at bounding box center [883, 385] width 379 height 29
drag, startPoint x: 696, startPoint y: 384, endPoint x: 1068, endPoint y: 381, distance: 371.9
click at [1068, 381] on input "computer repair services, data recovery solutions, mobile computer repair, affo…" at bounding box center [883, 385] width 379 height 29
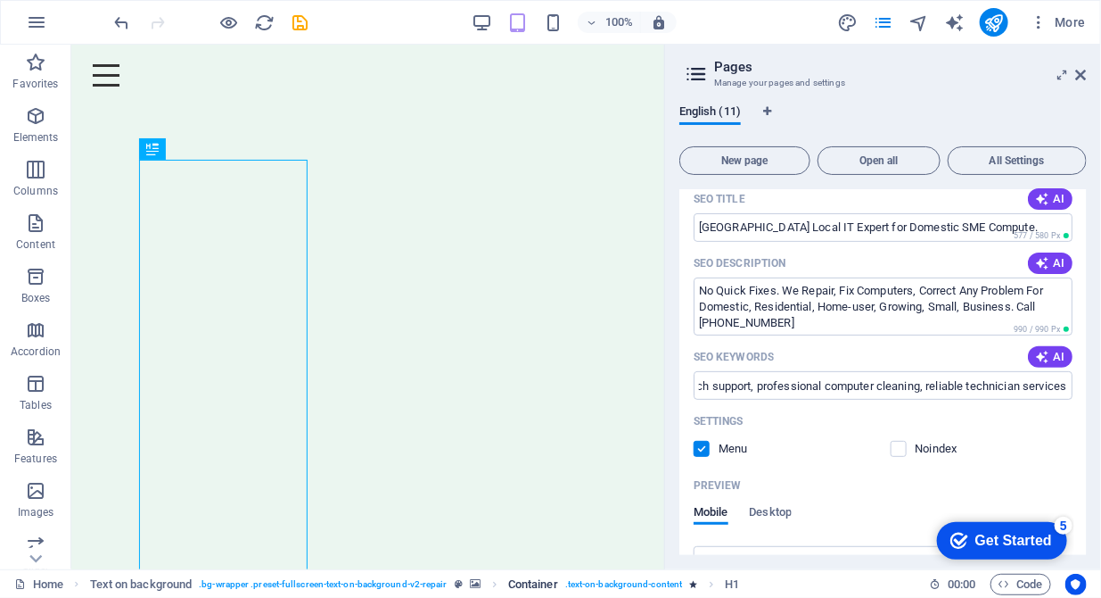
scroll to position [0, 0]
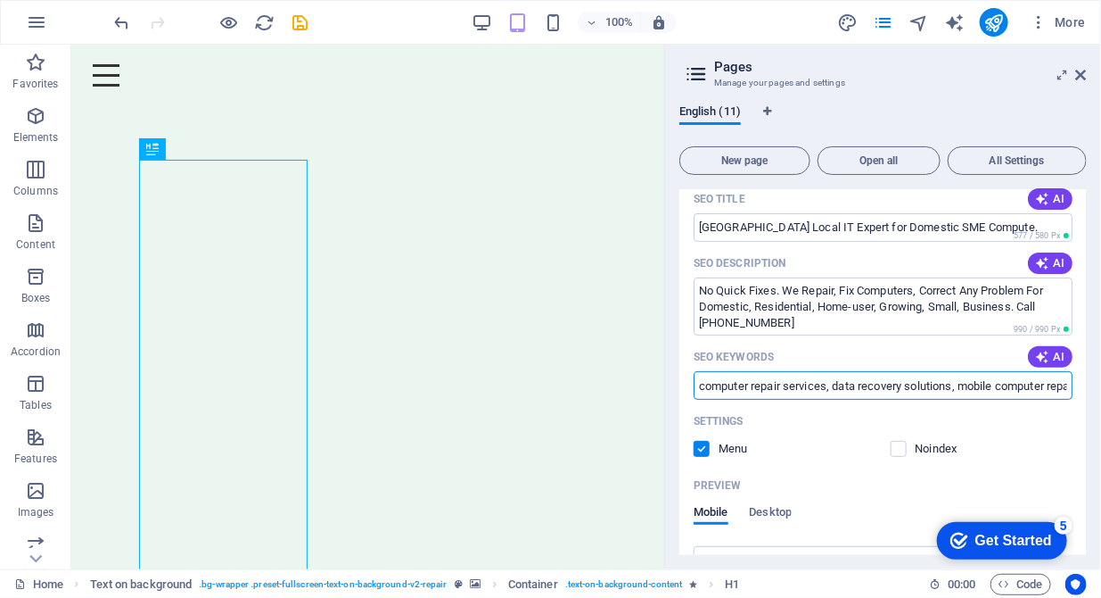
click at [702, 382] on input "computer repair services, data recovery solutions, mobile computer repair, affo…" at bounding box center [883, 385] width 379 height 29
paste input ", data recovery, mobile computer repair, computer shops, computer cleaning, hom…"
type input "computer repair, data recovery, mobile computer repair, computer shops, compute…"
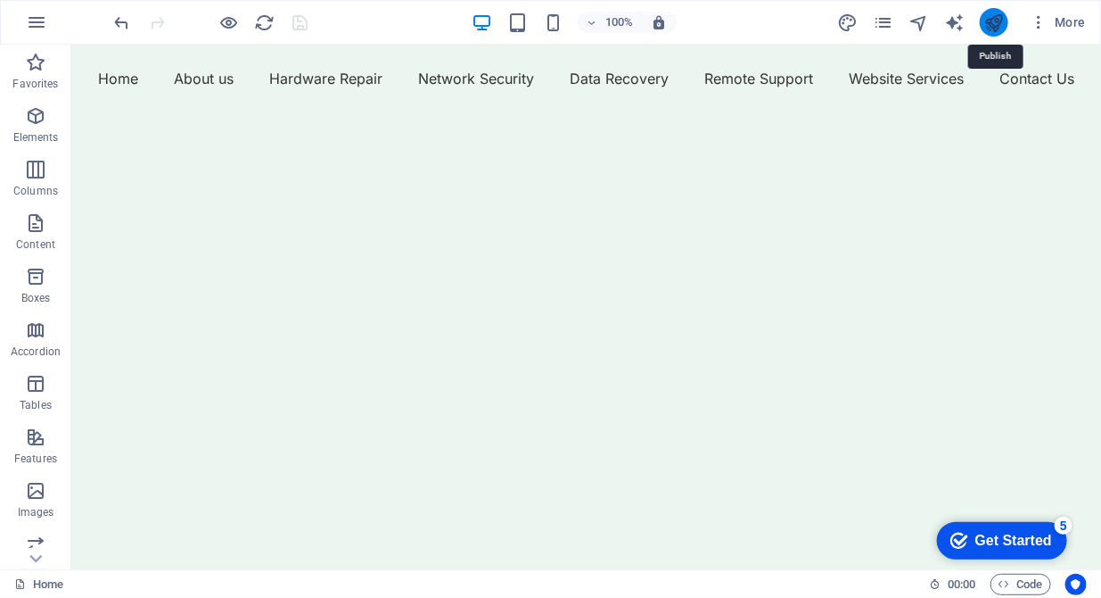
click at [995, 22] on icon "publish" at bounding box center [994, 22] width 21 height 21
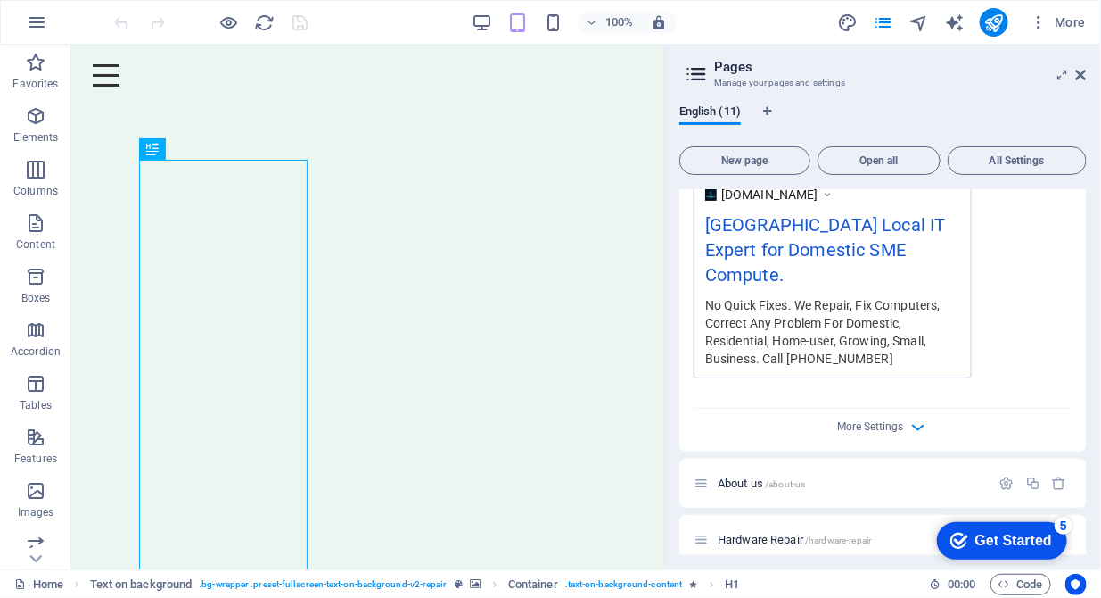
scroll to position [638, 0]
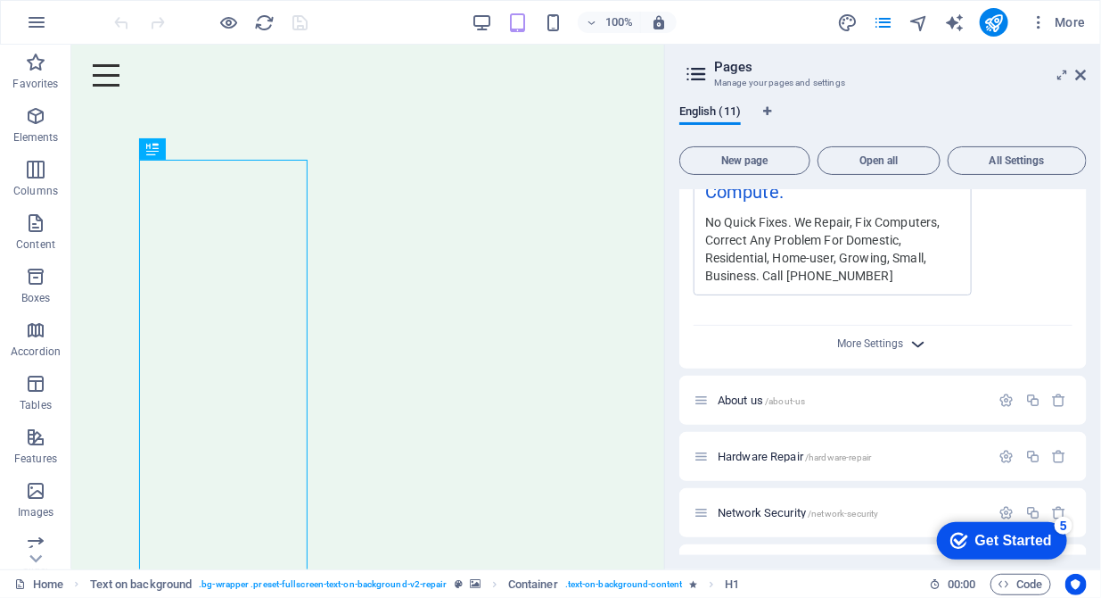
click at [911, 344] on icon "button" at bounding box center [919, 344] width 21 height 21
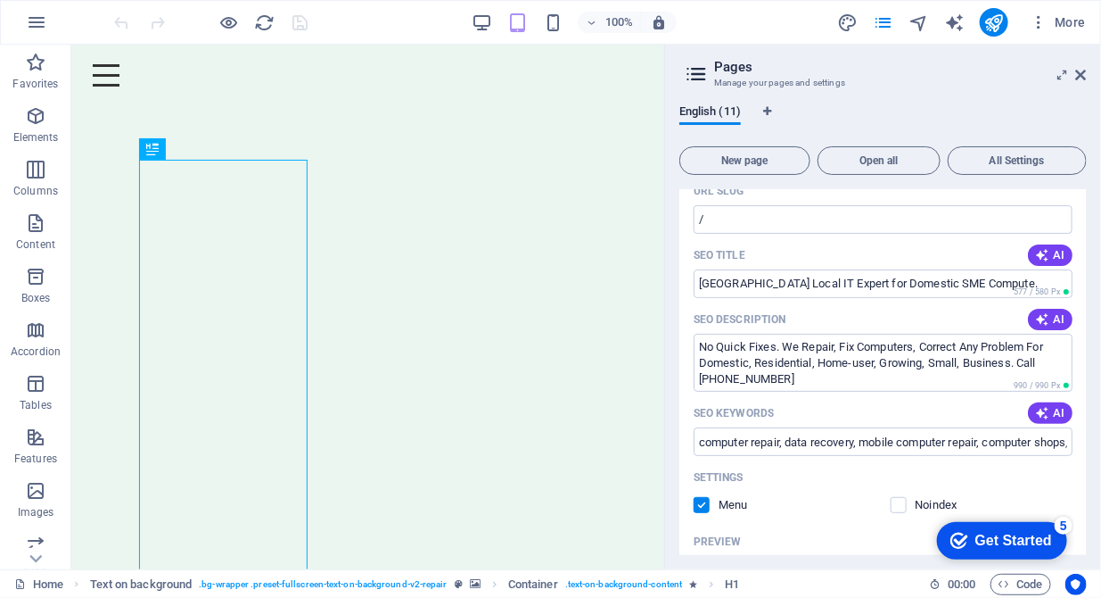
scroll to position [182, 0]
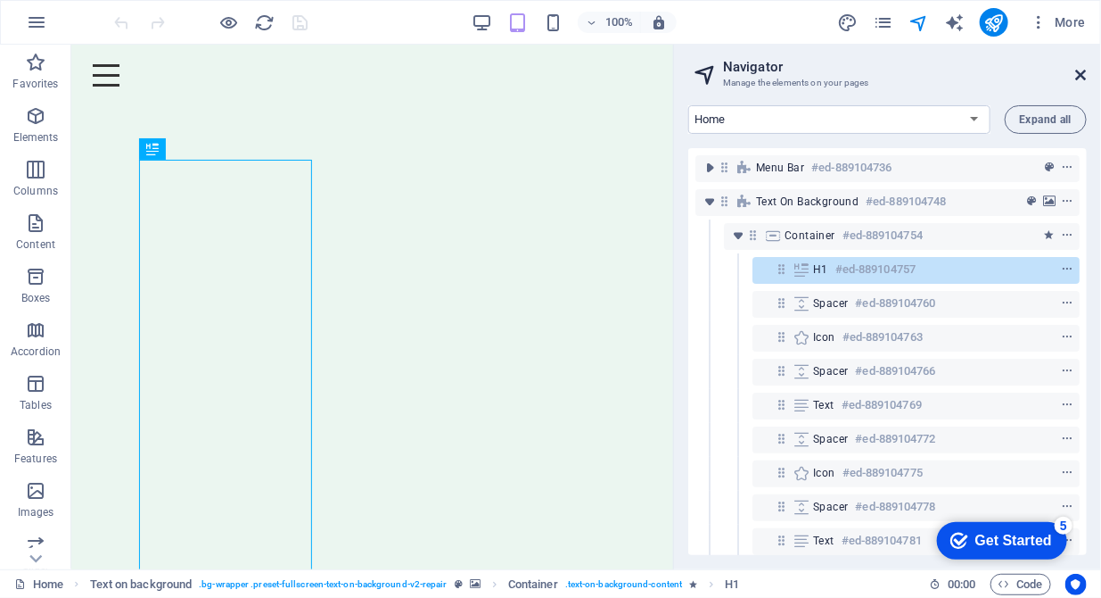
click at [1083, 75] on icon at bounding box center [1081, 75] width 11 height 14
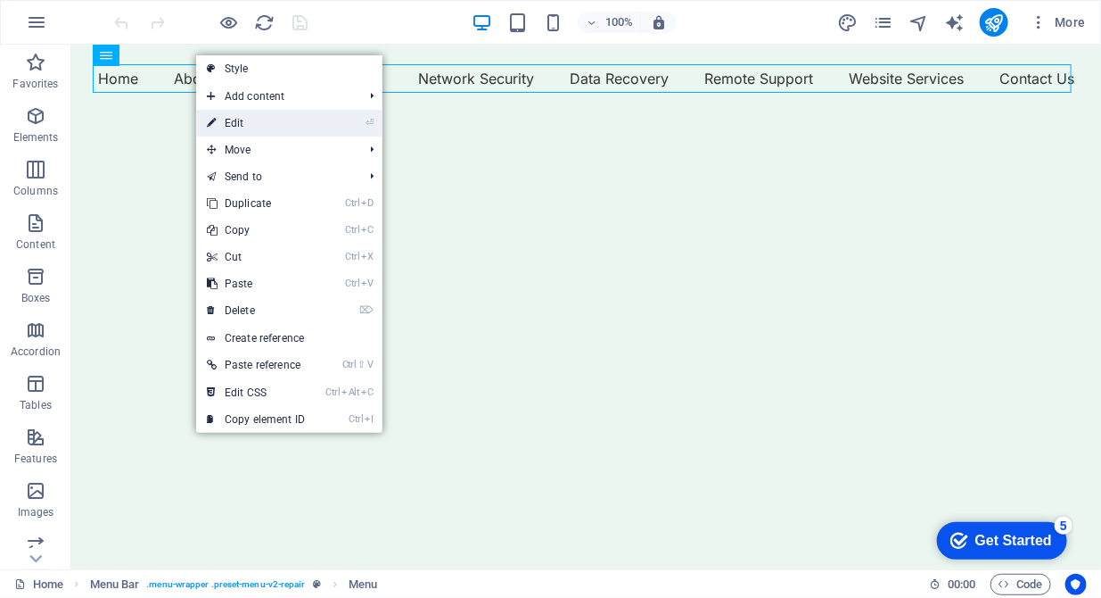
click at [234, 124] on link "⏎ Edit" at bounding box center [256, 123] width 120 height 27
select select "1"
select select
select select "external"
select select "2"
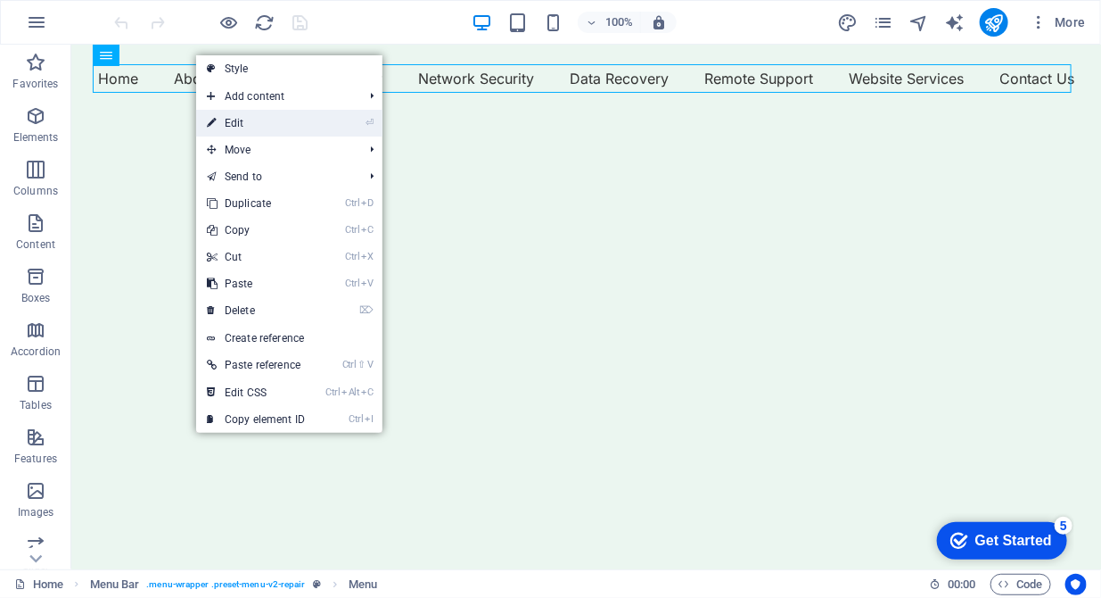
select select
select select "3"
select select
select select "external"
select select "4"
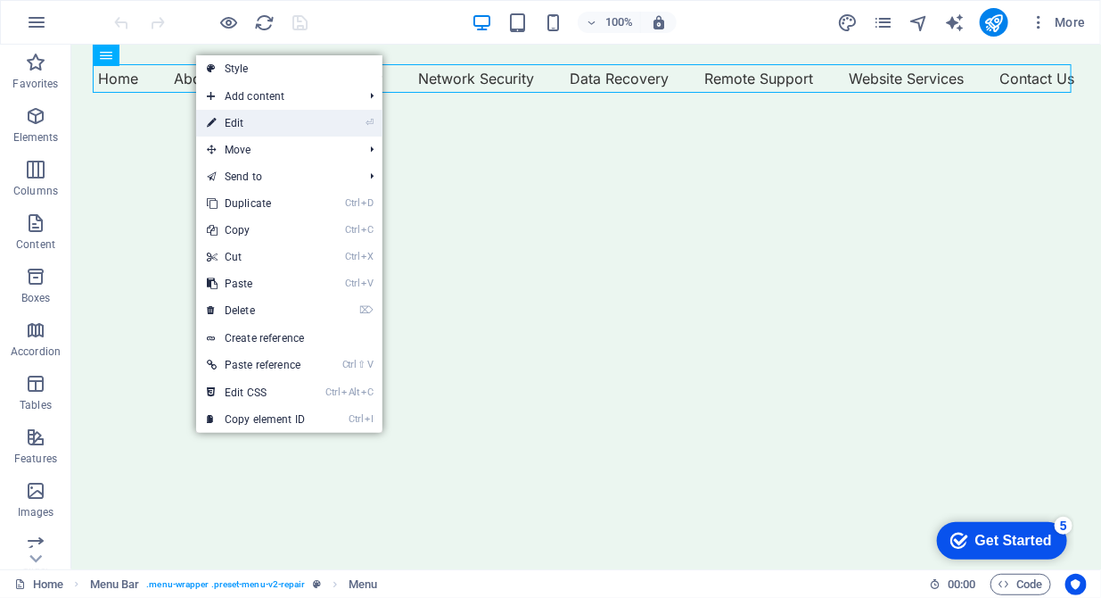
select select
select select "external"
select select "5"
select select
select select "external"
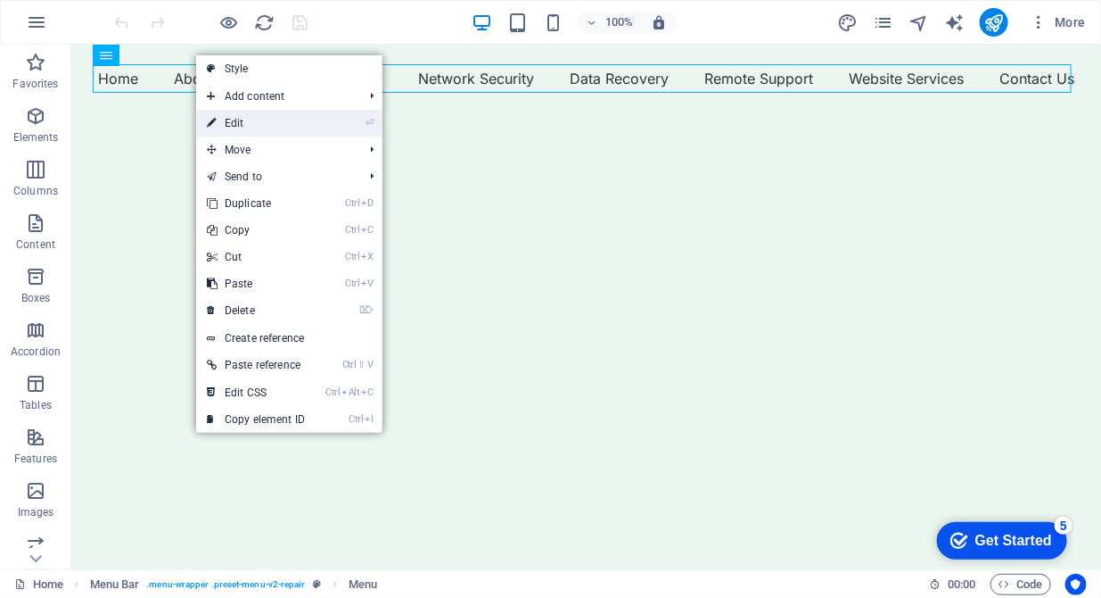
select select "6"
select select
select select "external"
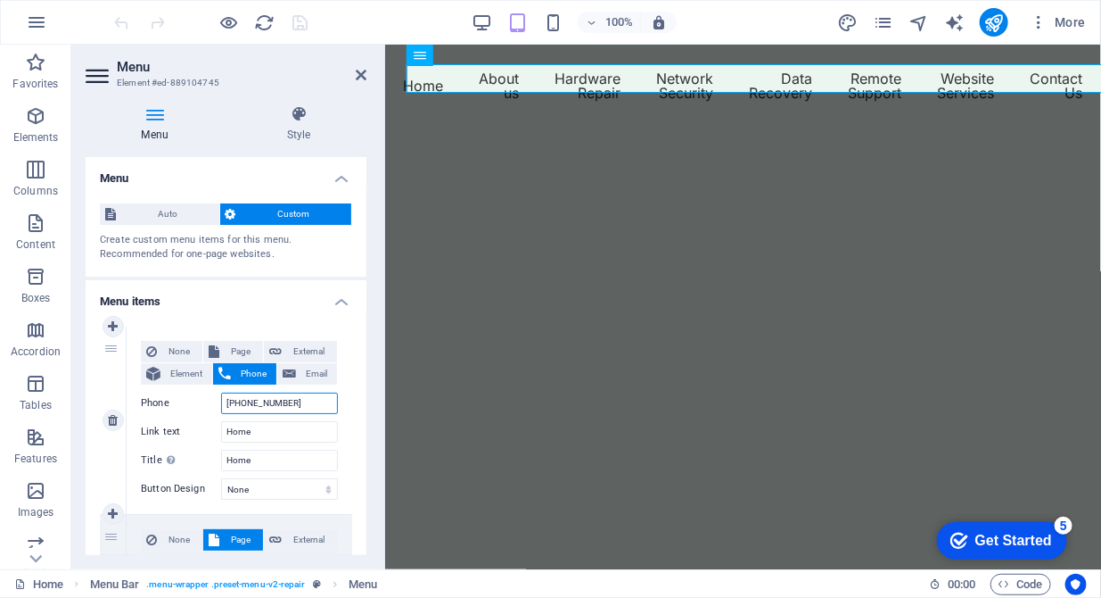
drag, startPoint x: 309, startPoint y: 404, endPoint x: 183, endPoint y: 399, distance: 125.9
click at [183, 399] on div "Phone +44(0)1462 539574" at bounding box center [239, 402] width 197 height 21
select select
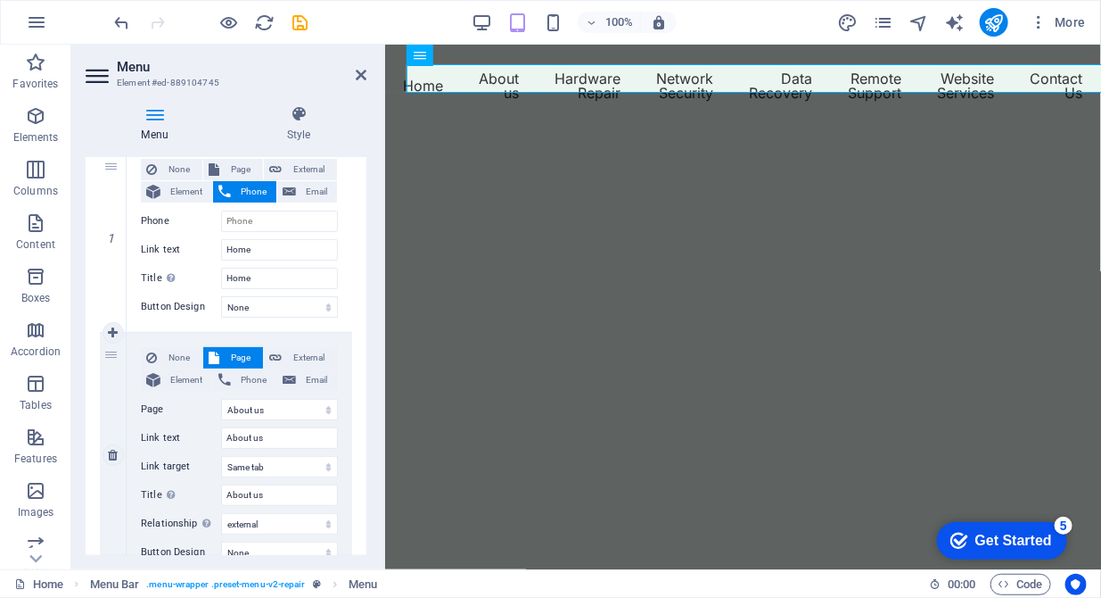
click at [244, 367] on span "Page" at bounding box center [241, 357] width 33 height 21
click at [241, 384] on span "Phone" at bounding box center [253, 379] width 35 height 21
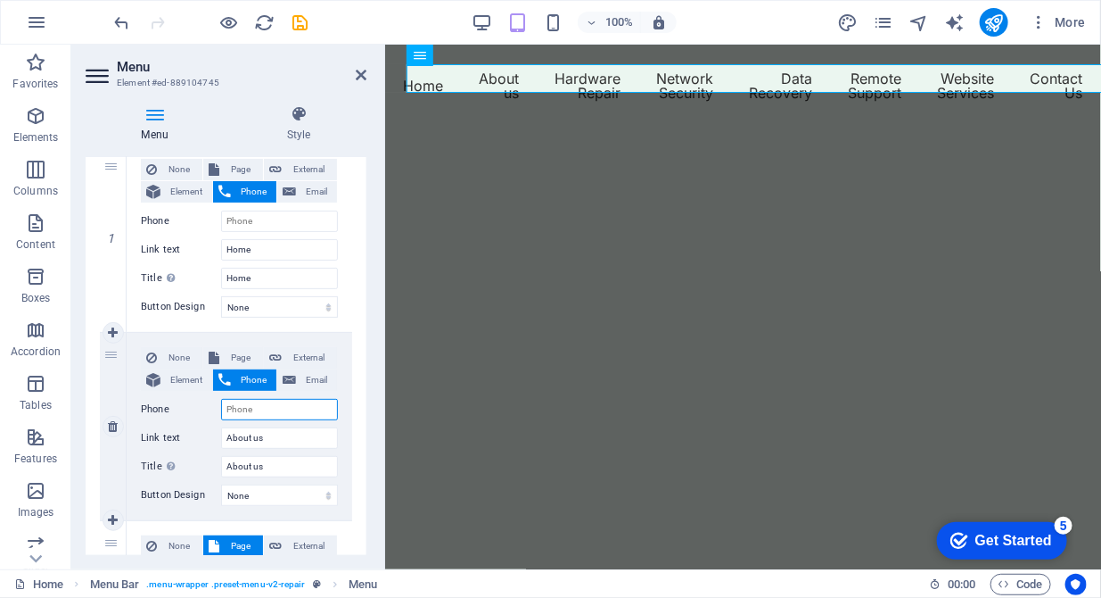
scroll to position [365, 0]
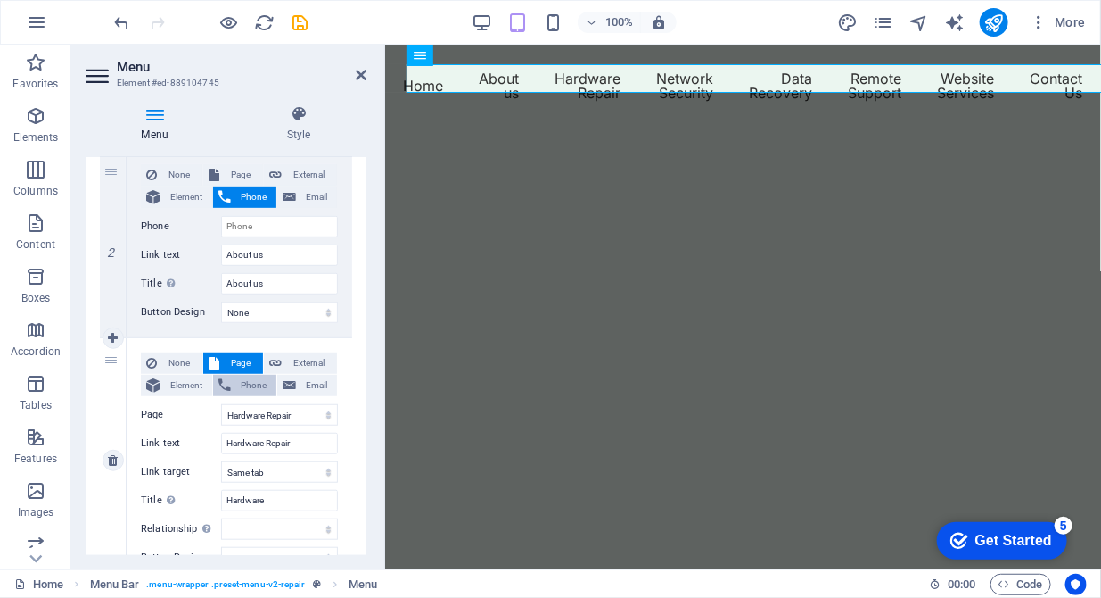
click at [228, 381] on icon at bounding box center [225, 385] width 12 height 21
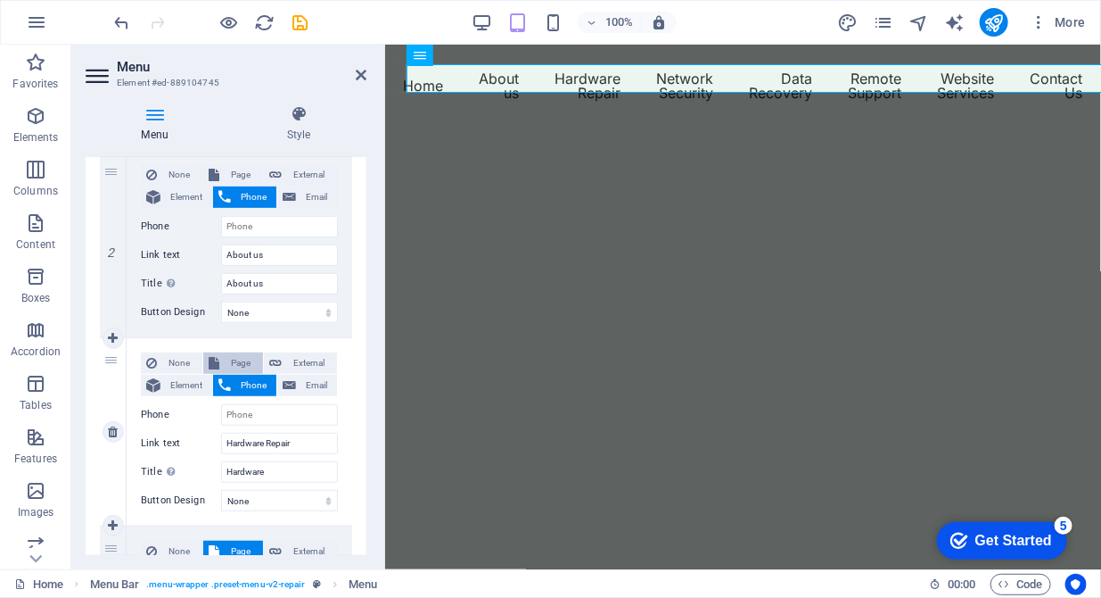
click at [232, 361] on span "Page" at bounding box center [241, 362] width 33 height 21
select select
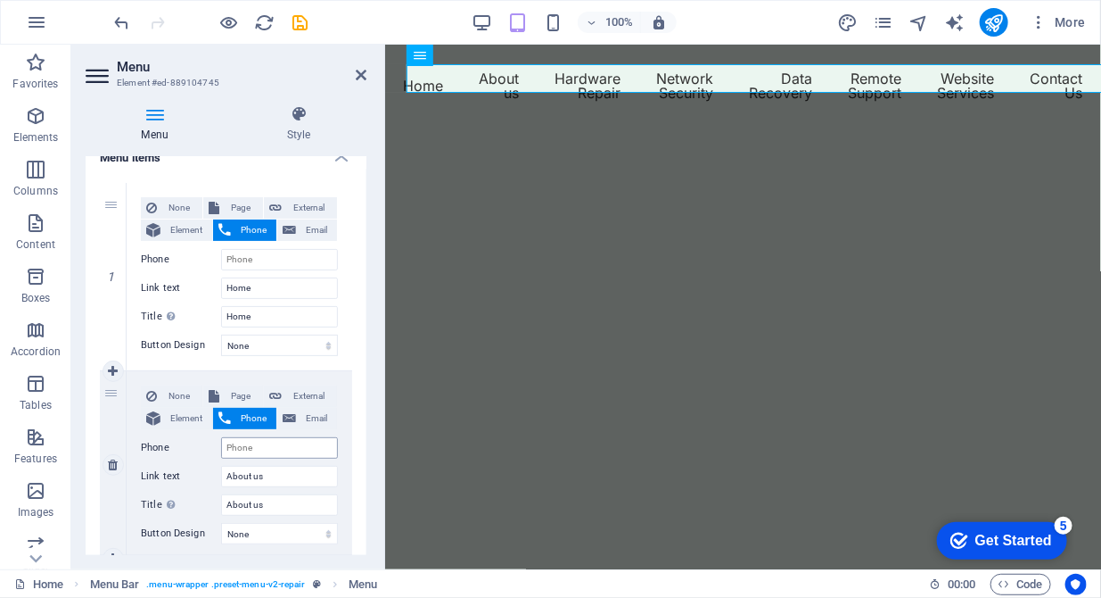
scroll to position [91, 0]
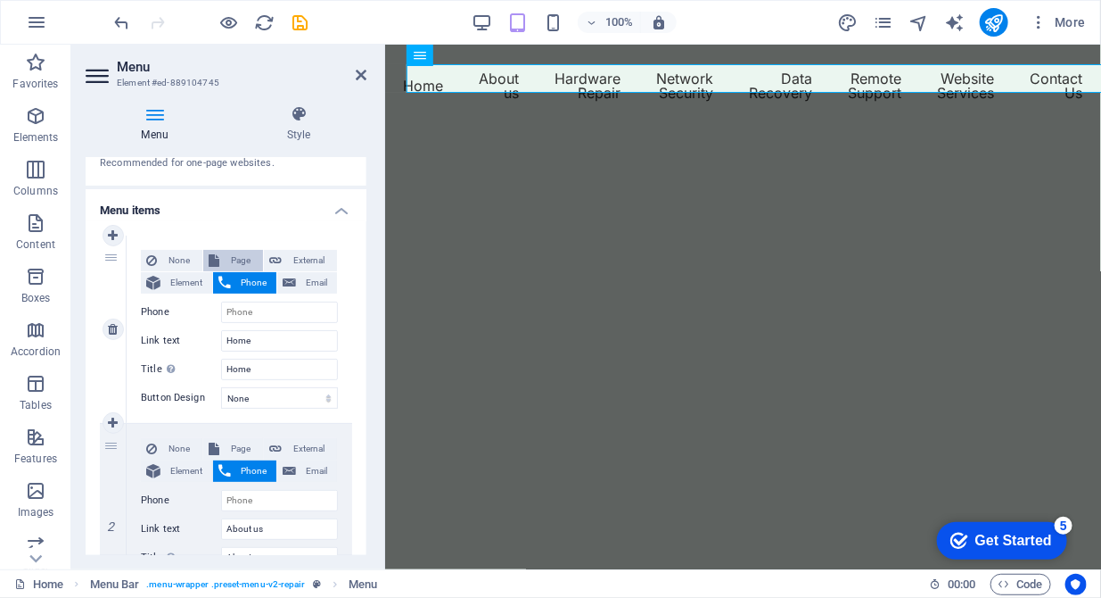
click at [240, 257] on span "Page" at bounding box center [241, 260] width 33 height 21
select select
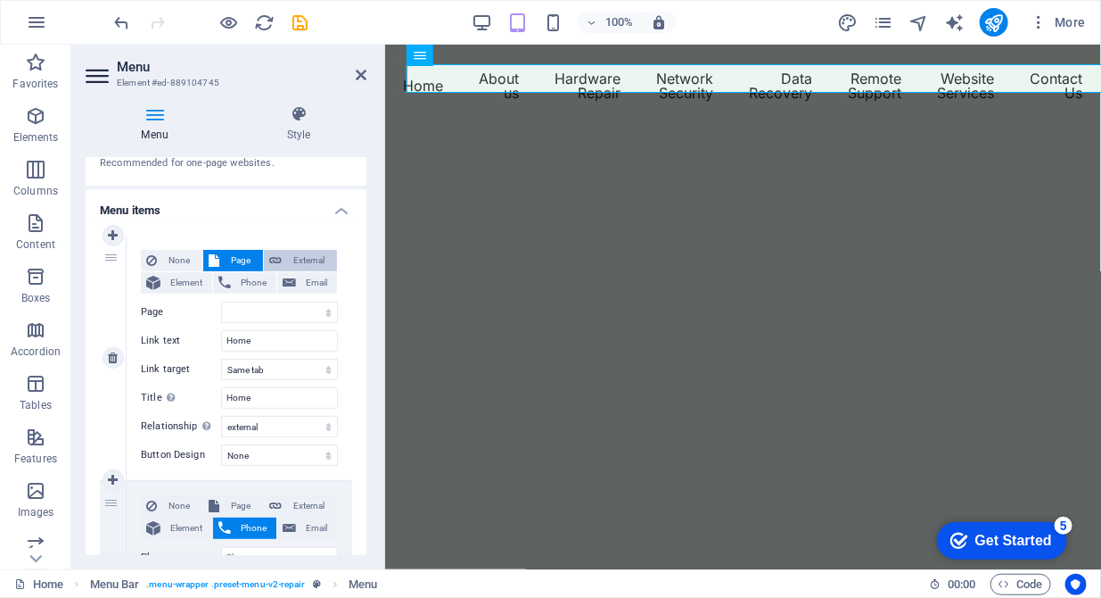
click at [301, 259] on span "External" at bounding box center [309, 260] width 45 height 21
select select "blank"
select select
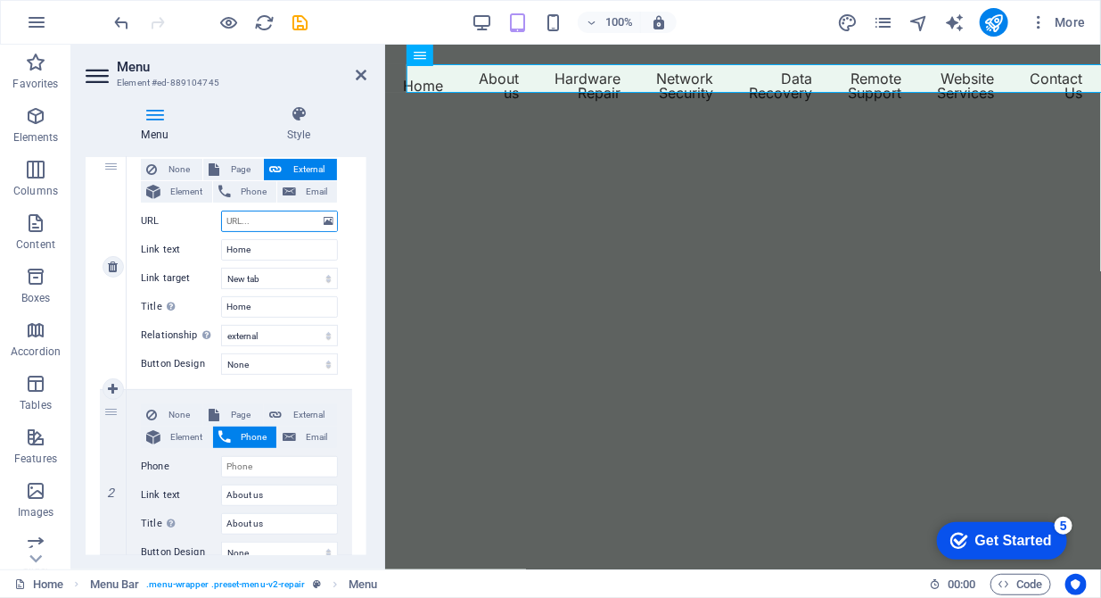
scroll to position [273, 0]
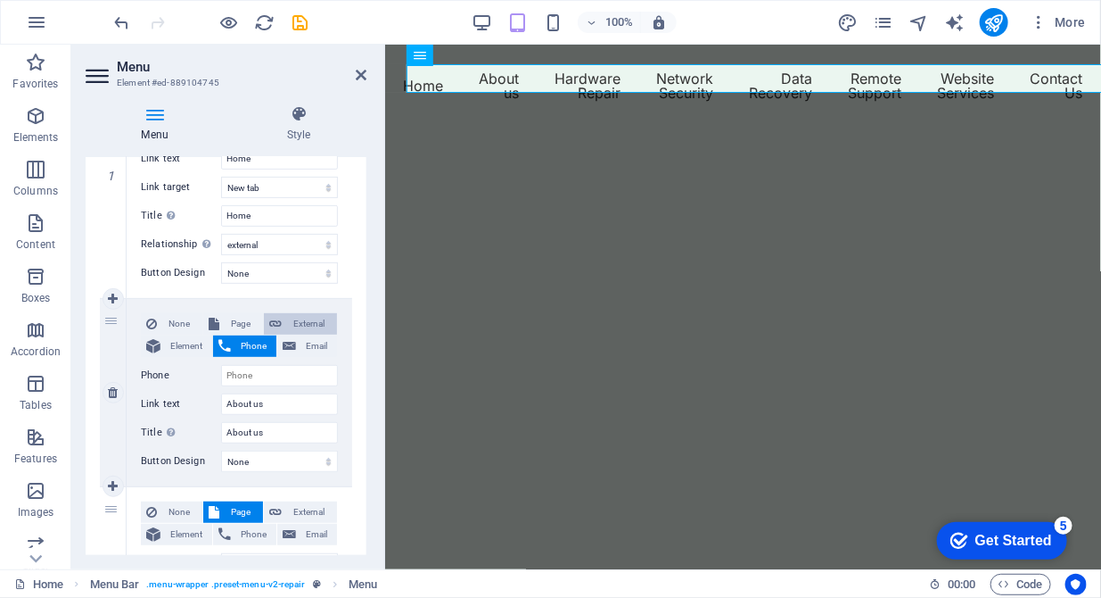
click at [302, 319] on span "External" at bounding box center [309, 323] width 45 height 21
select select "blank"
select select
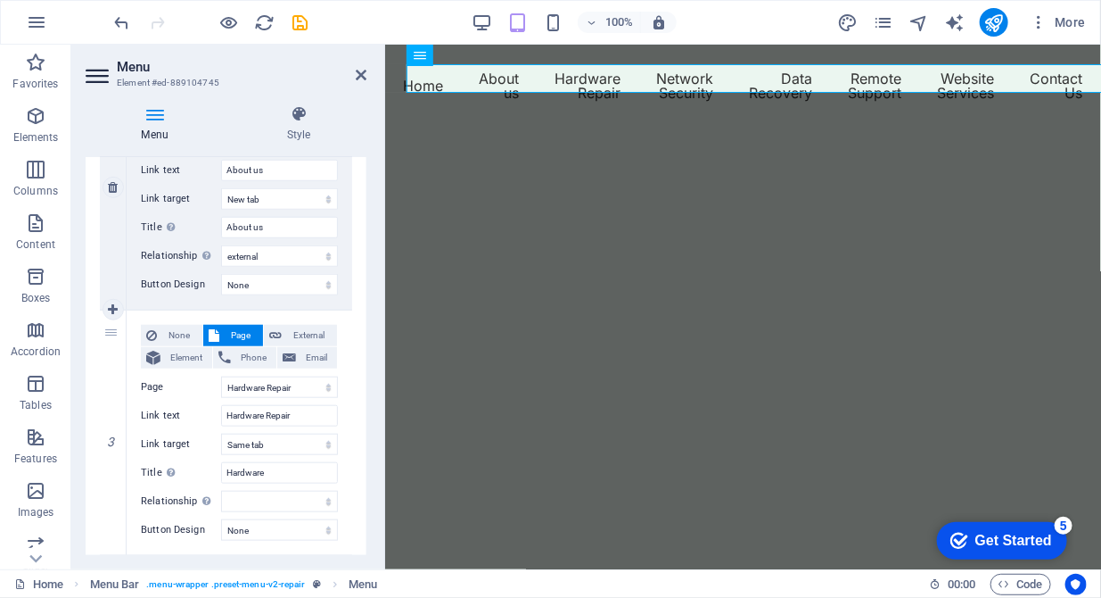
scroll to position [547, 0]
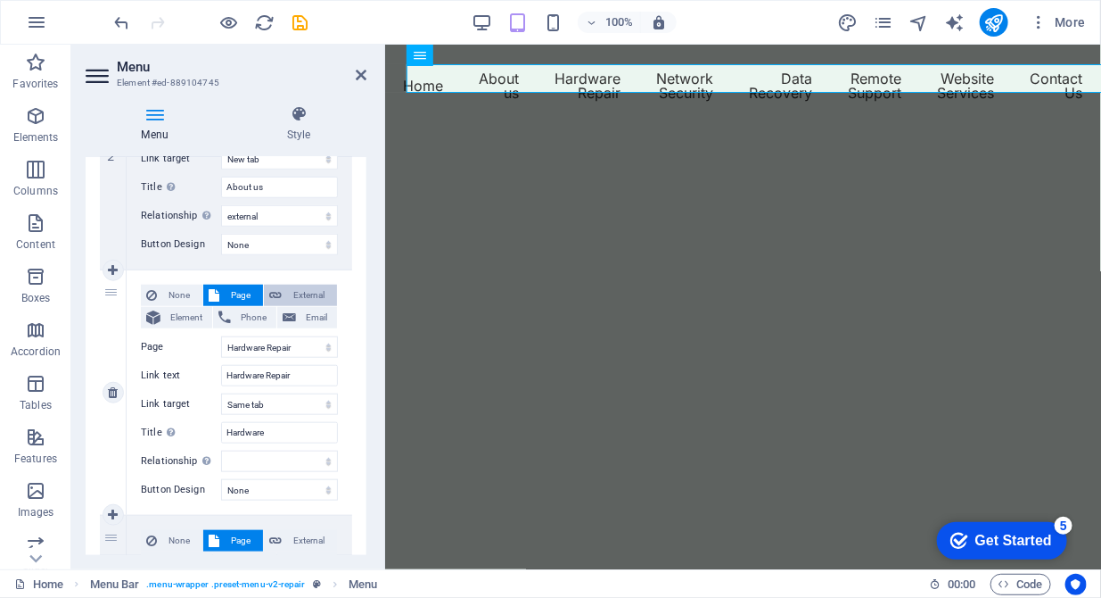
click at [307, 293] on span "External" at bounding box center [309, 295] width 45 height 21
select select "blank"
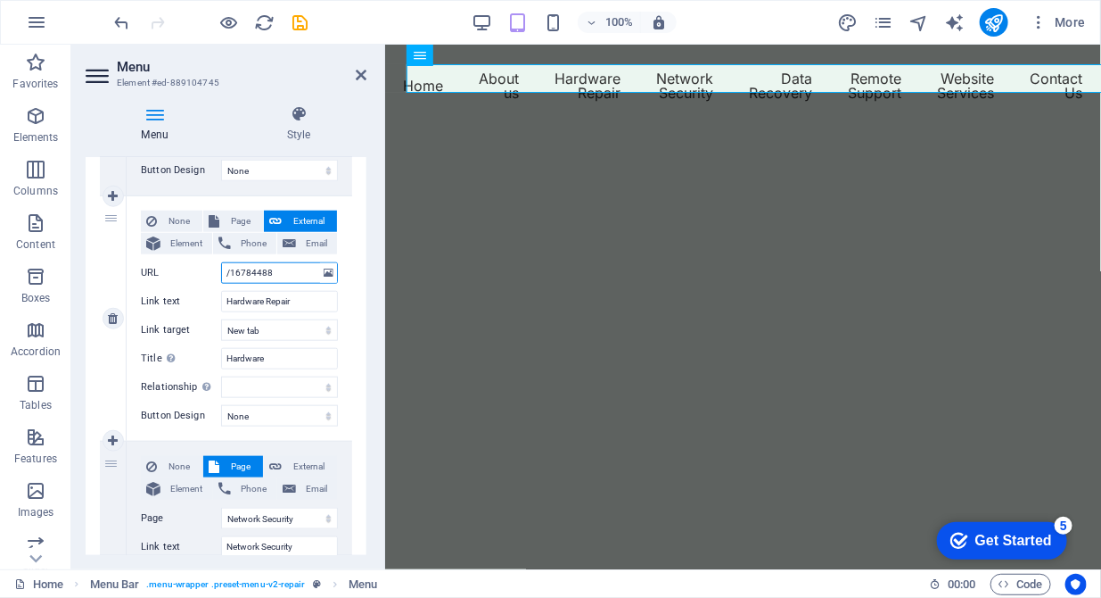
scroll to position [638, 0]
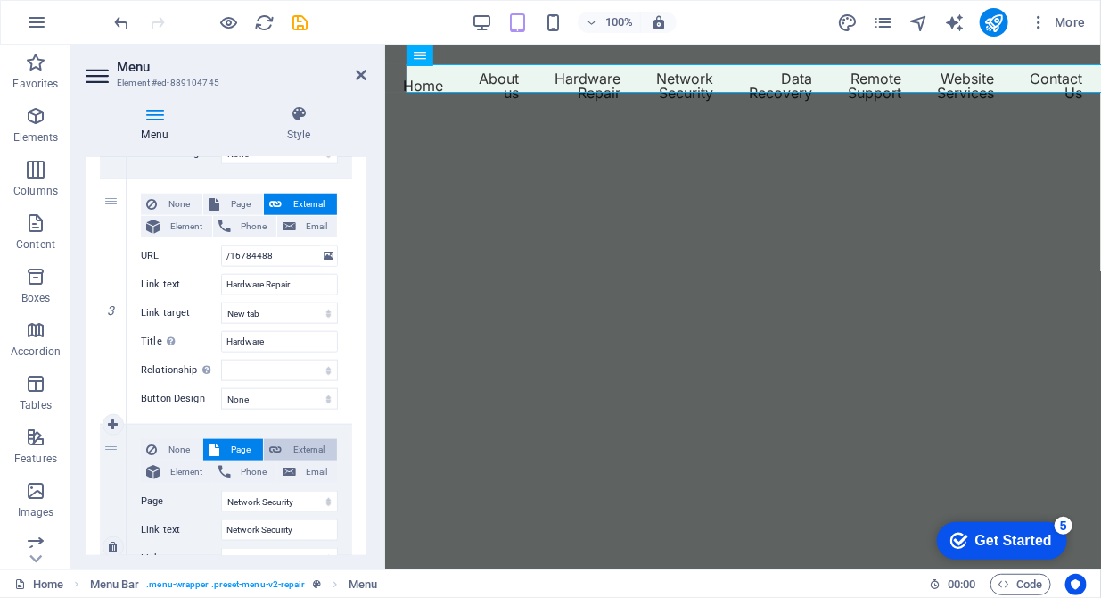
click at [292, 441] on span "External" at bounding box center [309, 449] width 45 height 21
select select
select select "blank"
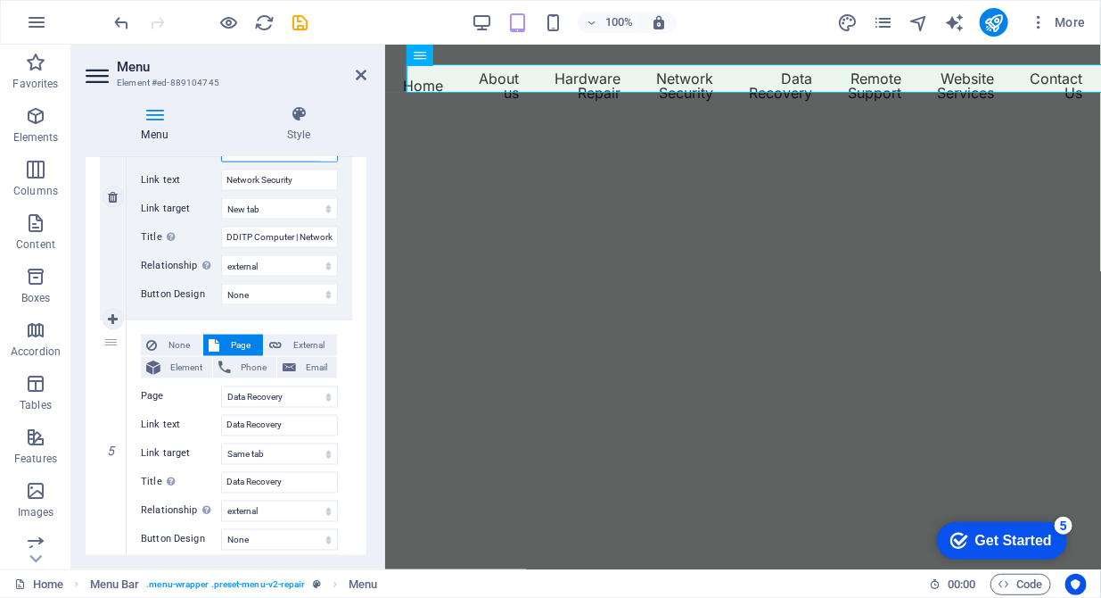
scroll to position [1002, 0]
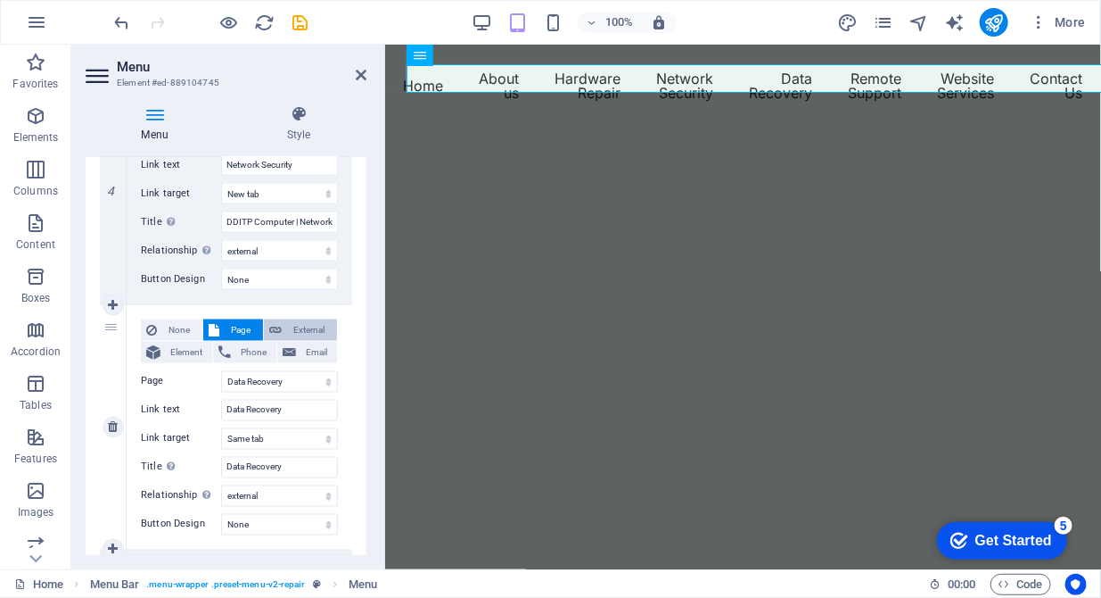
click at [297, 325] on span "External" at bounding box center [309, 329] width 45 height 21
select select
select select "blank"
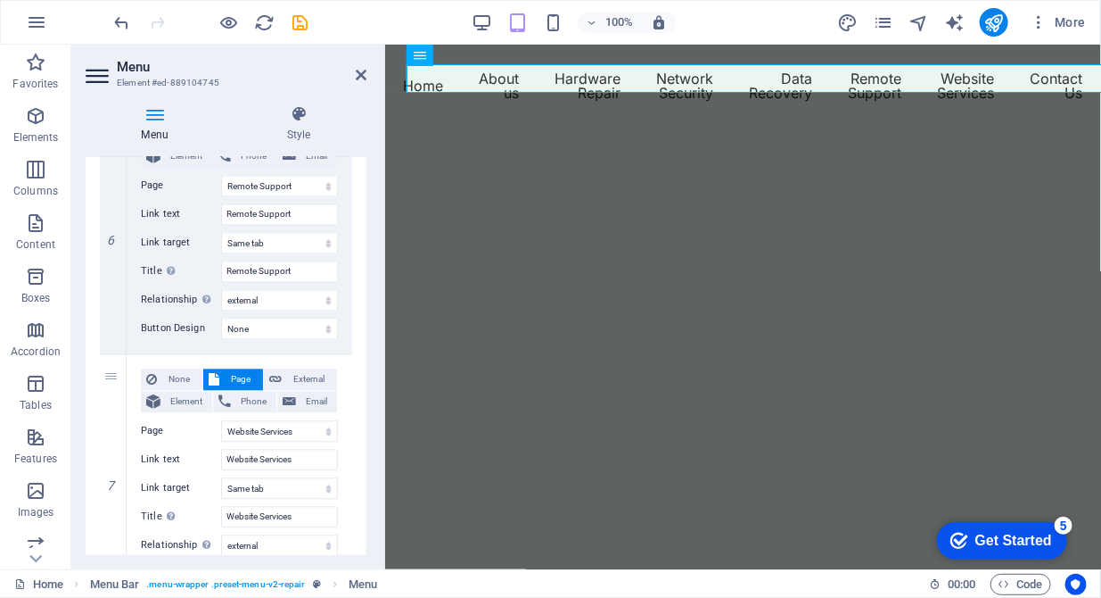
scroll to position [1459, 0]
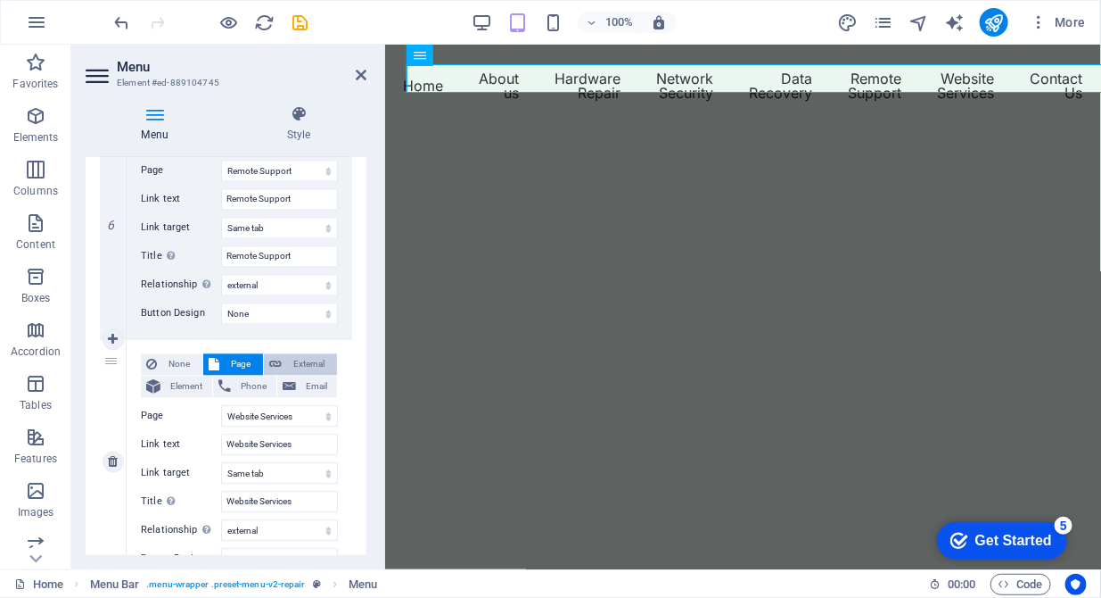
click at [294, 367] on span "External" at bounding box center [309, 363] width 45 height 21
select select
select select "blank"
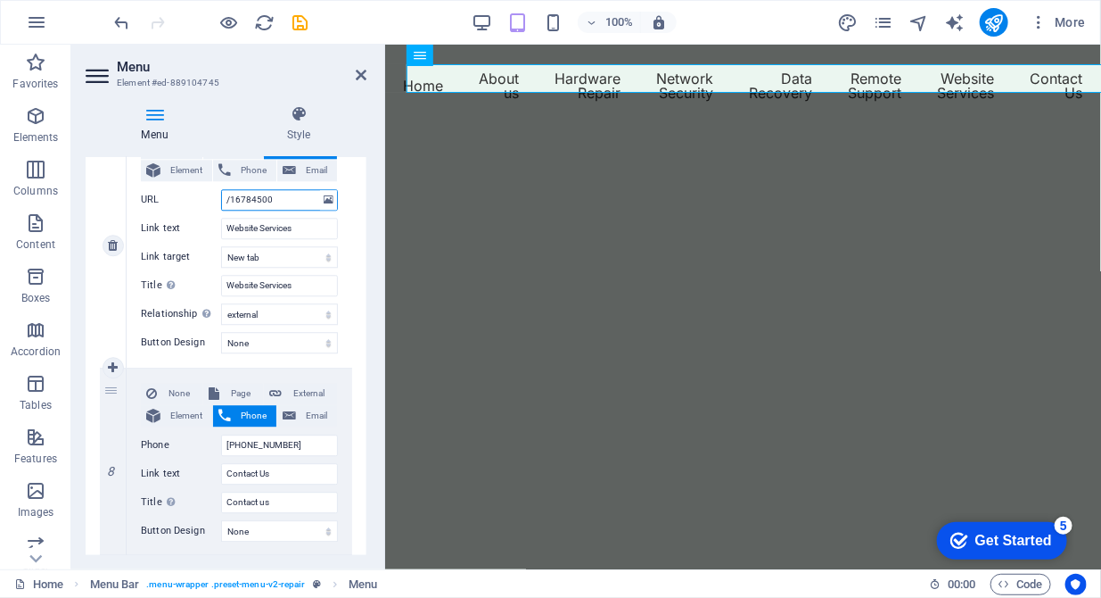
scroll to position [1738, 0]
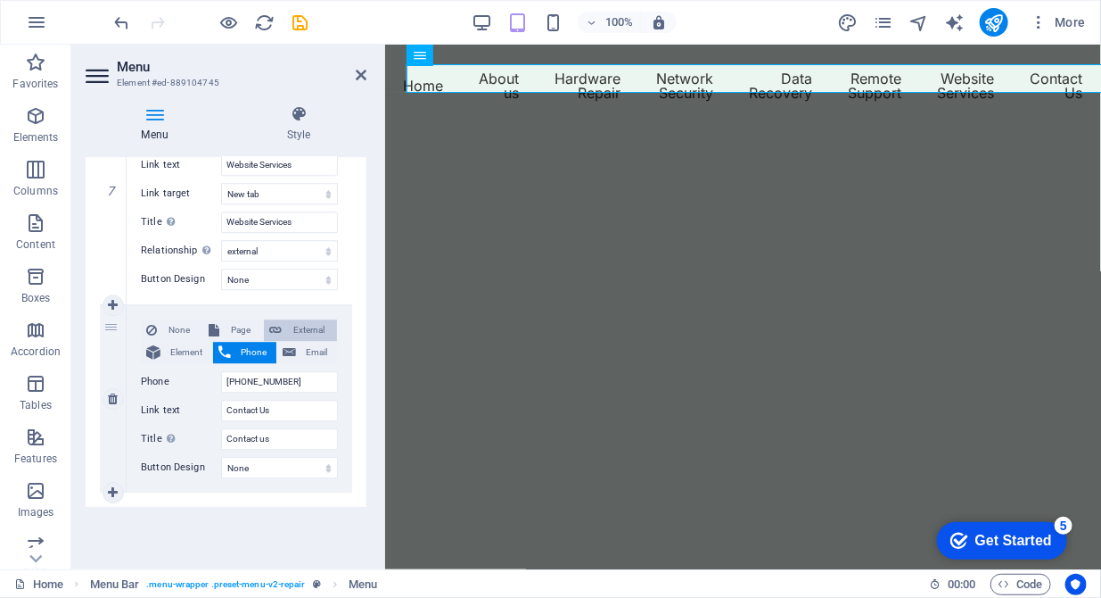
click at [310, 332] on span "External" at bounding box center [309, 329] width 45 height 21
select select
select select "blank"
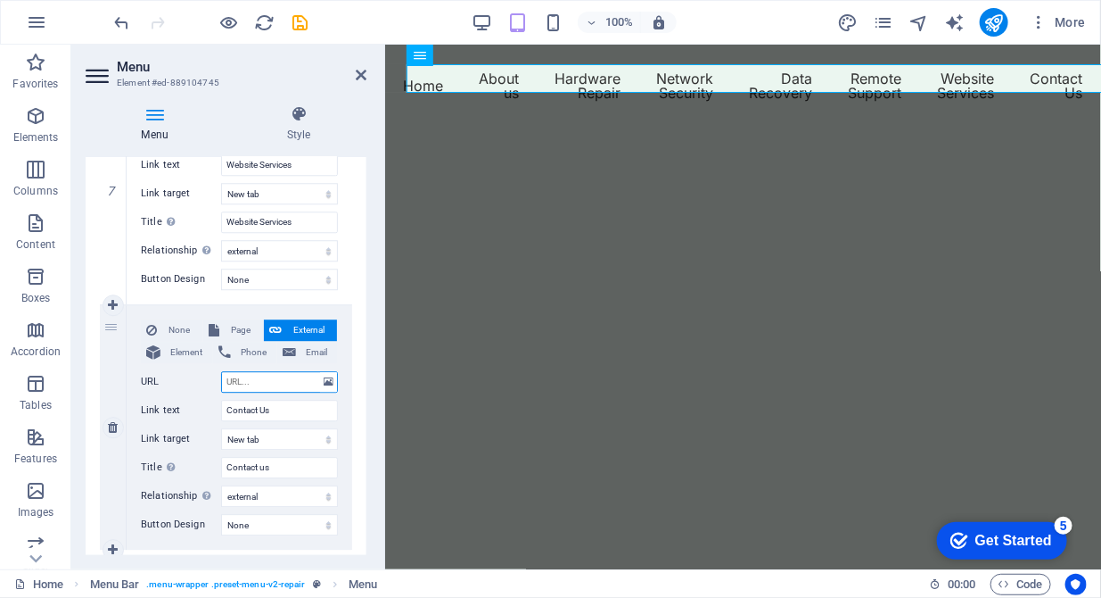
type input "h"
select select
type input "https://www.dditp.co.uk/contact-us/"
select select
click at [277, 378] on input "https://www.dditp.co.uk/contact-us/" at bounding box center [279, 381] width 117 height 21
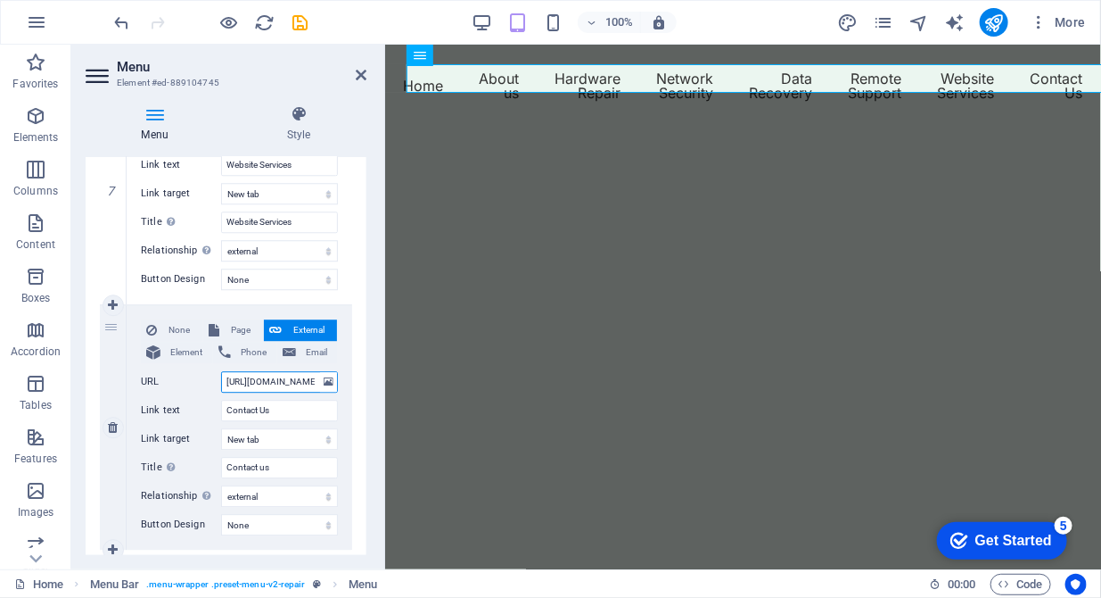
scroll to position [0, 59]
drag, startPoint x: 224, startPoint y: 382, endPoint x: 316, endPoint y: 379, distance: 91.9
click at [316, 379] on input "https://www.dditp.co.uk/contact-us/" at bounding box center [279, 381] width 117 height 21
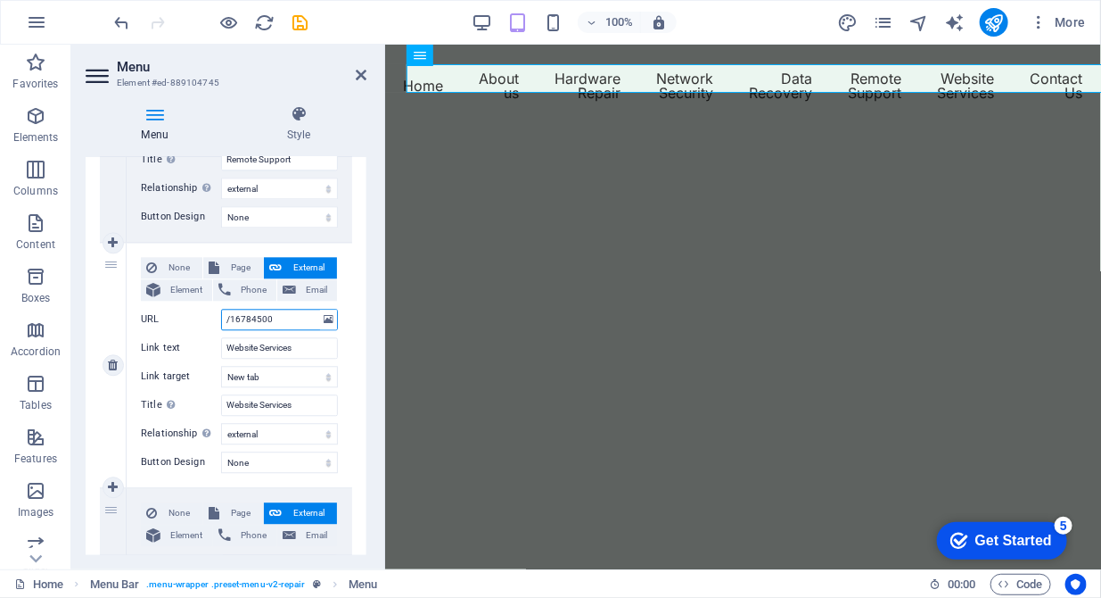
scroll to position [0, 0]
click at [279, 313] on input "/16784500" at bounding box center [279, 319] width 117 height 21
drag, startPoint x: 279, startPoint y: 313, endPoint x: 209, endPoint y: 311, distance: 70.5
click at [209, 311] on div "URL /16784500" at bounding box center [239, 319] width 197 height 21
type input "h"
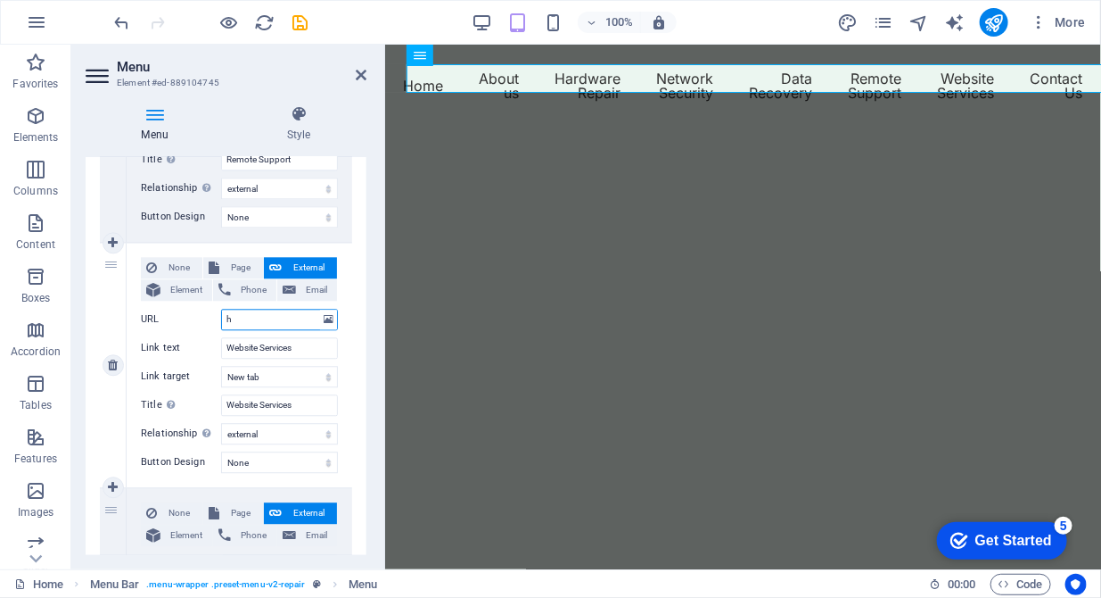
select select
type input "htt"
select select
type input "https://www.dditp.co.uk/website-services/"
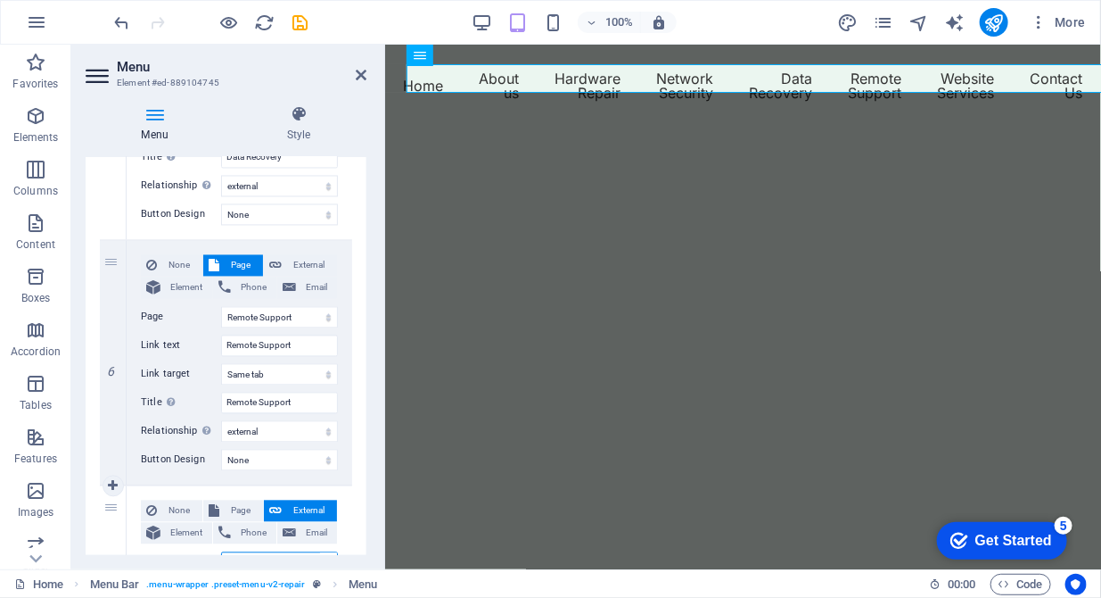
scroll to position [1282, 0]
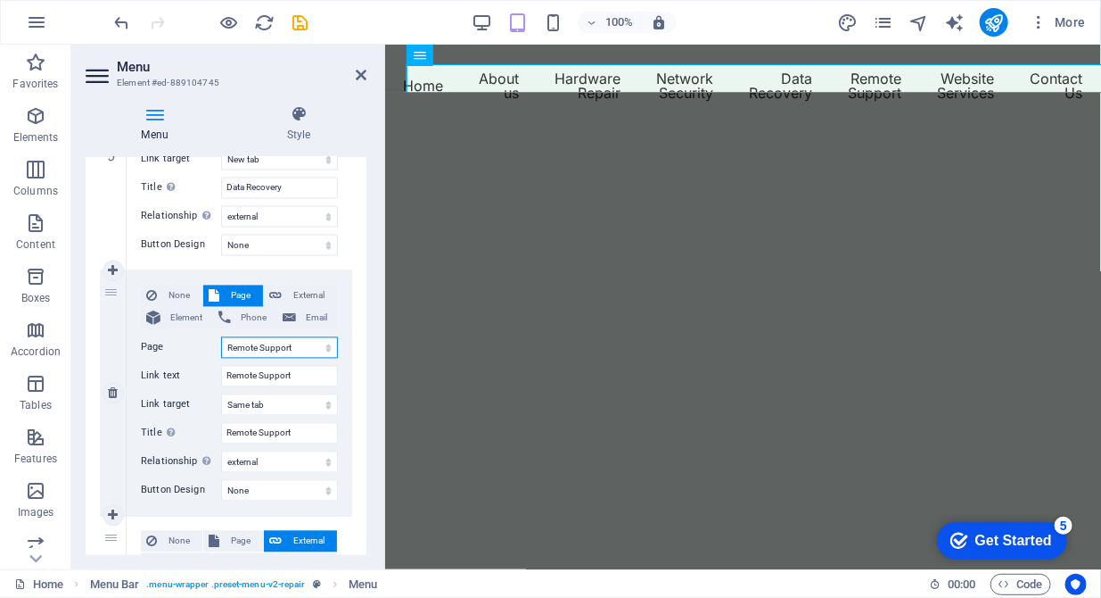
click at [281, 348] on select "Home About us Hardware Repair Network Security Data Recovery Remote Support Web…" at bounding box center [279, 347] width 117 height 21
click at [299, 294] on span "External" at bounding box center [309, 295] width 45 height 21
select select
select select "blank"
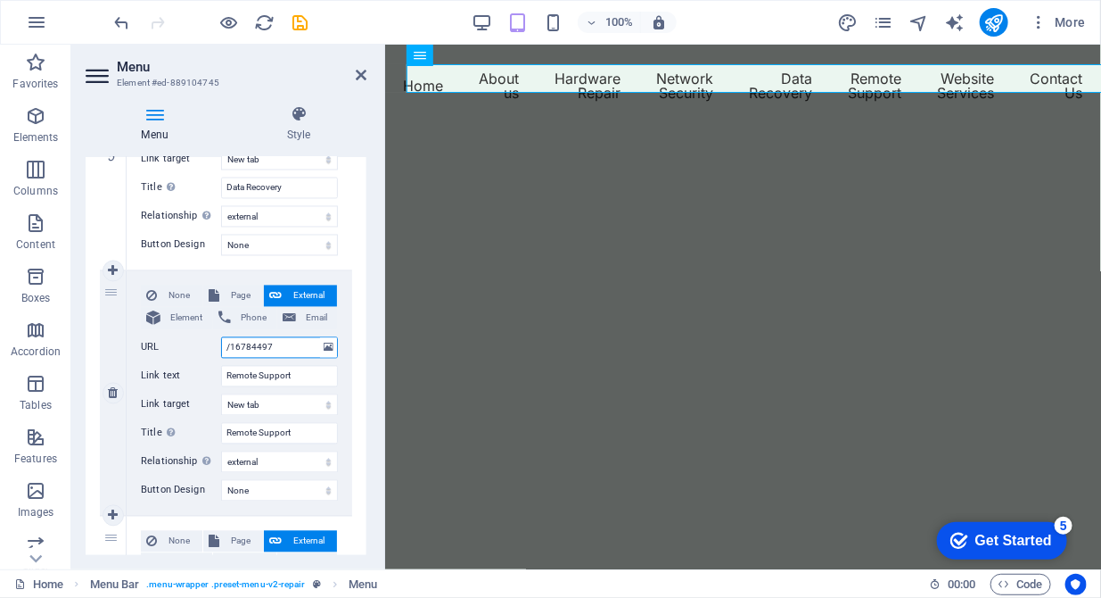
click at [285, 344] on input "/16784497" at bounding box center [279, 347] width 117 height 21
drag, startPoint x: 285, startPoint y: 344, endPoint x: 215, endPoint y: 339, distance: 70.7
click at [215, 339] on div "URL /16784497" at bounding box center [239, 347] width 197 height 21
type input "h"
select select
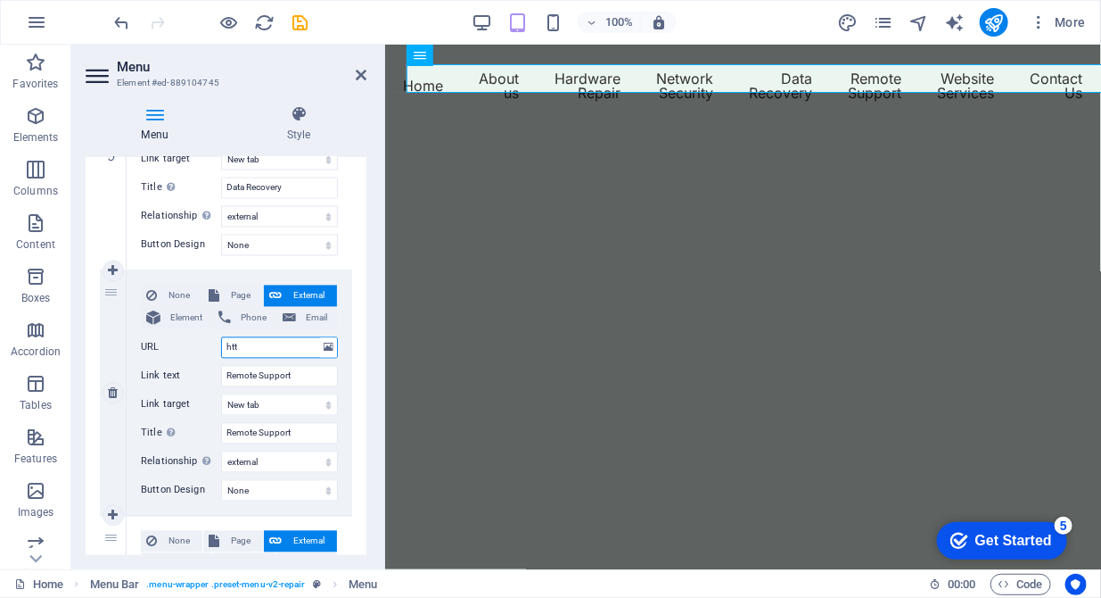
type input "http"
select select
type input "https://www.dditp.co.uk/remote-support/"
select select
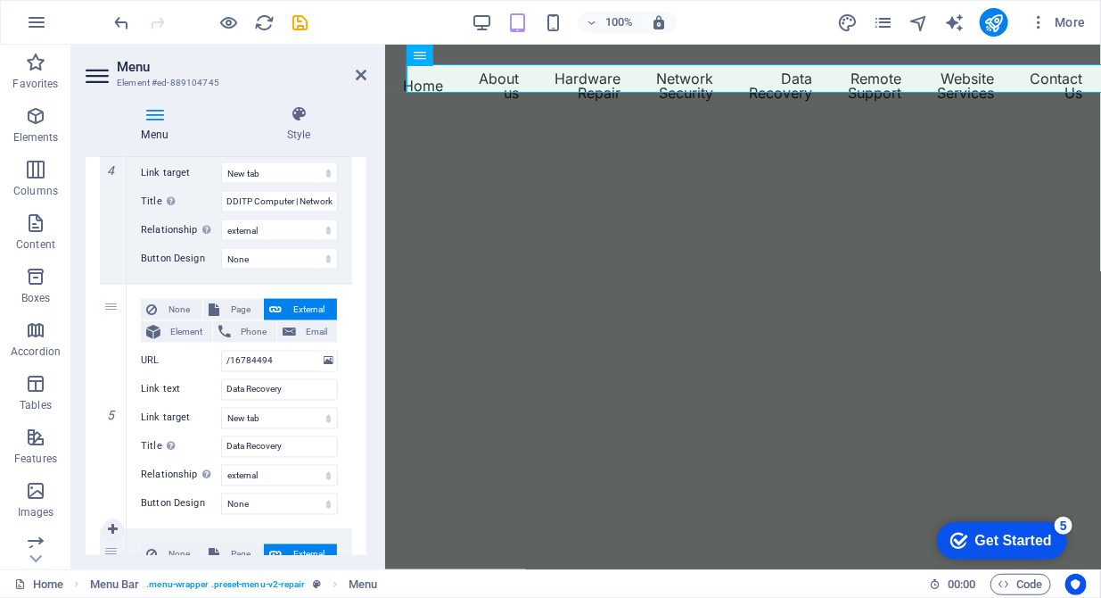
scroll to position [1008, 0]
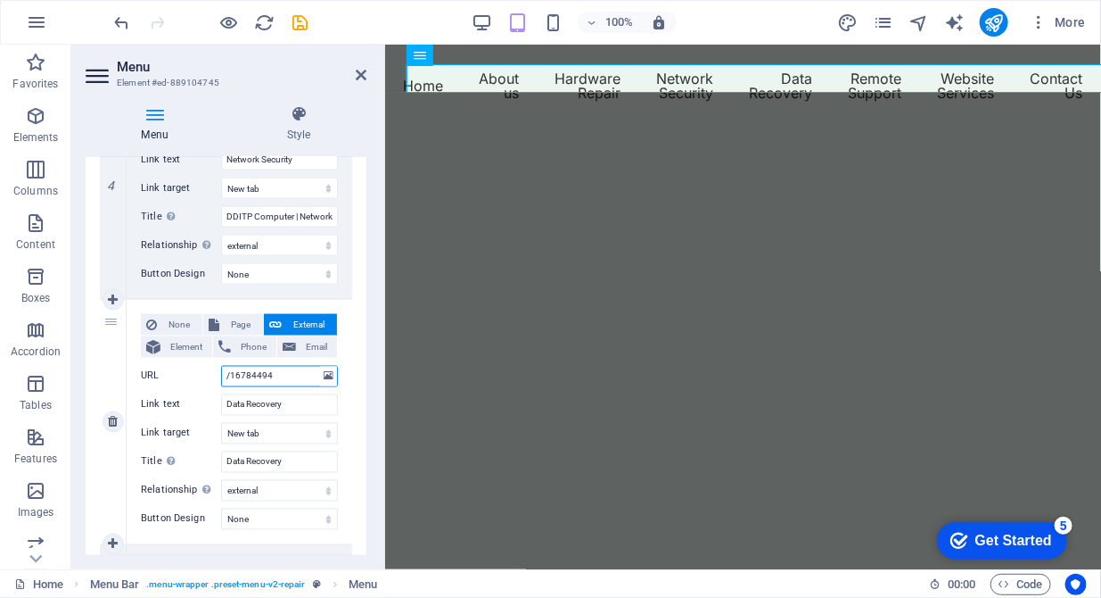
click at [276, 380] on input "/16784494" at bounding box center [279, 376] width 117 height 21
drag, startPoint x: 276, startPoint y: 381, endPoint x: 222, endPoint y: 369, distance: 54.8
click at [222, 369] on input "/16784494" at bounding box center [279, 376] width 117 height 21
type input "h"
select select
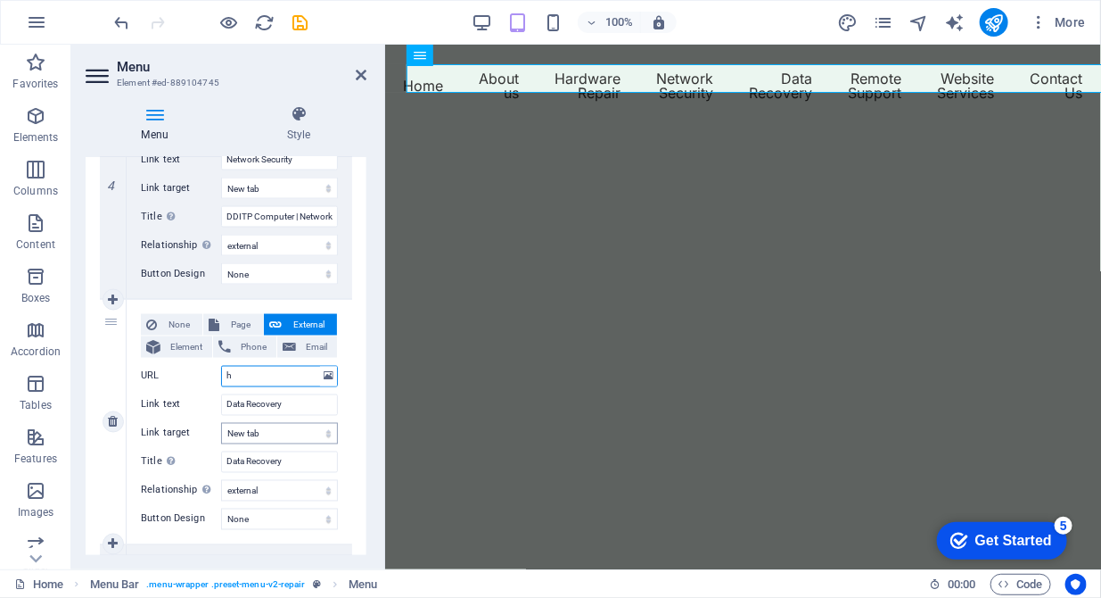
type input "https://www.dditp.co.uk/data-recovery/"
select select
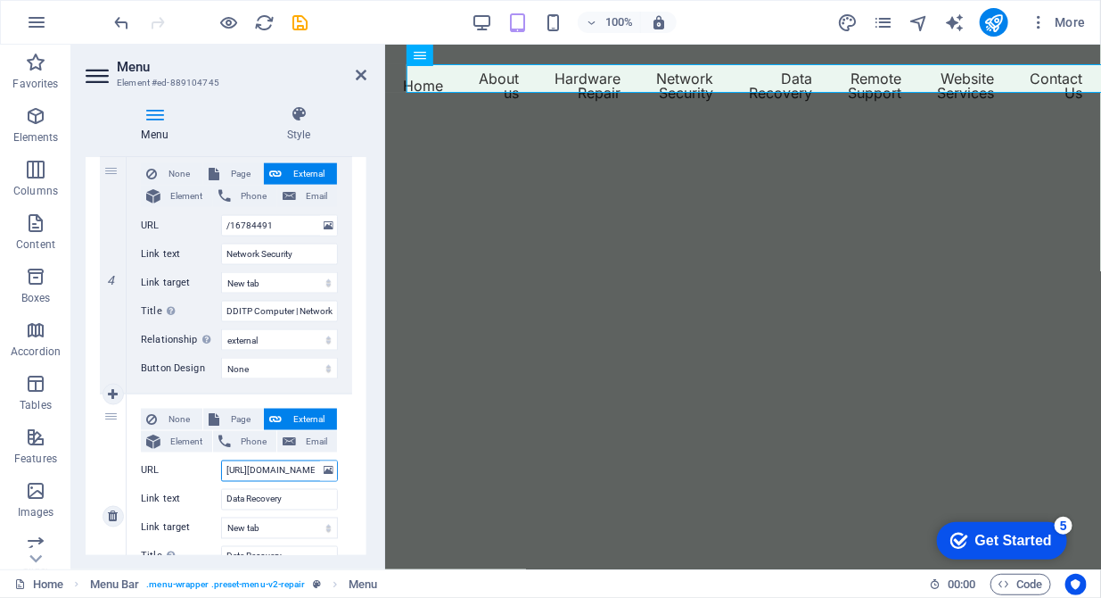
scroll to position [826, 0]
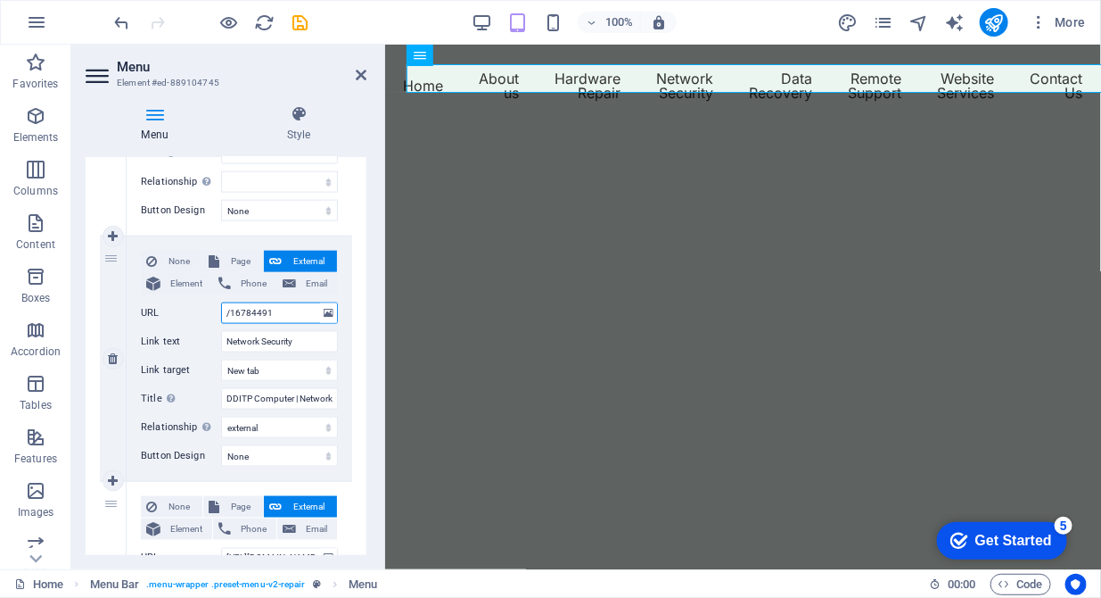
drag, startPoint x: 270, startPoint y: 315, endPoint x: 185, endPoint y: 307, distance: 86.0
click at [185, 307] on div "URL /16784491" at bounding box center [239, 312] width 197 height 21
type input "h"
select select
type input "https://www.dditp.co.uk/network-security/"
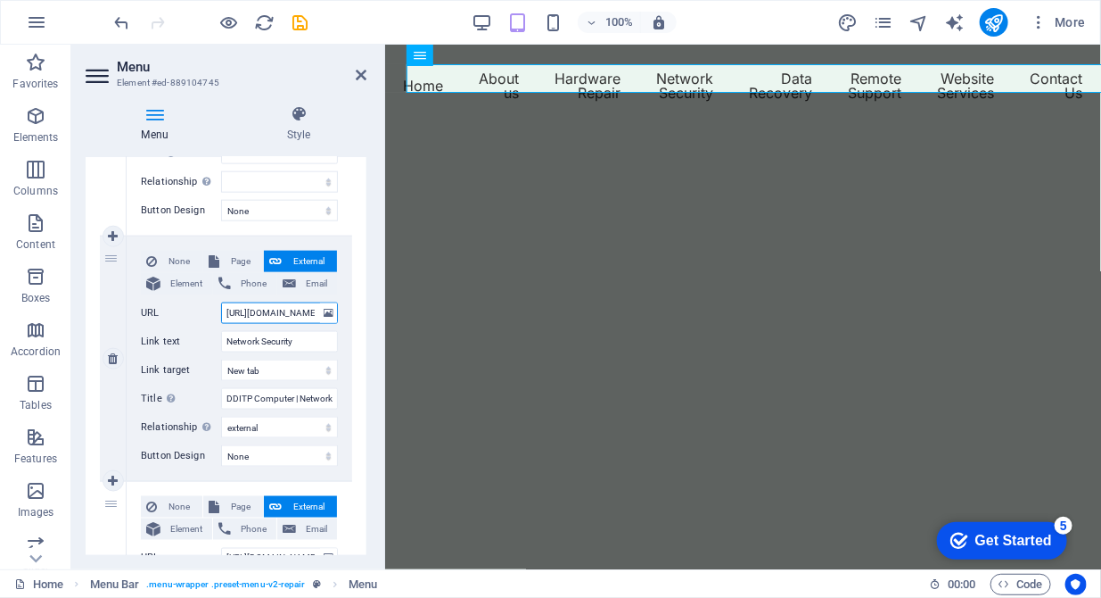
select select
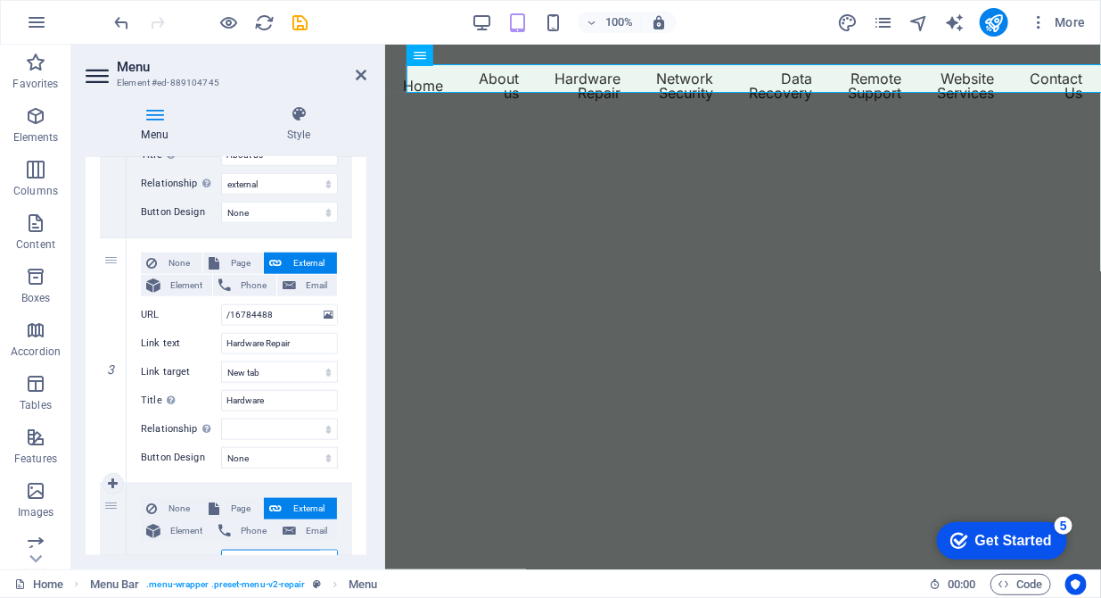
scroll to position [552, 0]
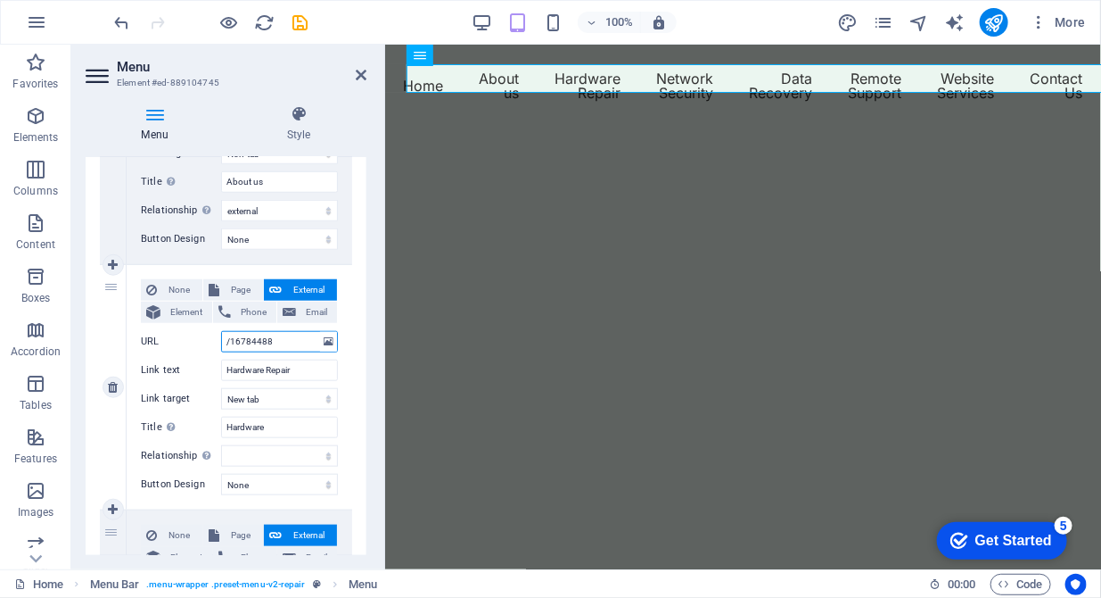
click at [276, 337] on input "/16784488" at bounding box center [279, 341] width 117 height 21
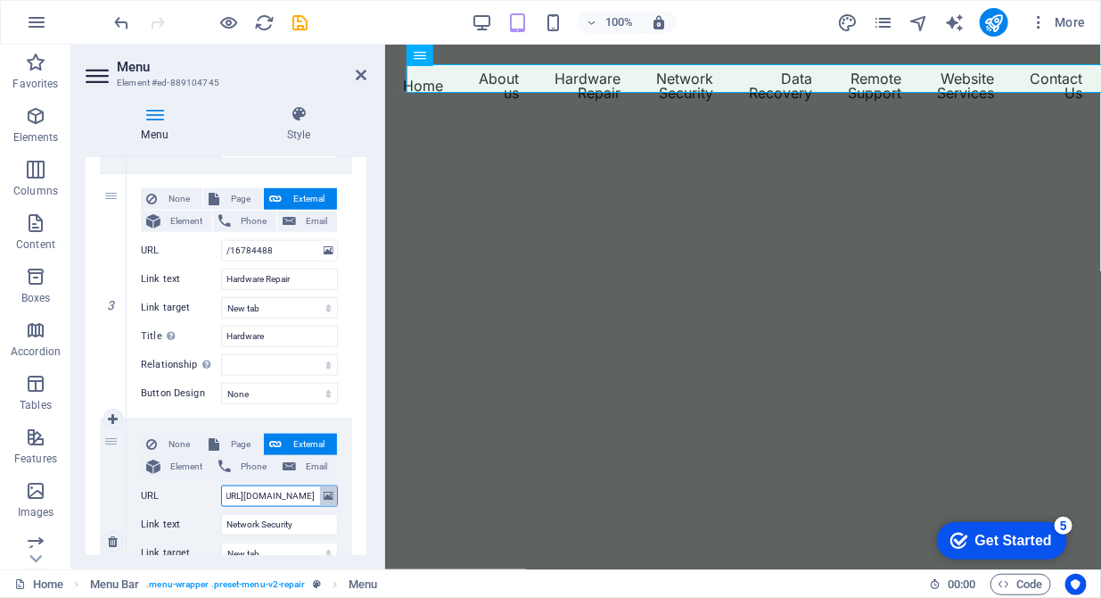
scroll to position [0, 82]
drag, startPoint x: 272, startPoint y: 502, endPoint x: 310, endPoint y: 497, distance: 38.7
click at [319, 499] on div "URL https://www.dditp.co.uk/network-security/" at bounding box center [239, 495] width 197 height 21
click at [295, 497] on input "https://www.dditp.co.uk/network-security/" at bounding box center [279, 495] width 117 height 21
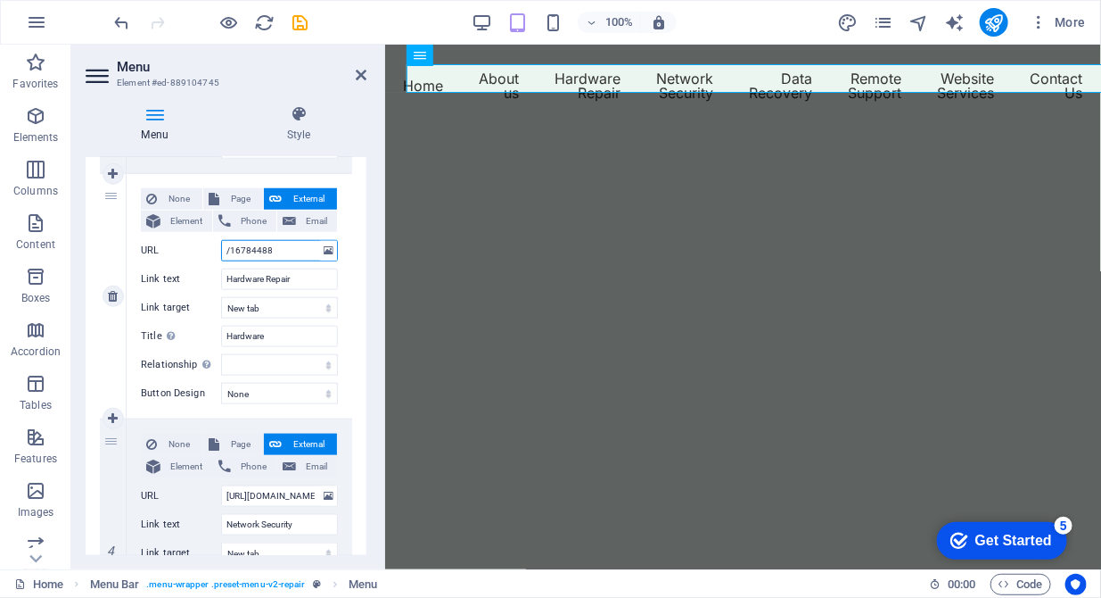
click at [291, 251] on input "/16784488" at bounding box center [279, 250] width 117 height 21
drag, startPoint x: 291, startPoint y: 251, endPoint x: 157, endPoint y: 236, distance: 134.5
click at [157, 236] on div "None Page External Element Phone Email Page Home About us Hardware Repair Netwo…" at bounding box center [239, 281] width 197 height 187
type input "ht"
select select
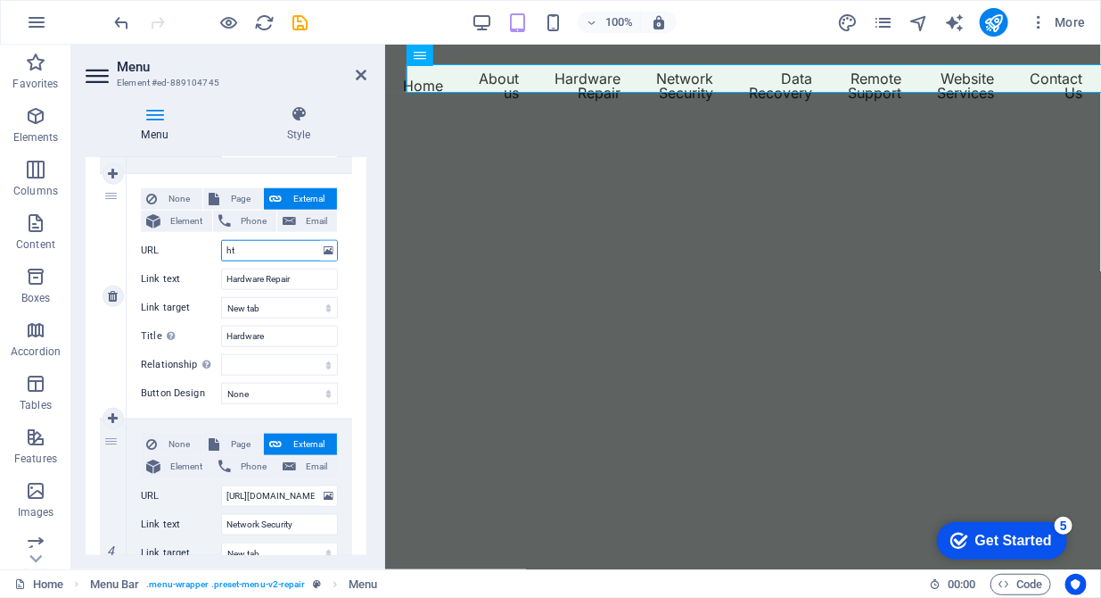
type input "htt"
select select
type input "https://www.dditp.co.uk/hardware-repair/"
select select
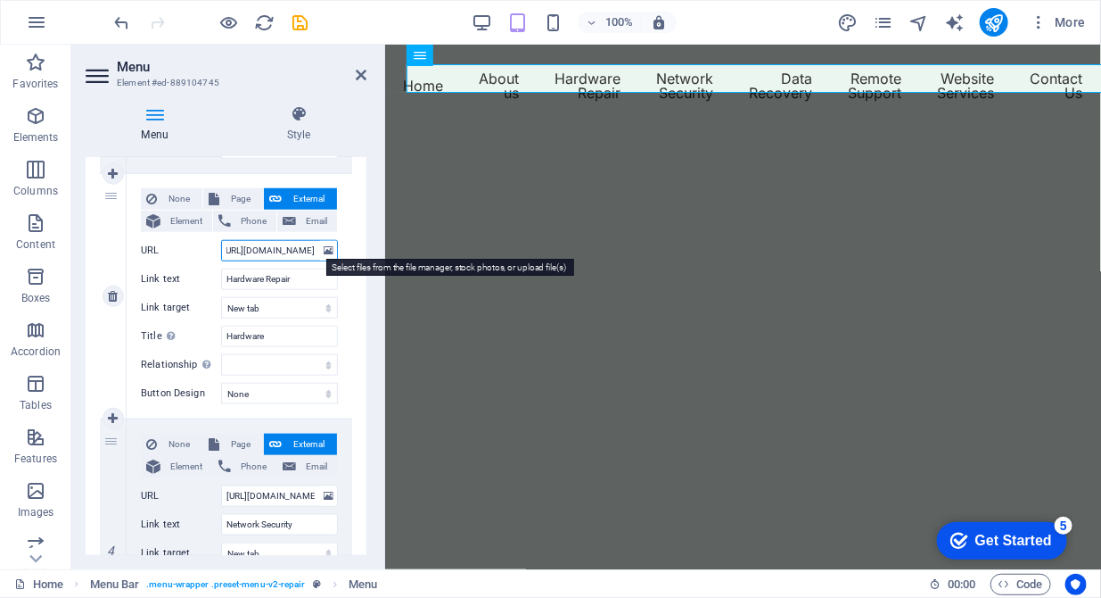
drag, startPoint x: 290, startPoint y: 245, endPoint x: 315, endPoint y: 246, distance: 25.0
click at [317, 246] on div "URL https://www.dditp.co.uk/hardware-repair/" at bounding box center [239, 250] width 197 height 21
click at [268, 251] on input "https://www.dditp.co.uk/hardware-repair/" at bounding box center [279, 250] width 117 height 21
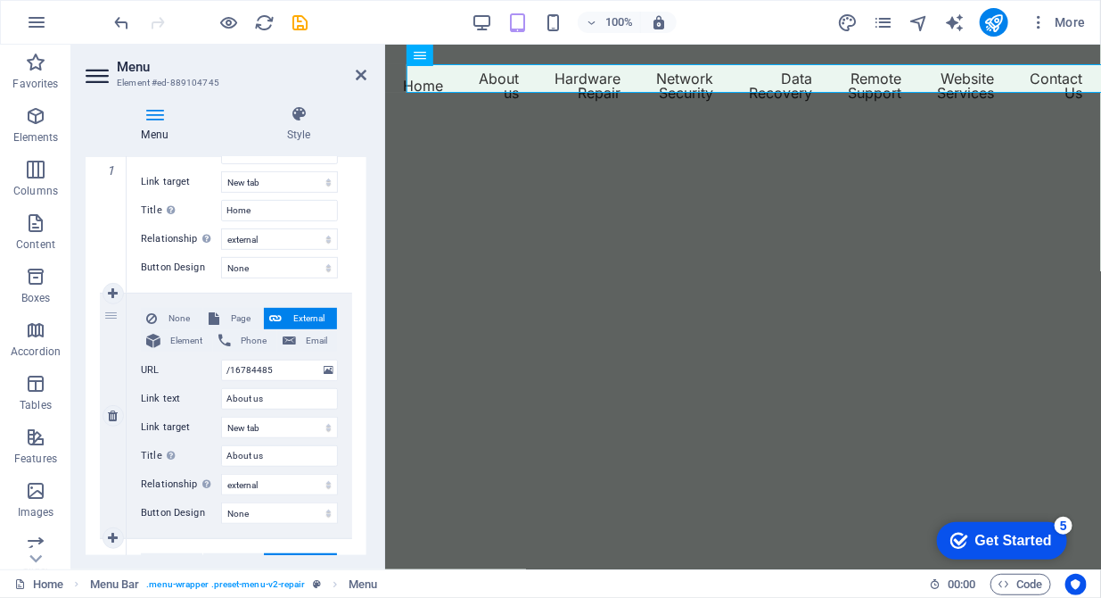
scroll to position [0, 0]
click at [294, 308] on span "External" at bounding box center [309, 318] width 45 height 21
drag, startPoint x: 282, startPoint y: 370, endPoint x: 198, endPoint y: 367, distance: 83.9
click at [198, 367] on div "URL /16784485" at bounding box center [239, 369] width 197 height 21
type input "h"
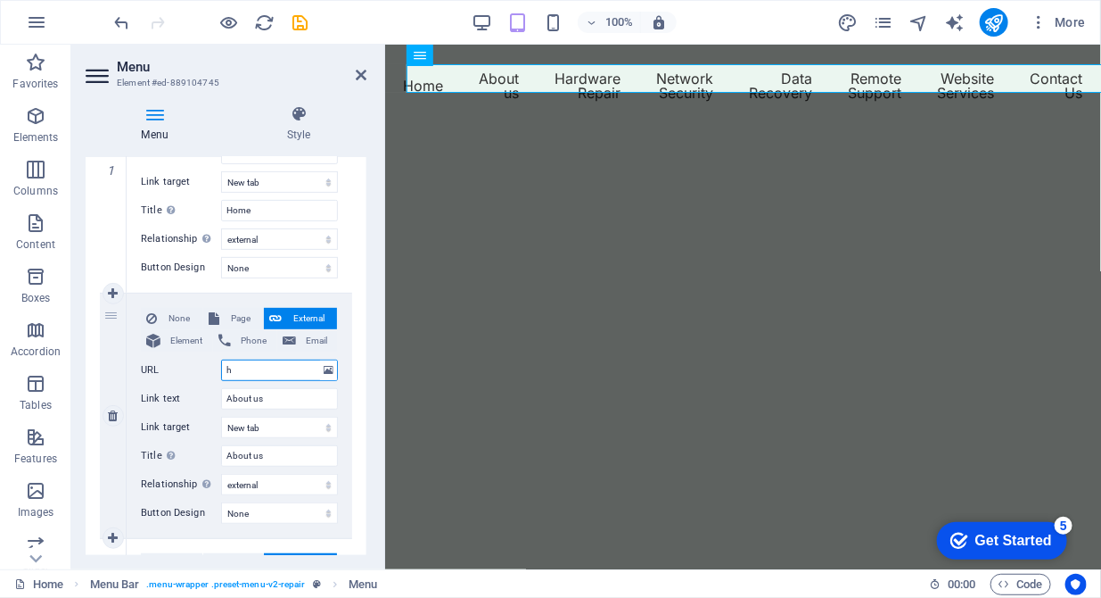
select select
type input "https://www.dditp.co.uk/about-us/"
select select
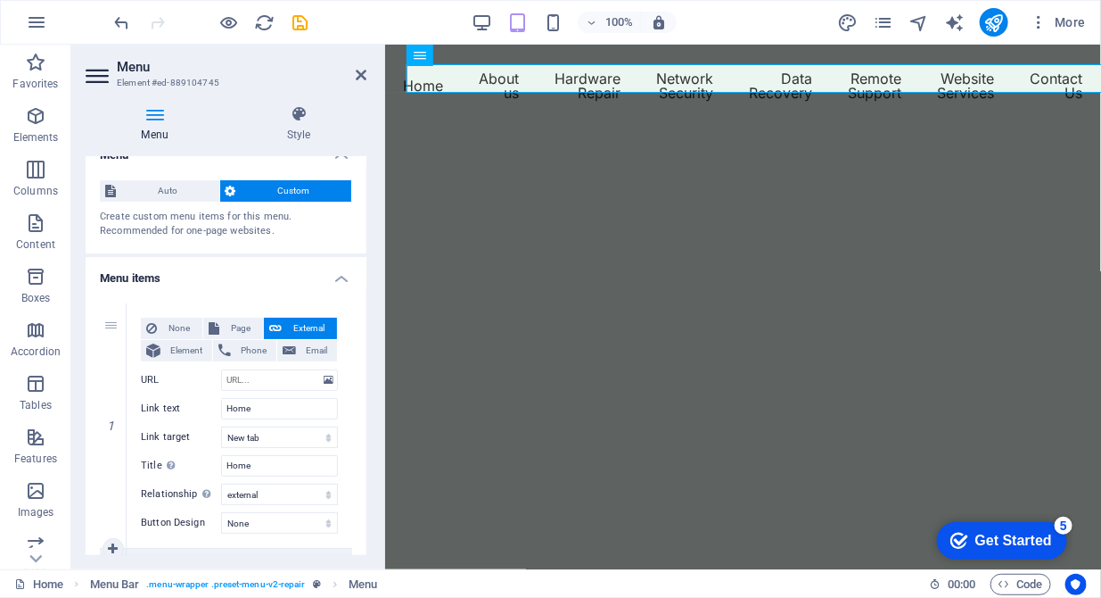
scroll to position [4, 0]
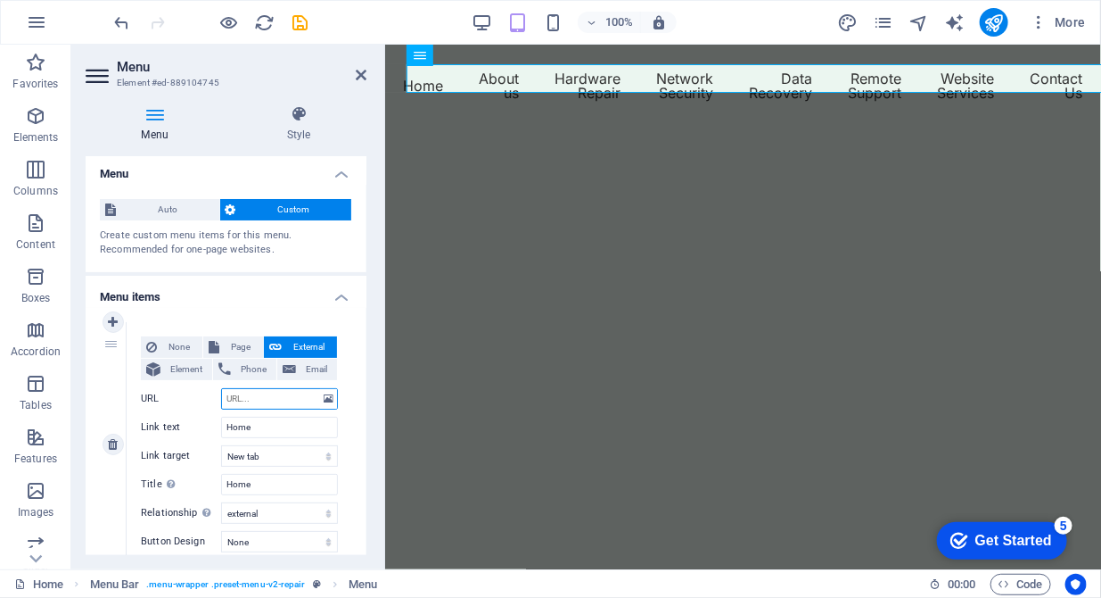
click at [286, 397] on input "URL" at bounding box center [279, 398] width 117 height 21
type input "/home"
select select
click at [0, 0] on icon "publish" at bounding box center [0, 0] width 0 height 0
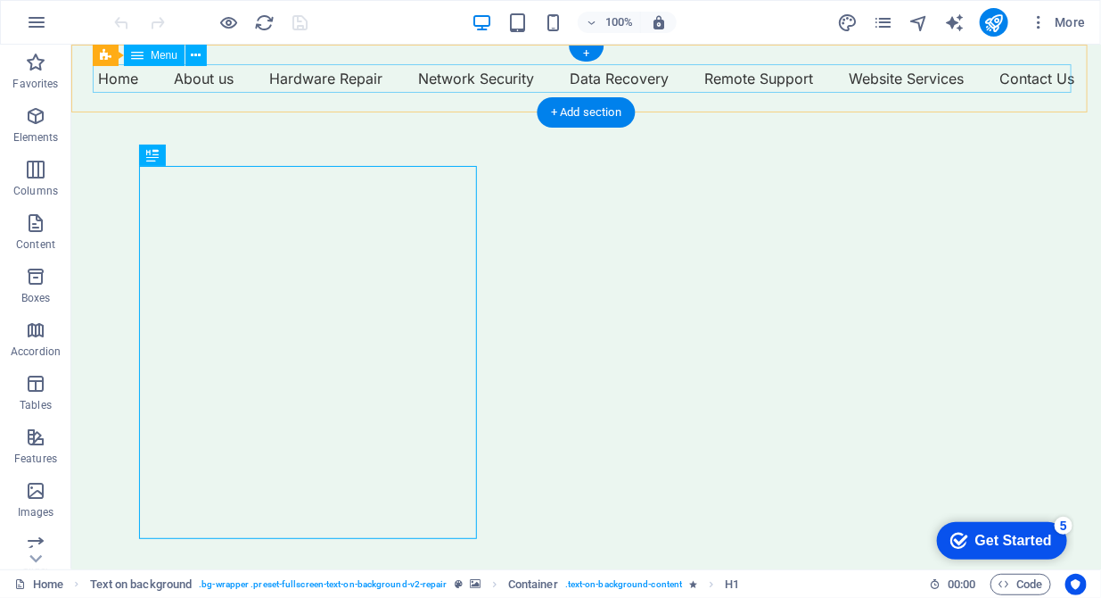
click at [381, 65] on nav "Home About us Hardware Repair Network Security Data Recovery Remote Support Web…" at bounding box center [585, 77] width 987 height 29
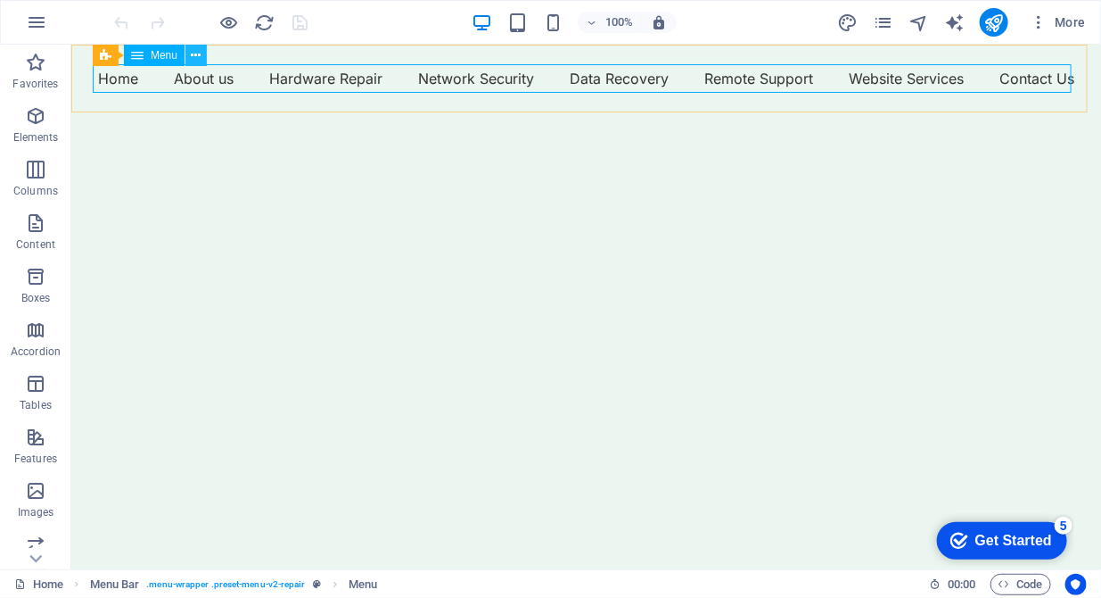
click at [194, 52] on icon at bounding box center [197, 55] width 10 height 19
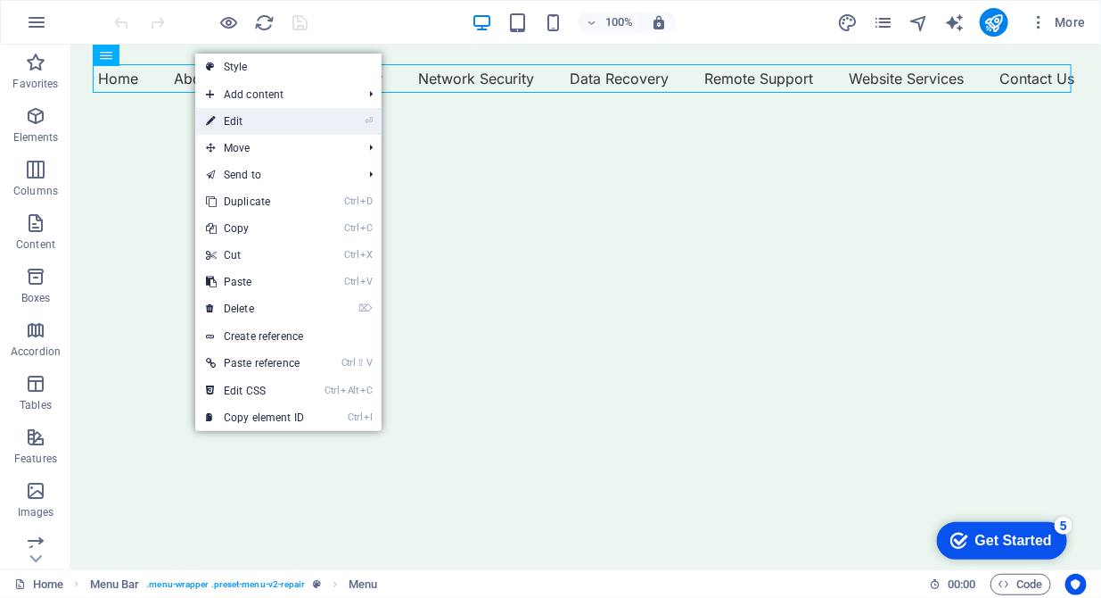
select select "external"
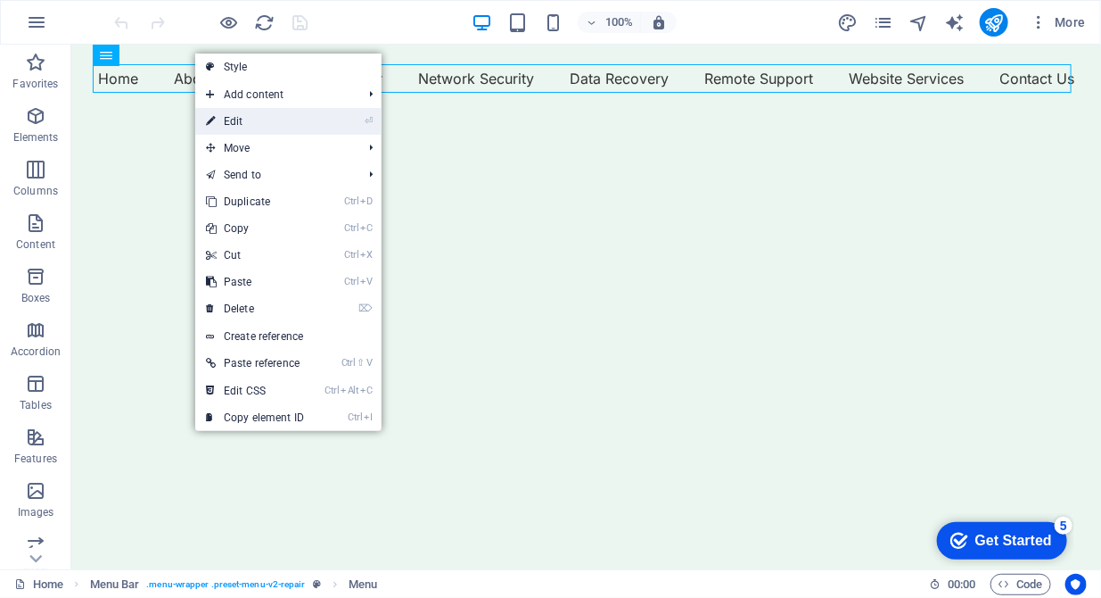
select select "external"
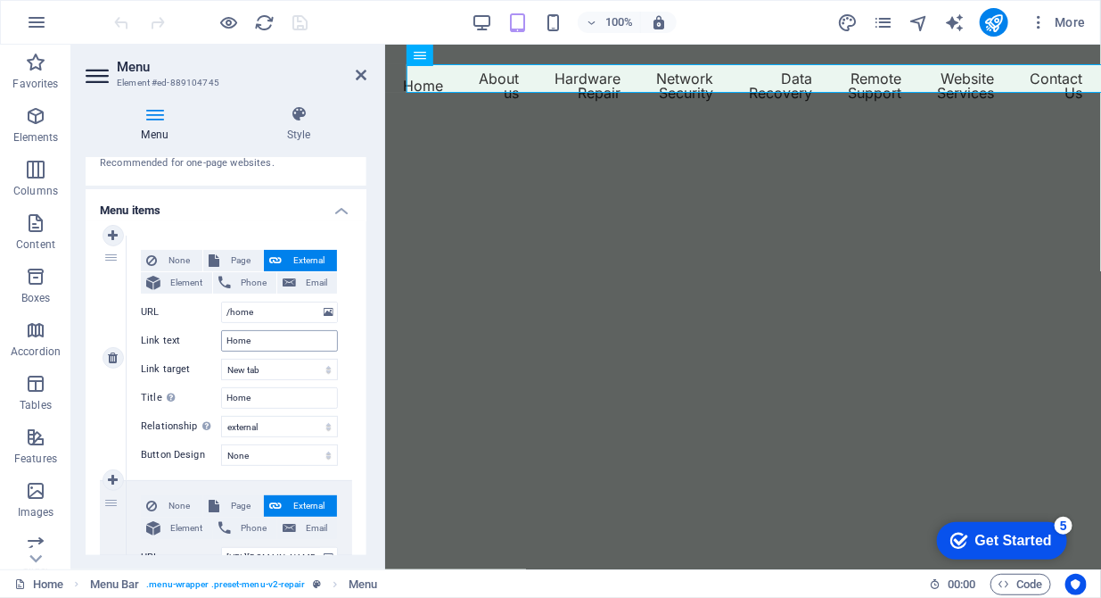
scroll to position [273, 0]
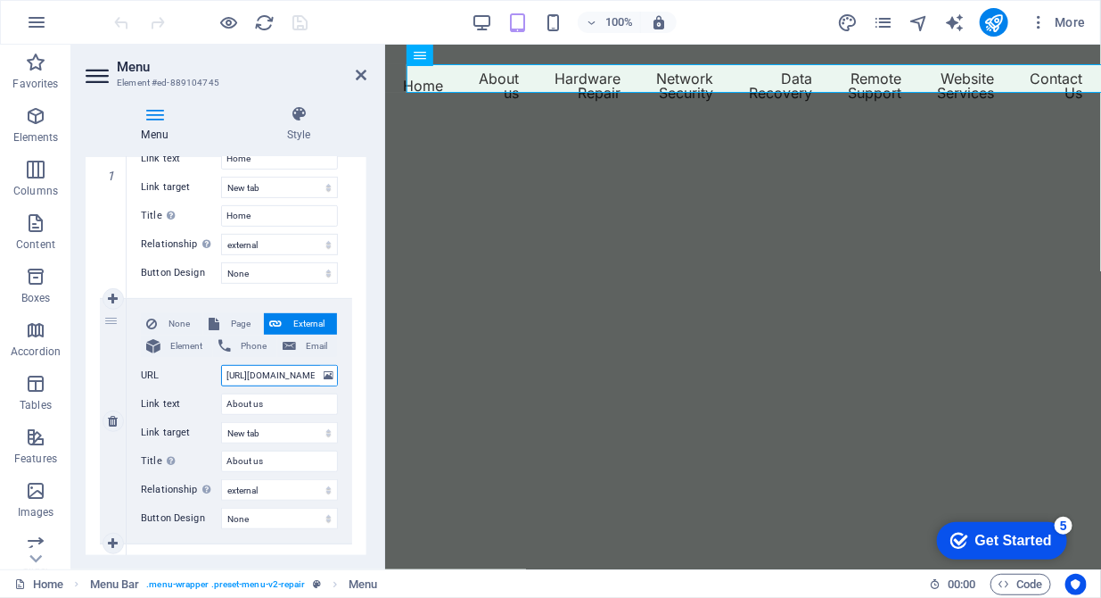
click at [248, 374] on input "[URL][DOMAIN_NAME]" at bounding box center [279, 375] width 117 height 21
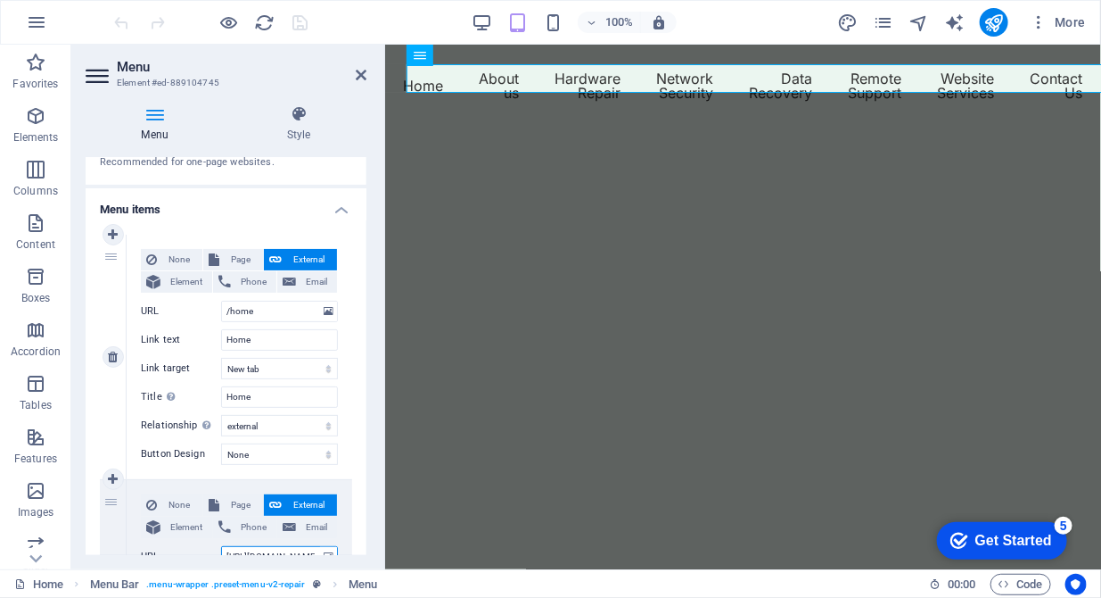
scroll to position [0, 0]
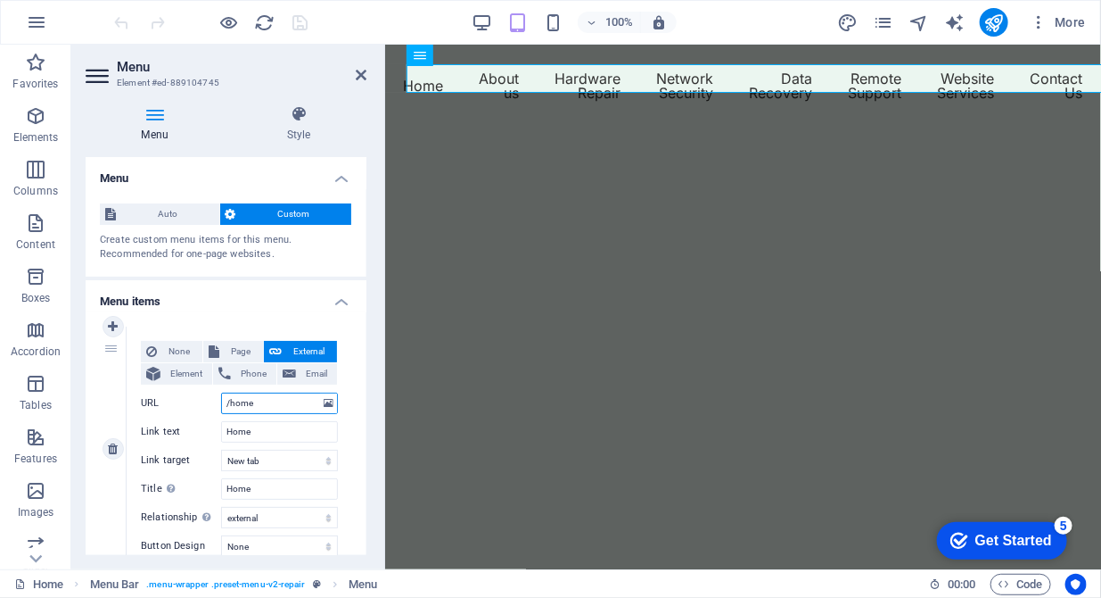
click at [256, 399] on input "/home" at bounding box center [279, 402] width 117 height 21
drag, startPoint x: 262, startPoint y: 402, endPoint x: 187, endPoint y: 400, distance: 75.0
click at [187, 400] on div "URL /home" at bounding box center [239, 402] width 197 height 21
paste input "[URL][DOMAIN_NAME]"
type input "[URL][DOMAIN_NAME]"
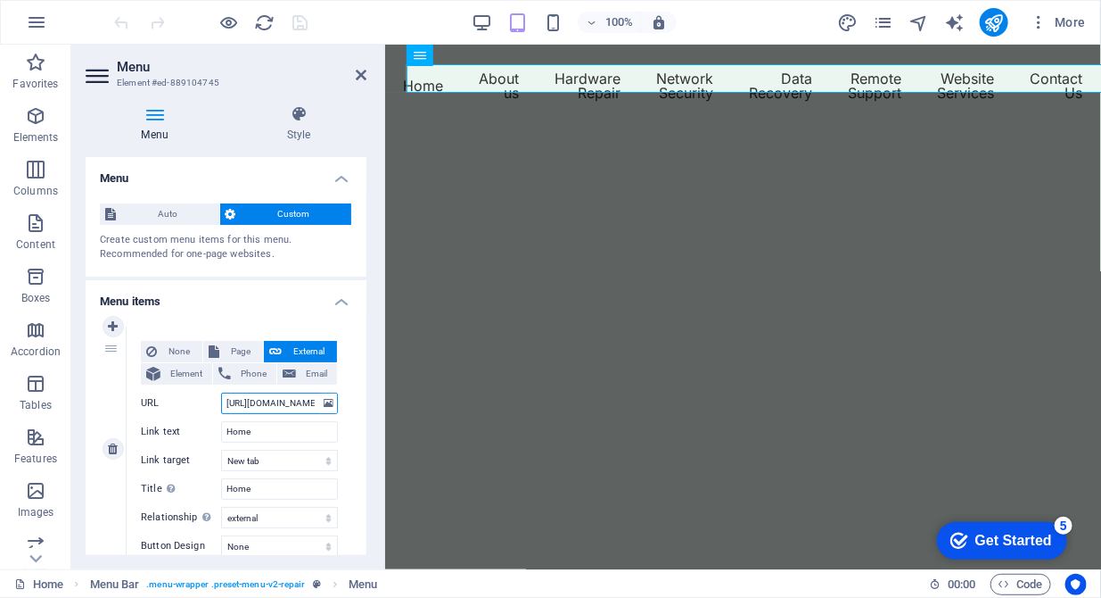
scroll to position [0, 51]
select select
type input "[URL][DOMAIN_NAME]"
select select
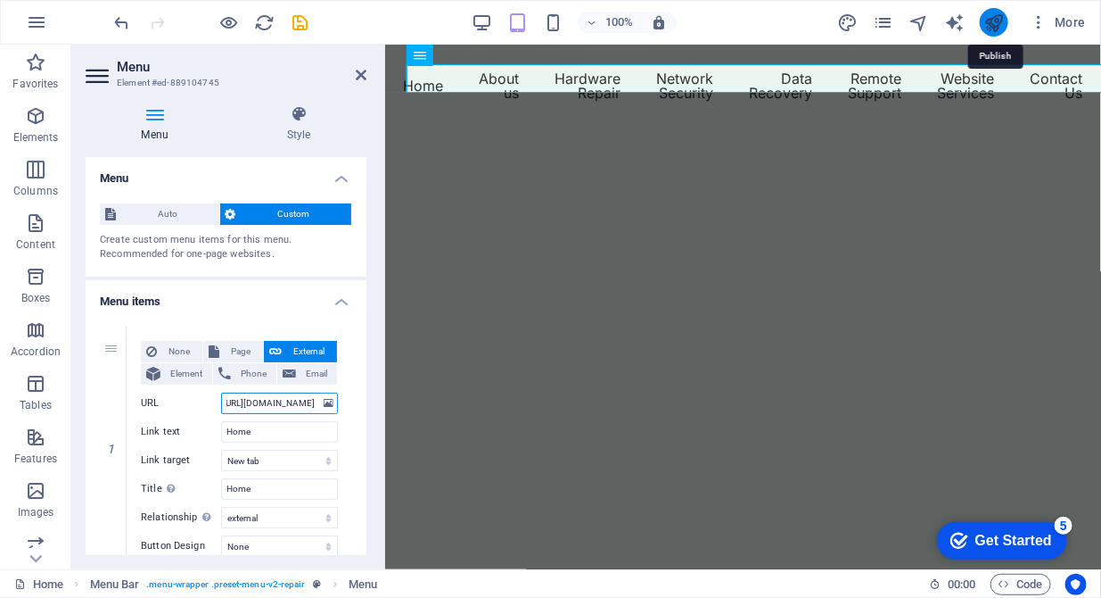
type input "[URL][DOMAIN_NAME]"
click at [0, 0] on icon "publish" at bounding box center [0, 0] width 0 height 0
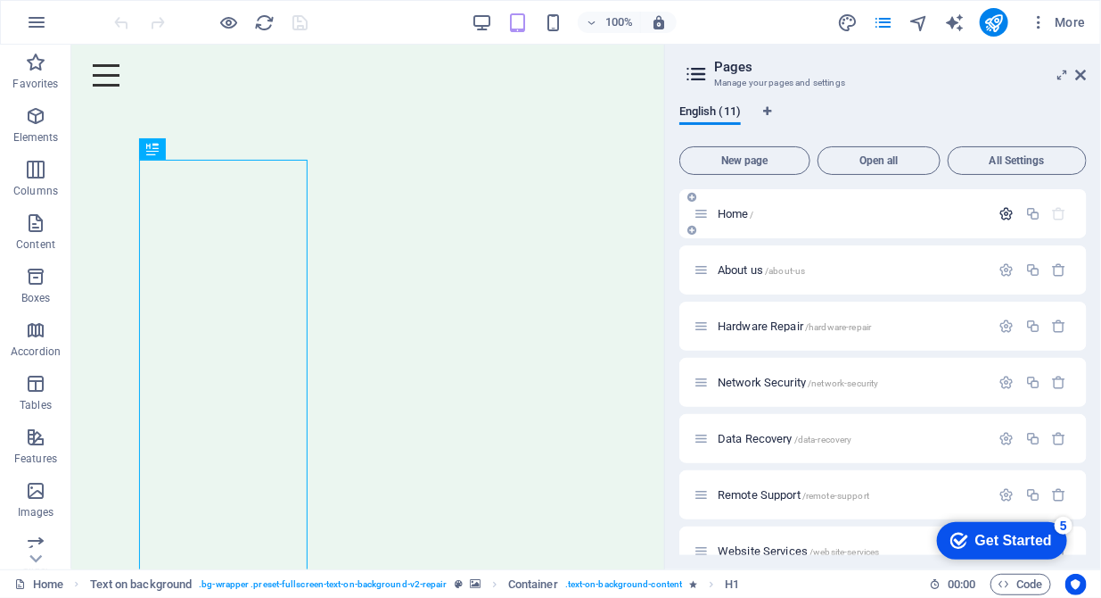
click at [1002, 212] on icon "button" at bounding box center [1007, 213] width 15 height 15
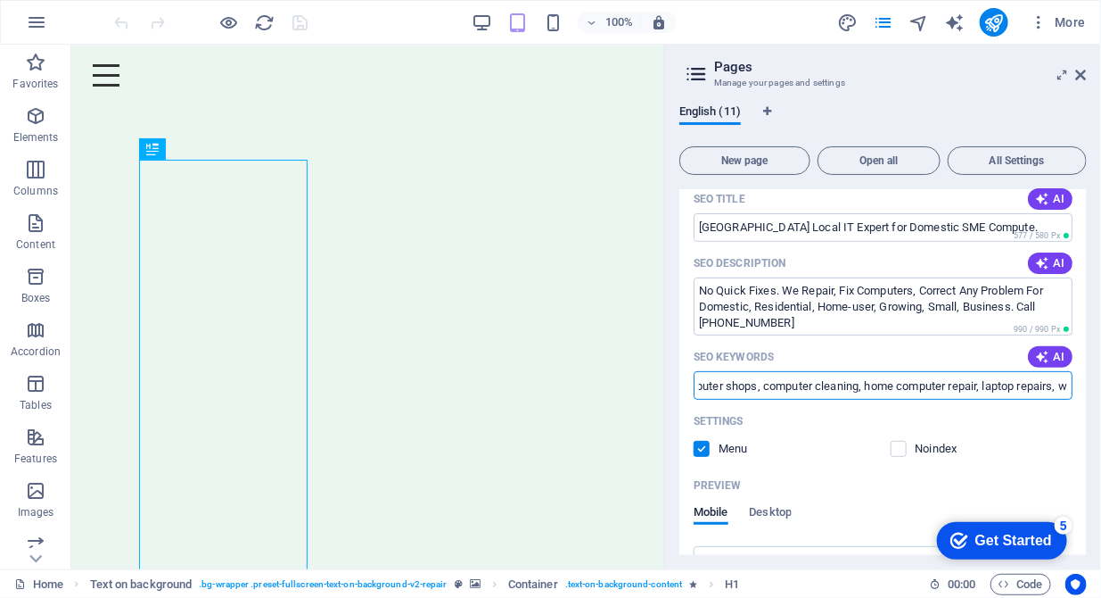
scroll to position [0, 416]
drag, startPoint x: 909, startPoint y: 387, endPoint x: 1114, endPoint y: 319, distance: 216.0
click at [1101, 319] on html "DDITP Computer Repairs, Setup, Maintenance Upgrades, Security for Homes and Sma…" at bounding box center [550, 299] width 1101 height 598
click at [959, 384] on input "computer repair, data recovery, mobile computer repair, computer shops, compute…" at bounding box center [883, 385] width 379 height 29
drag, startPoint x: 972, startPoint y: 390, endPoint x: 1090, endPoint y: 378, distance: 118.3
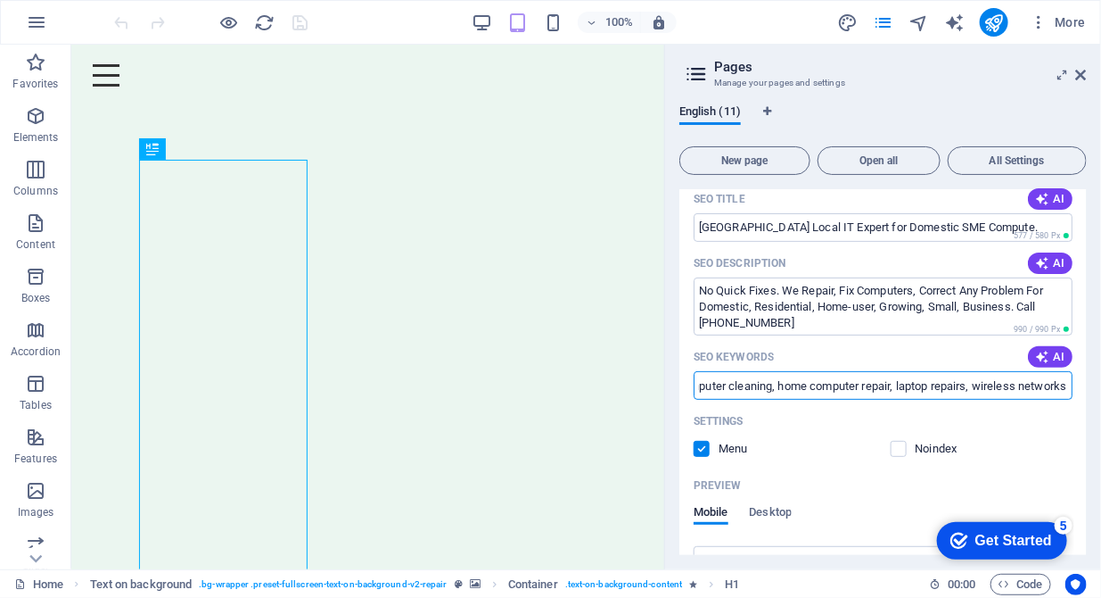
click at [1090, 378] on div "English (11) New page Open all All Settings Home / Name Home ​ URL SLUG / ​ SEO…" at bounding box center [883, 330] width 436 height 478
click at [1067, 377] on input "computer repair, data recovery, mobile computer repair, computer shops, compute…" at bounding box center [883, 385] width 379 height 29
type input "computer repair, data recovery, mobile computer repair, computer shops, compute…"
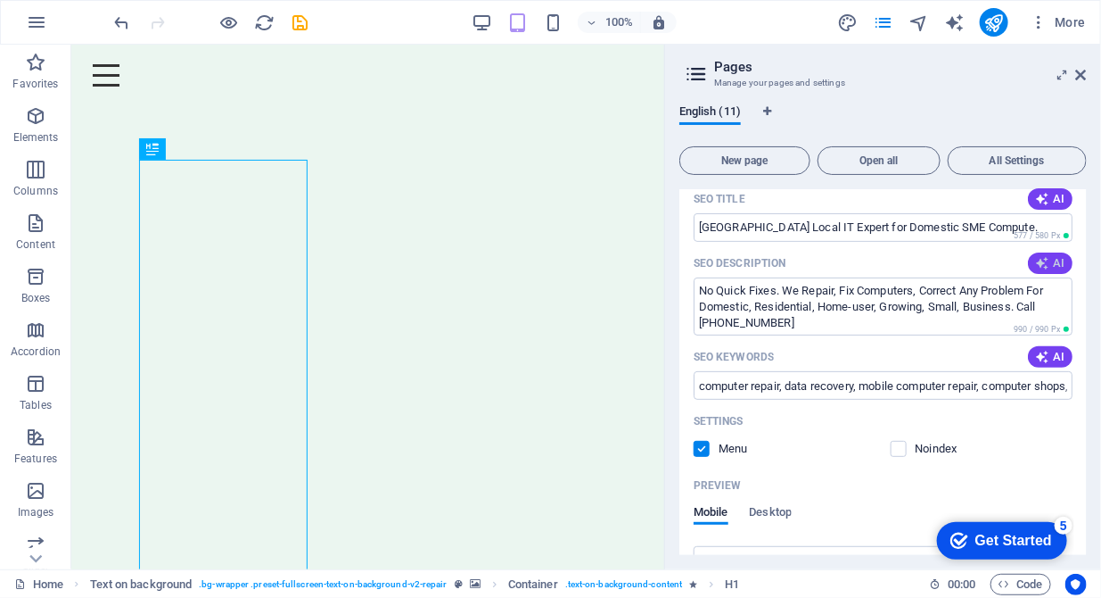
click at [1045, 265] on icon "button" at bounding box center [1042, 263] width 14 height 14
type textarea "Get reliable computer repairs with DDITP! Fast service, affordable prices, and …"
click at [1044, 196] on icon "button" at bounding box center [1042, 199] width 14 height 14
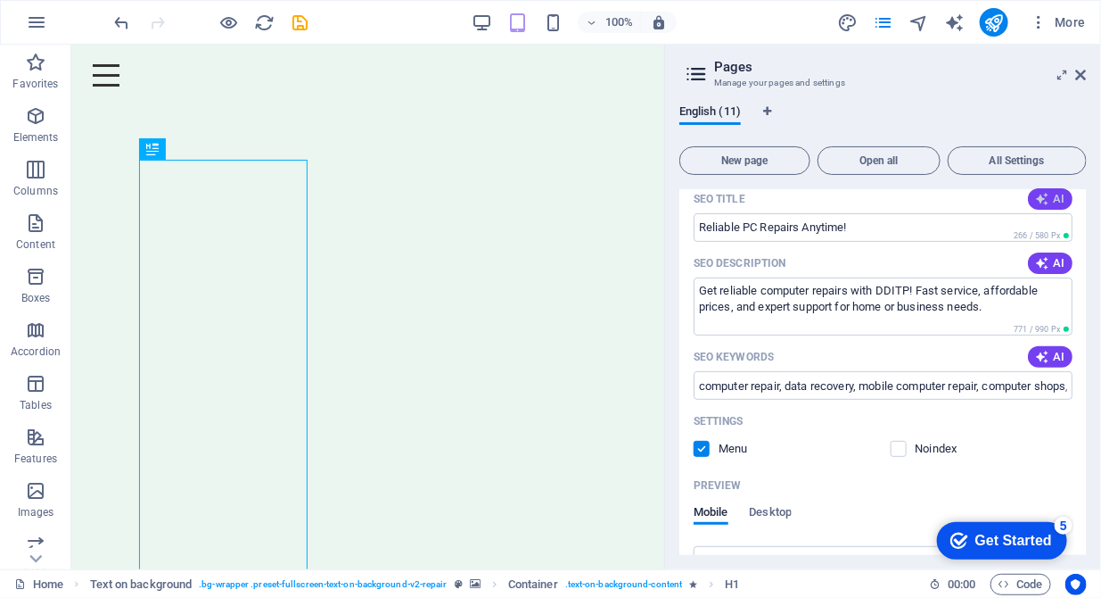
click at [1044, 196] on icon "button" at bounding box center [1042, 199] width 14 height 14
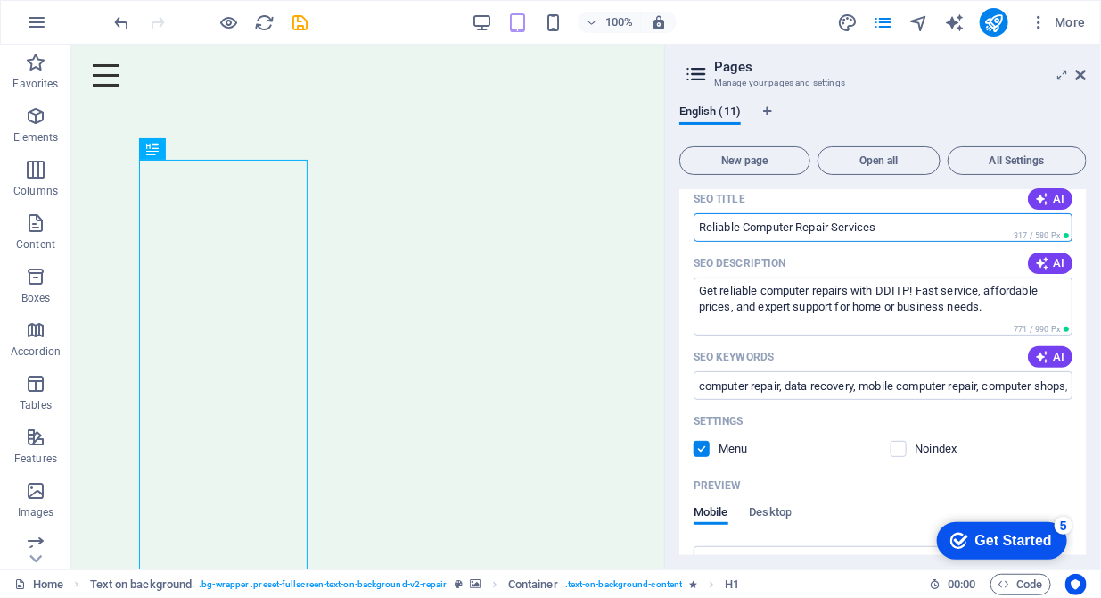
click at [908, 230] on input "Reliable Computer Repair Services" at bounding box center [883, 227] width 379 height 29
click at [908, 230] on input "Reliable Computer Repair Services for home and business" at bounding box center [883, 227] width 379 height 29
click at [837, 228] on input "Reliable Computer Repair Services for Homes and Small businesses" at bounding box center [883, 227] width 379 height 29
drag, startPoint x: 816, startPoint y: 268, endPoint x: 651, endPoint y: 221, distance: 171.4
click at [871, 231] on input "Computer Repair and IT Services for Homes and Small businesses" at bounding box center [883, 227] width 379 height 29
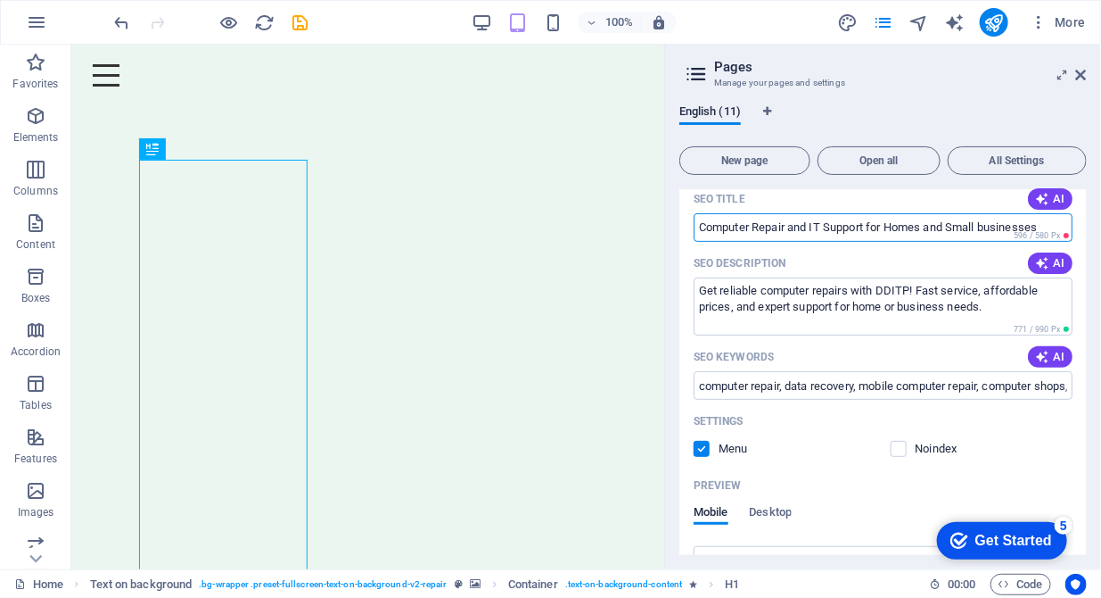
click at [889, 228] on input "Computer Repair and IT Support for Homes and Small businesses" at bounding box center [883, 227] width 379 height 29
type input "Computer Repair and IT Support Homes and Small businesses"
click at [1014, 302] on textarea "Get reliable computer repairs with DDITP! Fast service, affordable prices, and …" at bounding box center [883, 306] width 379 height 58
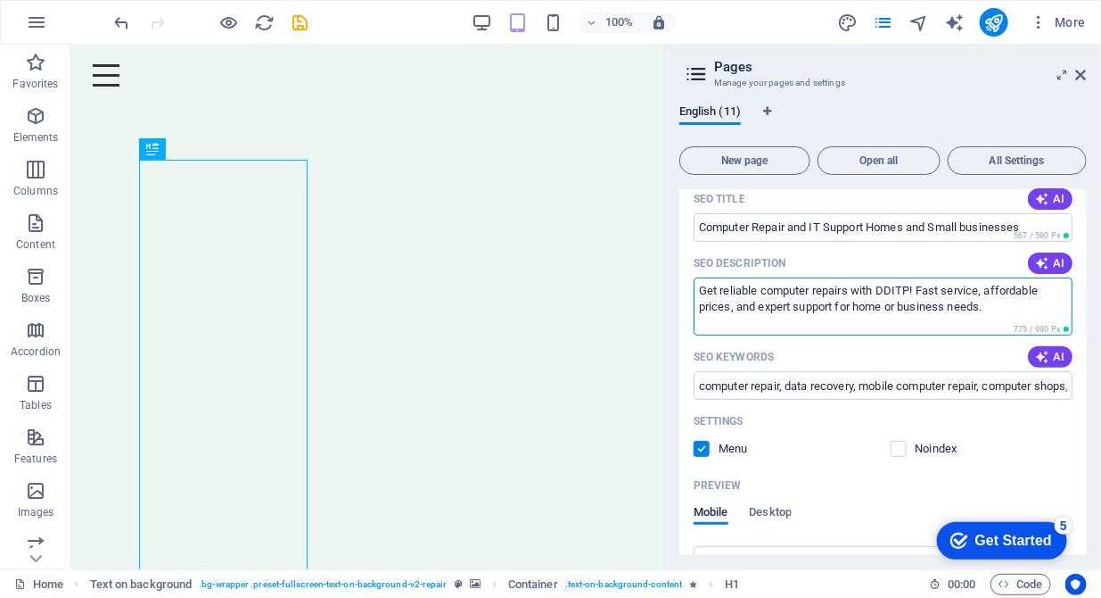
paste textarea "Letchworth"
click at [791, 320] on textarea "Get reliable computer repairs with DDITP! Fast service, affordable prices, and …" at bounding box center [883, 306] width 379 height 58
click at [804, 324] on textarea "Get reliable computer repairs with DDITP! Fast service, affordable prices, and …" at bounding box center [883, 306] width 379 height 58
paste textarea "Baldock"
drag, startPoint x: 839, startPoint y: 329, endPoint x: 697, endPoint y: 293, distance: 146.4
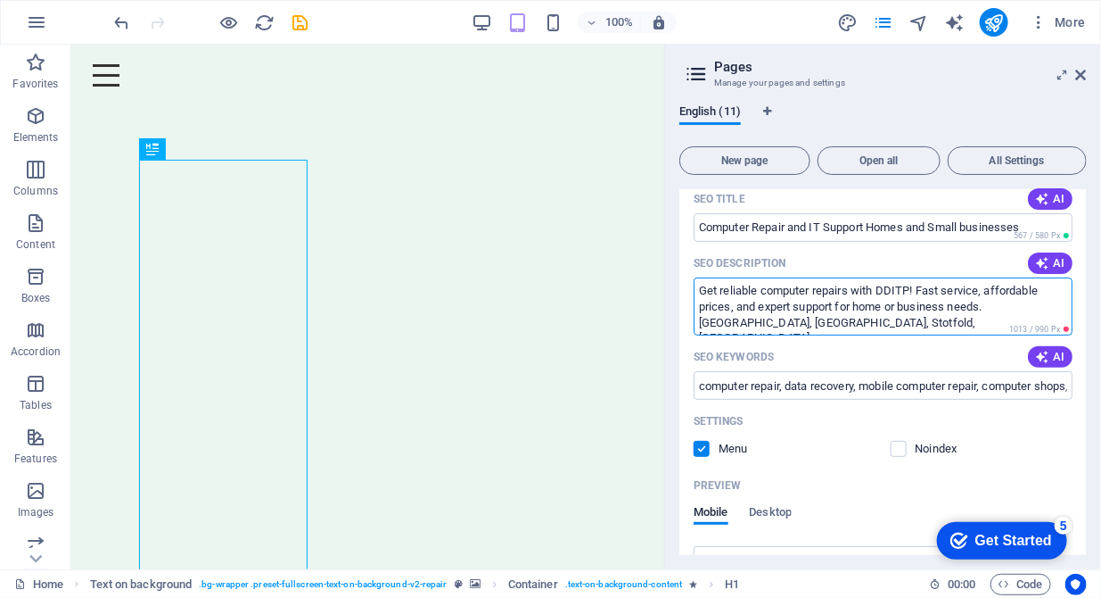
click at [697, 293] on textarea "Get reliable computer repairs with DDITP! Fast service, affordable prices, and …" at bounding box center [883, 306] width 379 height 58
click at [1037, 258] on icon "button" at bounding box center [1042, 263] width 14 height 14
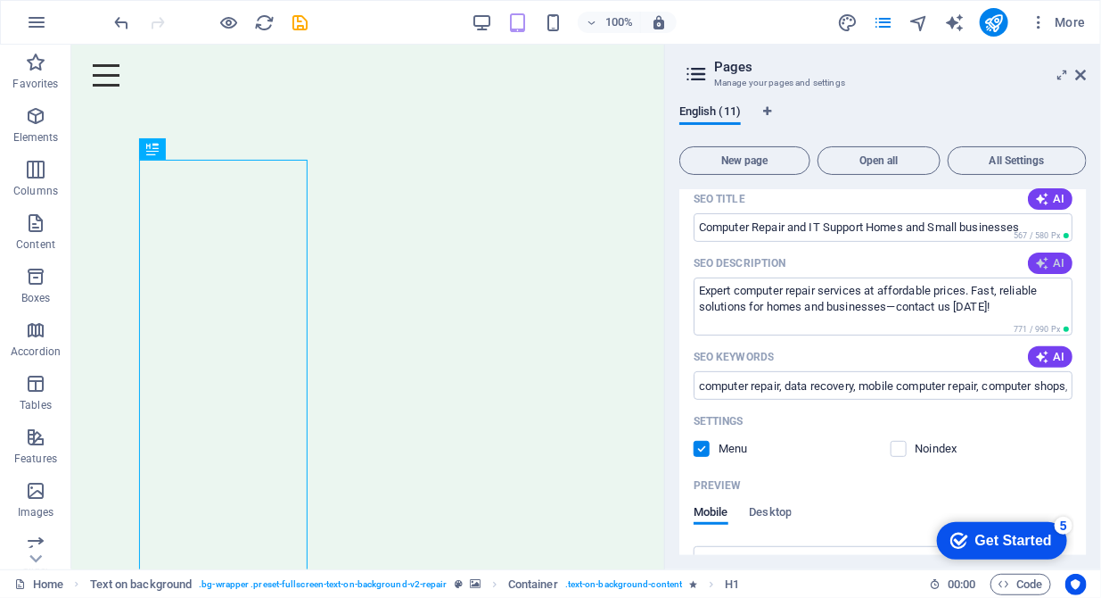
click at [1037, 258] on icon "button" at bounding box center [1042, 263] width 14 height 14
drag, startPoint x: 969, startPoint y: 305, endPoint x: 680, endPoint y: 292, distance: 289.3
click at [680, 292] on div "Name Home ​ URL SLUG / ​ SEO Title AI Computer Repair and IT Support Homes and …" at bounding box center [884, 431] width 408 height 750
paste textarea "Reliable computer repair services and IT support for home users and small busin…"
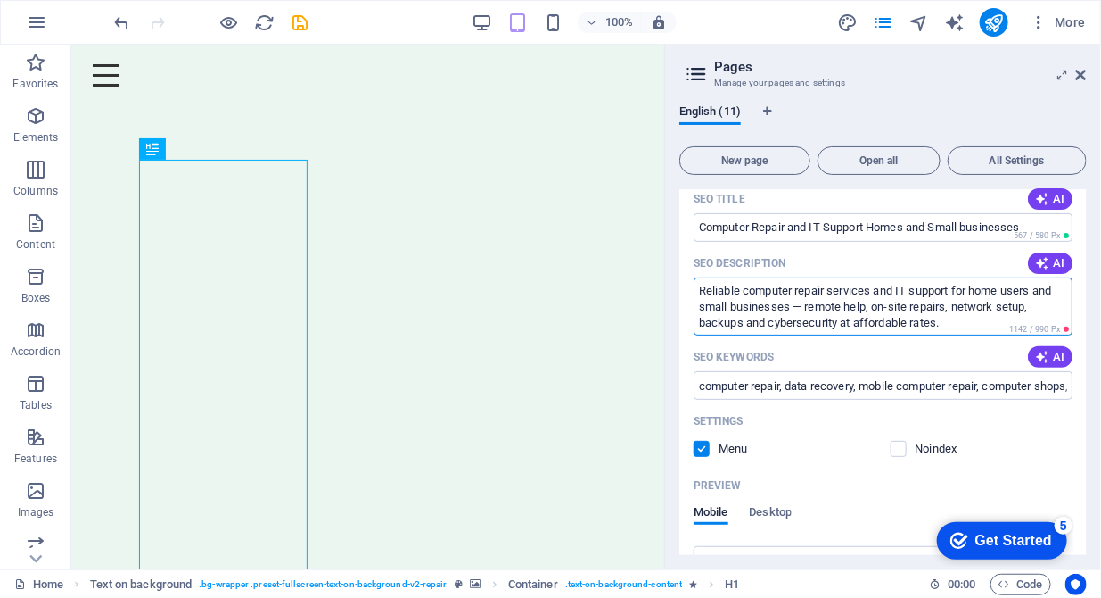
drag, startPoint x: 843, startPoint y: 320, endPoint x: 953, endPoint y: 299, distance: 111.8
click at [953, 299] on textarea "Reliable computer repair services and IT support for home users and small busin…" at bounding box center [883, 306] width 379 height 58
click at [780, 323] on textarea "Reliable computer repair services and IT support for home users and small busin…" at bounding box center [883, 306] width 379 height 58
drag, startPoint x: 770, startPoint y: 323, endPoint x: 956, endPoint y: 303, distance: 187.4
click at [956, 303] on textarea "Reliable computer repair services and IT support for home users and small busin…" at bounding box center [883, 306] width 379 height 58
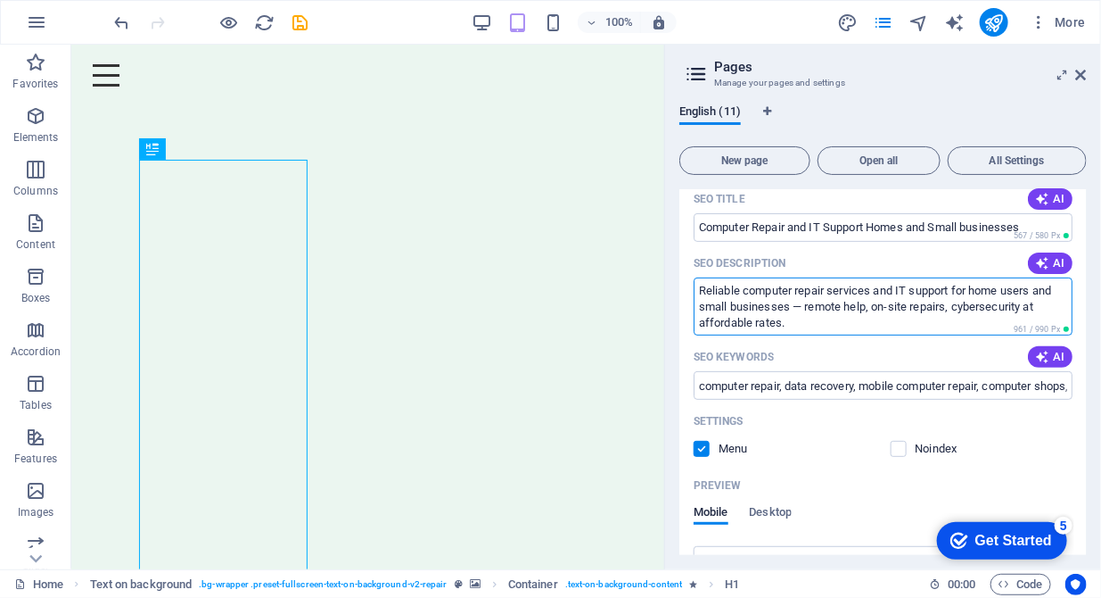
click at [977, 316] on textarea "Reliable computer repair services and IT support for home users and small busin…" at bounding box center [883, 306] width 379 height 58
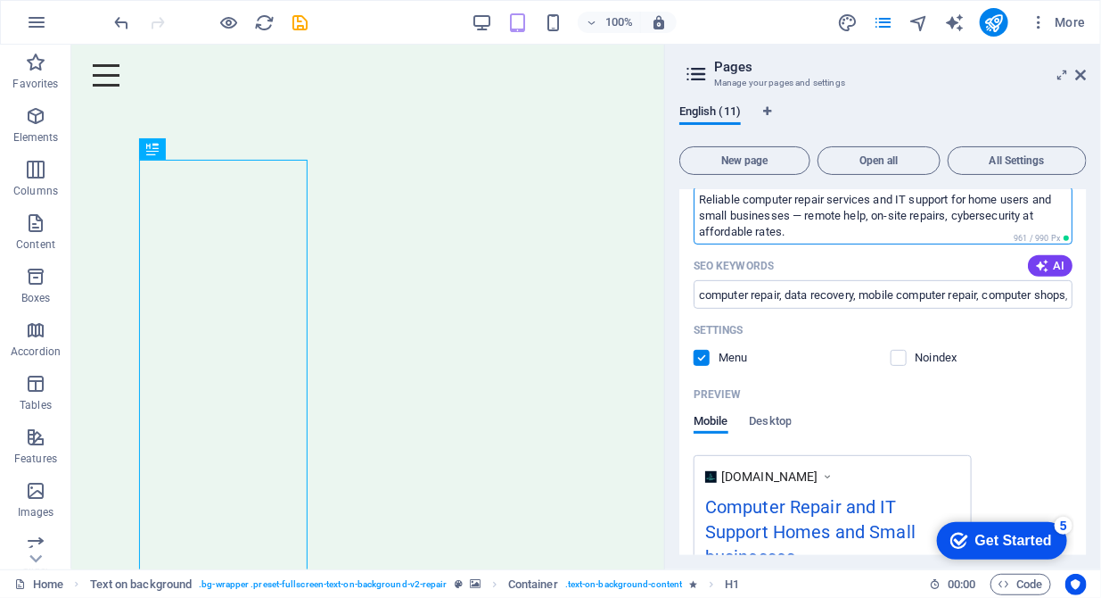
scroll to position [91, 0]
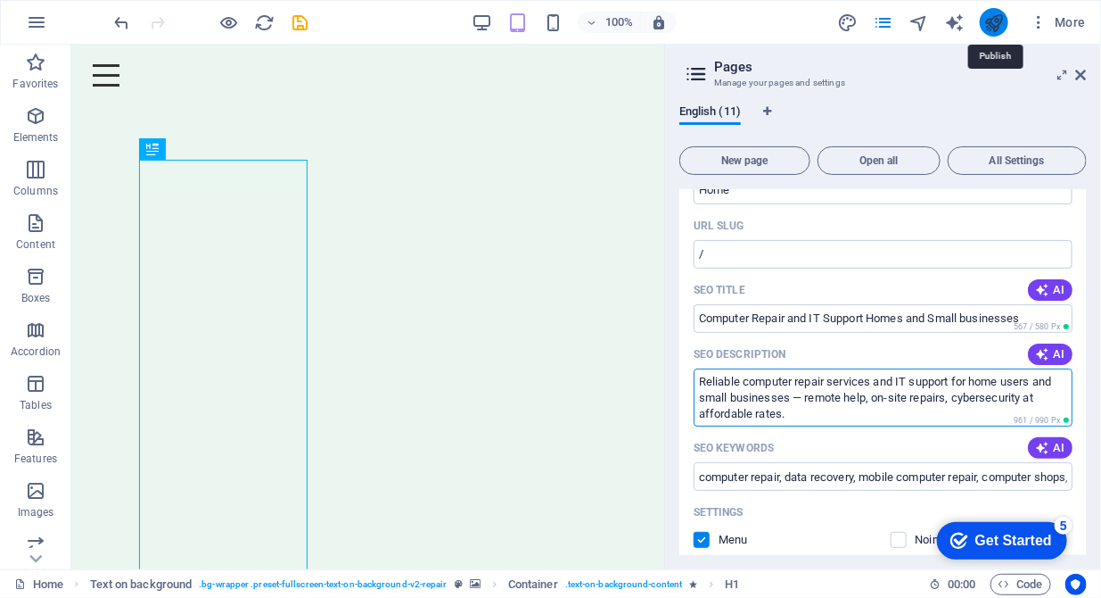
type textarea "Reliable computer repair services and IT support for home users and small busin…"
click at [994, 27] on icon "publish" at bounding box center [994, 22] width 21 height 21
